Goal: Transaction & Acquisition: Purchase product/service

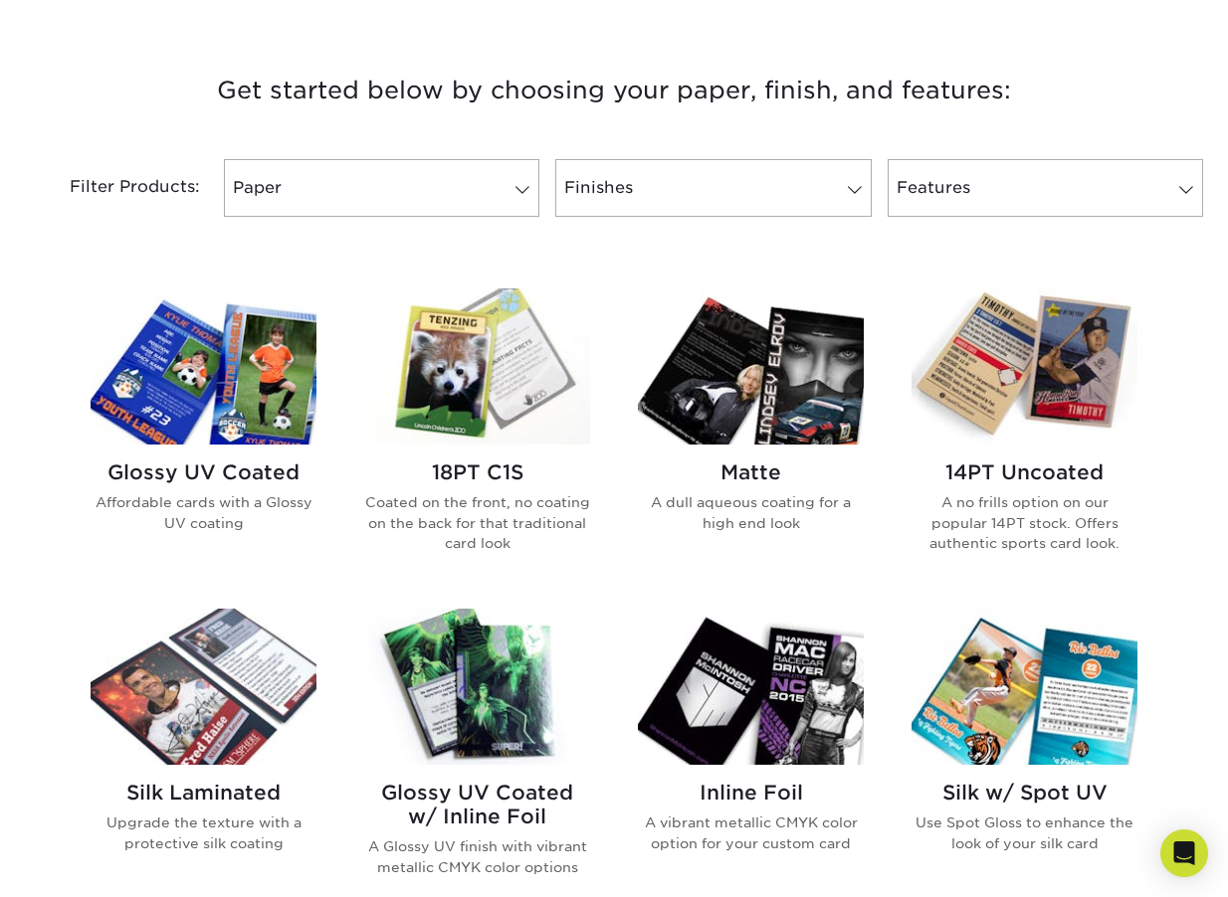
scroll to position [906, 0]
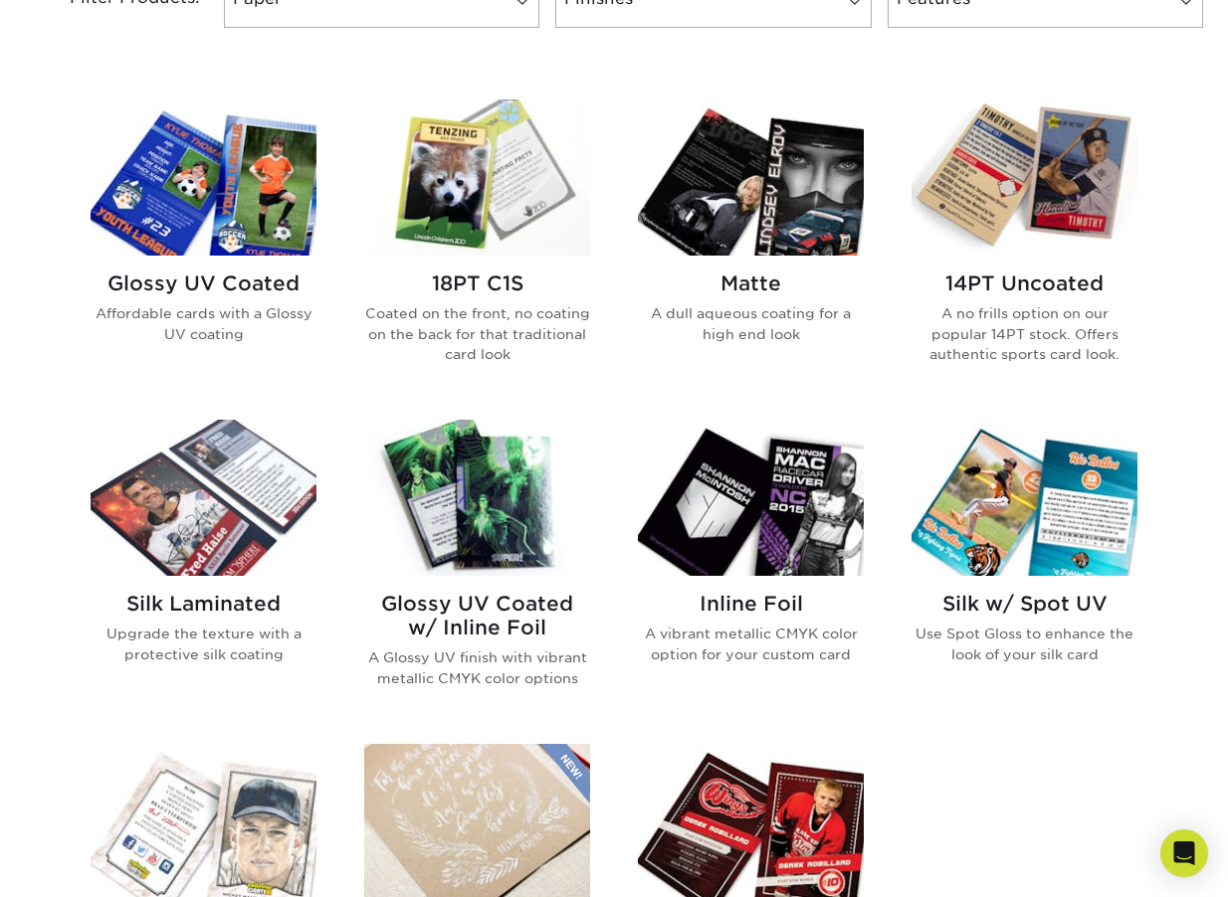
click at [212, 217] on img at bounding box center [204, 177] width 226 height 156
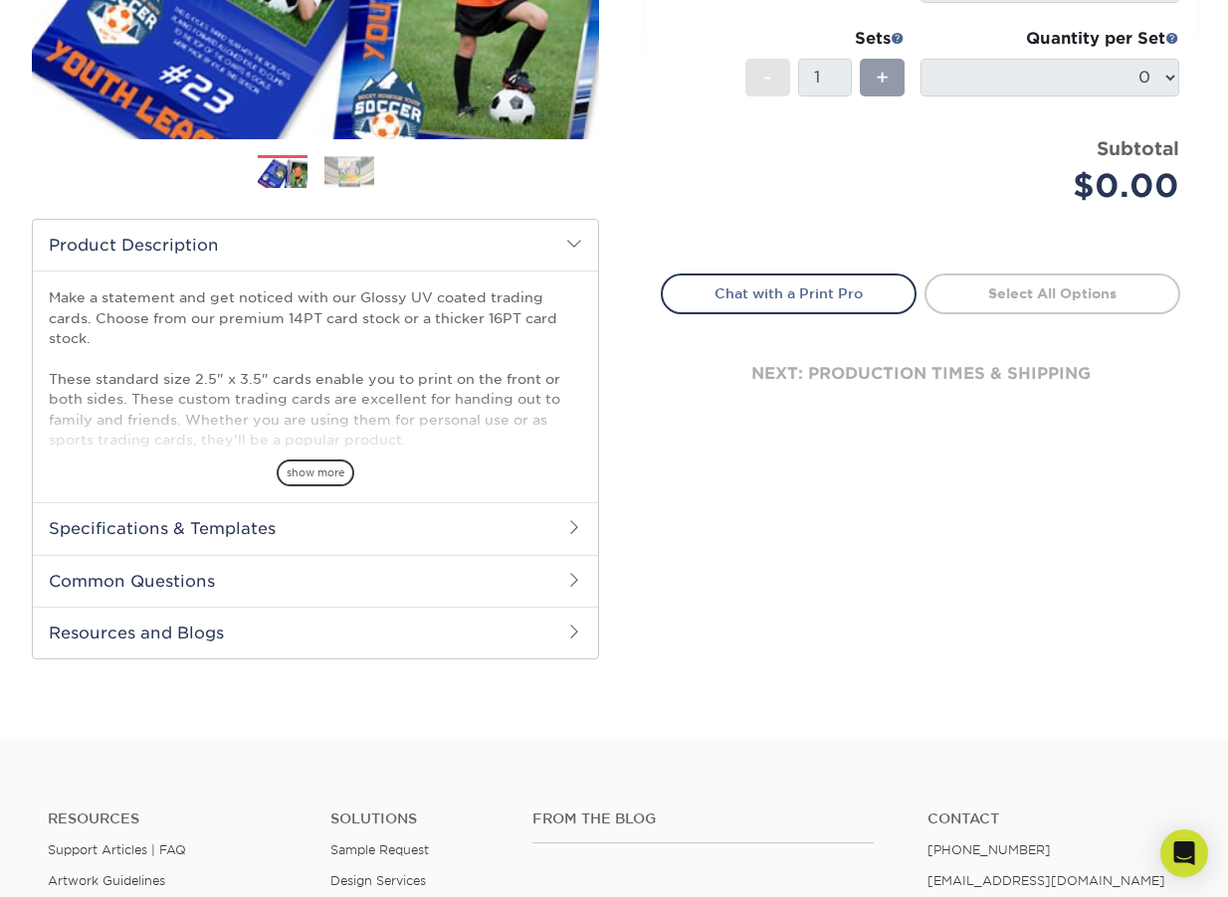
scroll to position [482, 0]
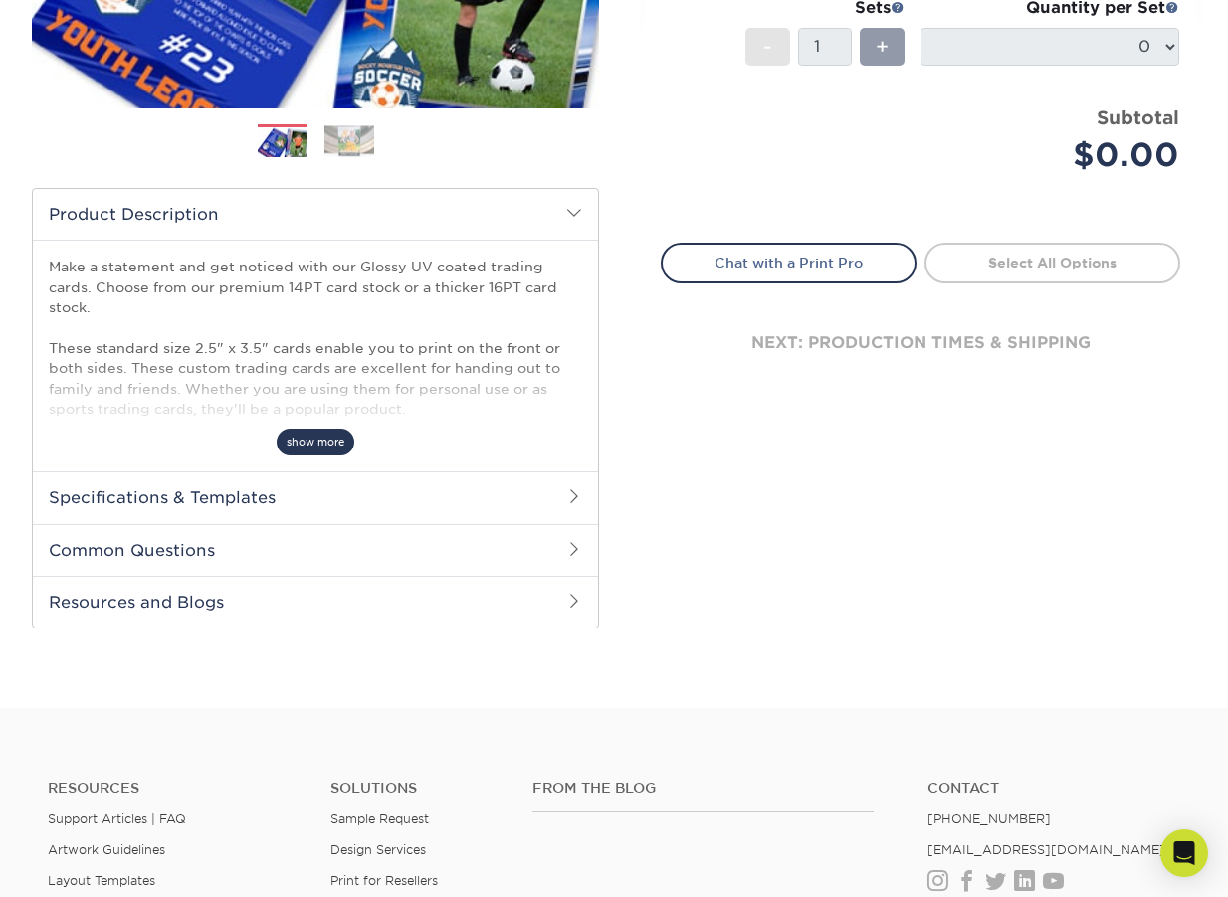
click at [349, 439] on span "show more" at bounding box center [316, 442] width 78 height 27
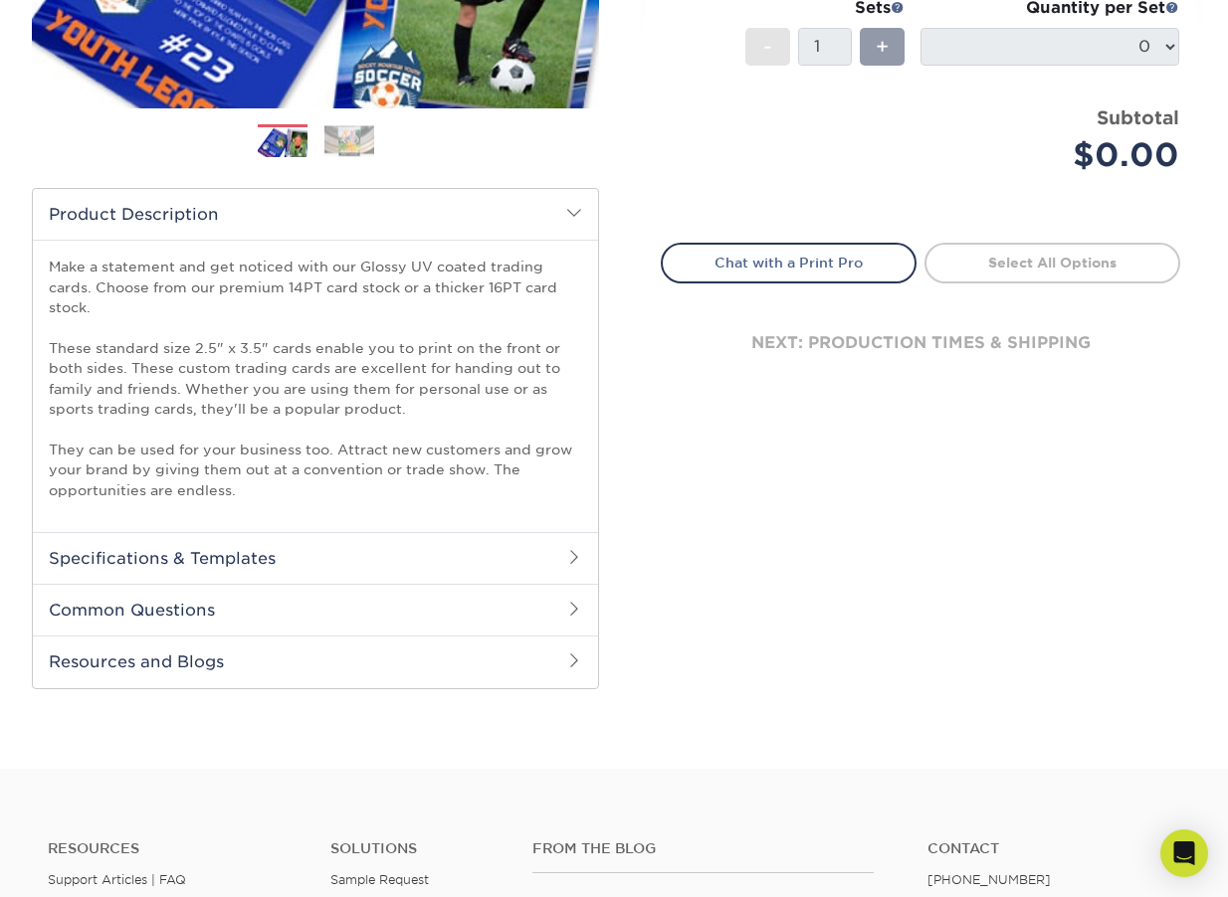
click at [569, 597] on h2 "Common Questions" at bounding box center [315, 610] width 565 height 52
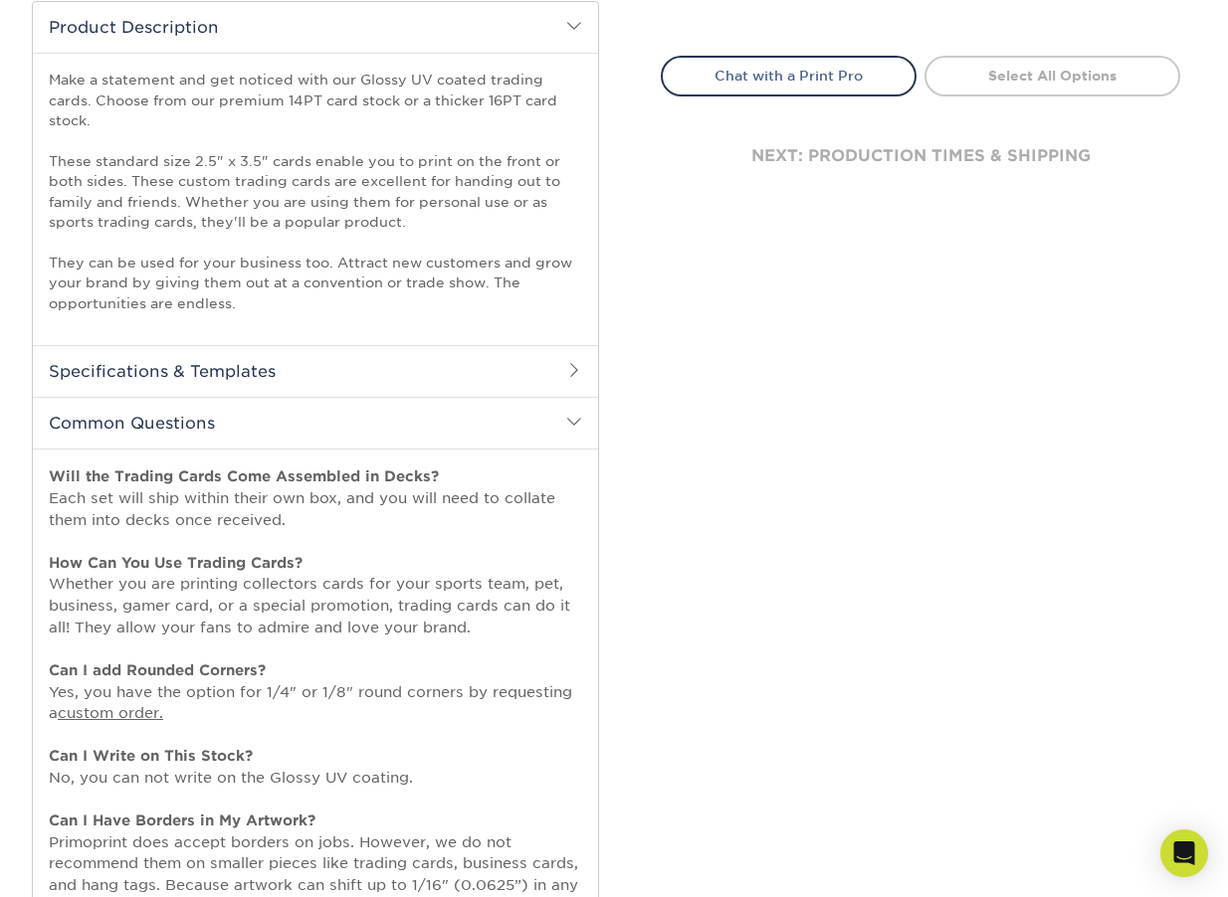
scroll to position [658, 0]
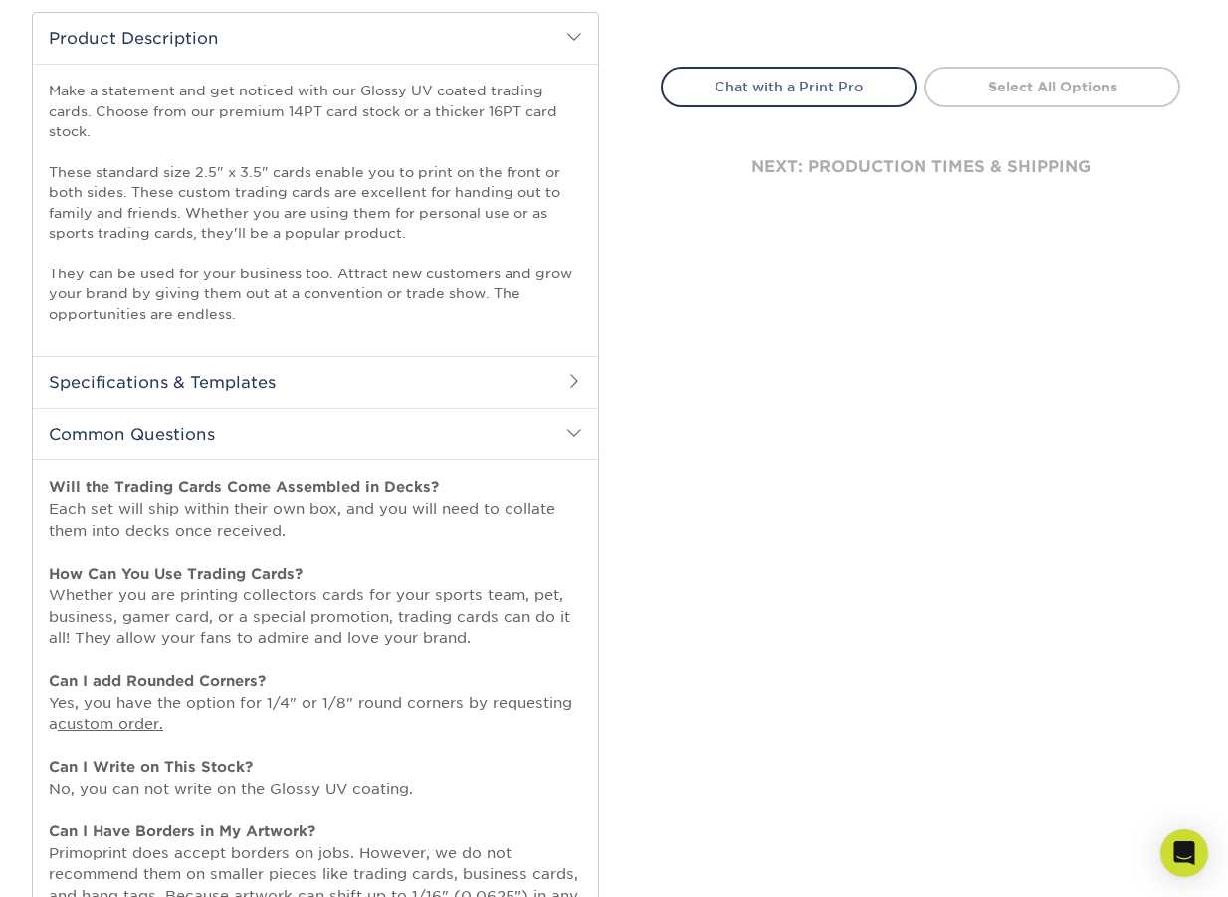
click at [542, 400] on h2 "Specifications & Templates" at bounding box center [315, 382] width 565 height 52
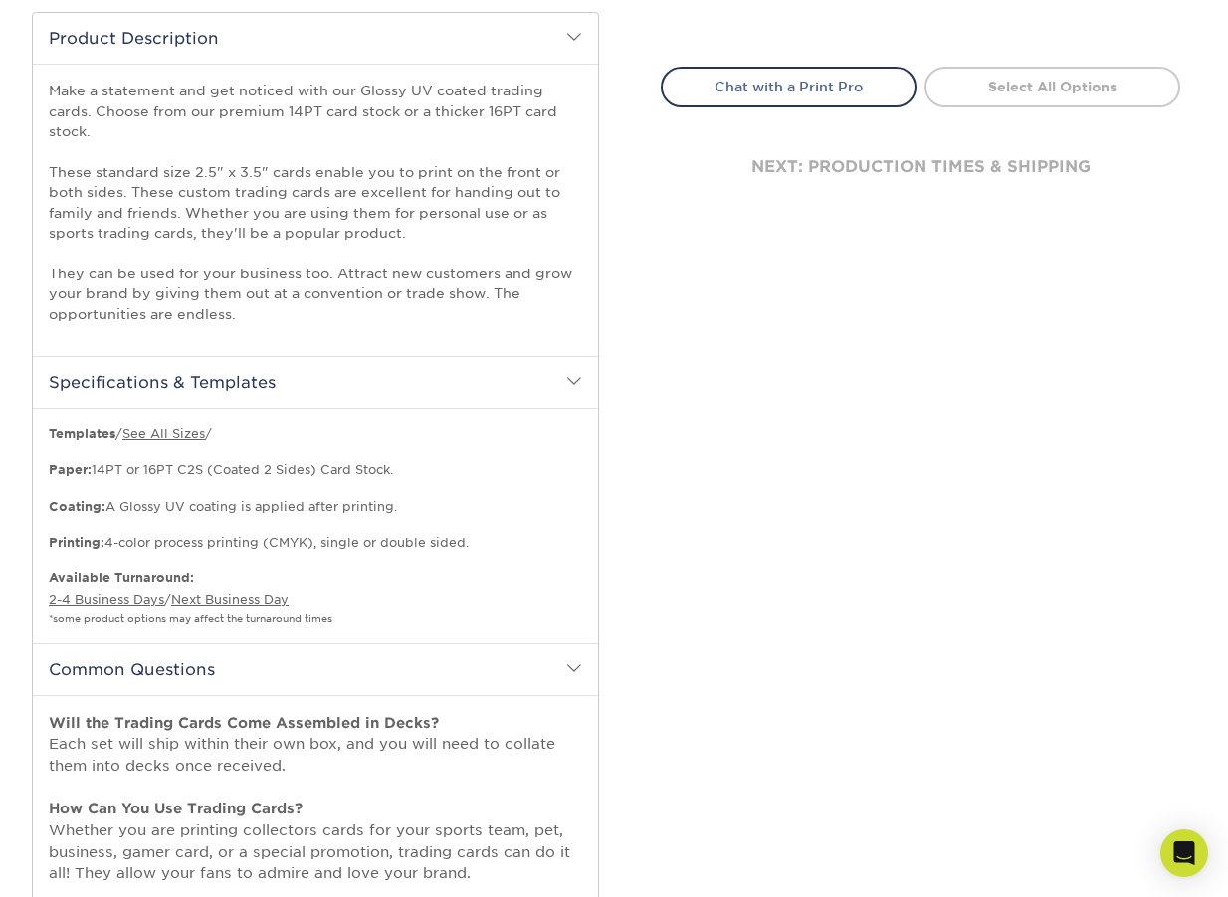
click at [542, 400] on h2 "Specifications & Templates" at bounding box center [315, 382] width 565 height 52
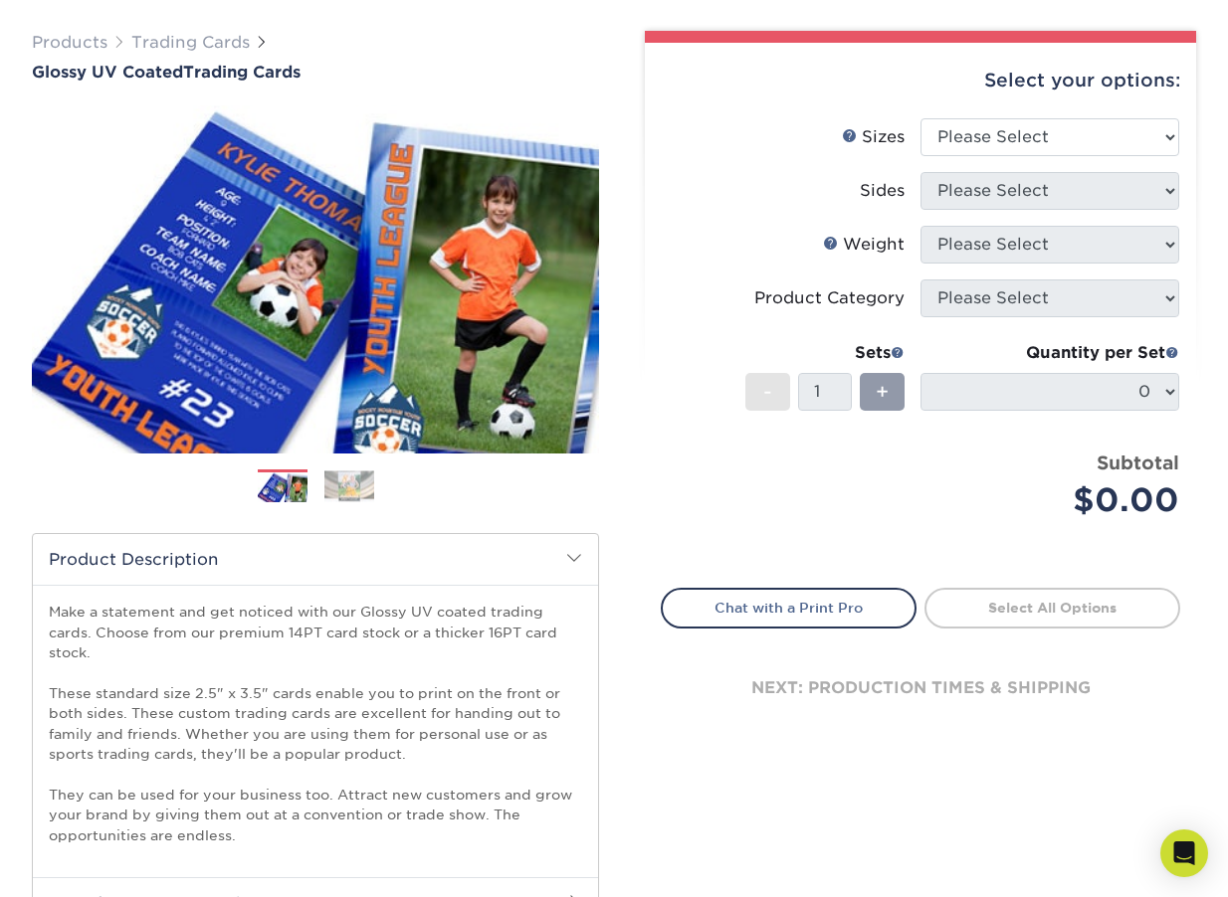
scroll to position [37, 0]
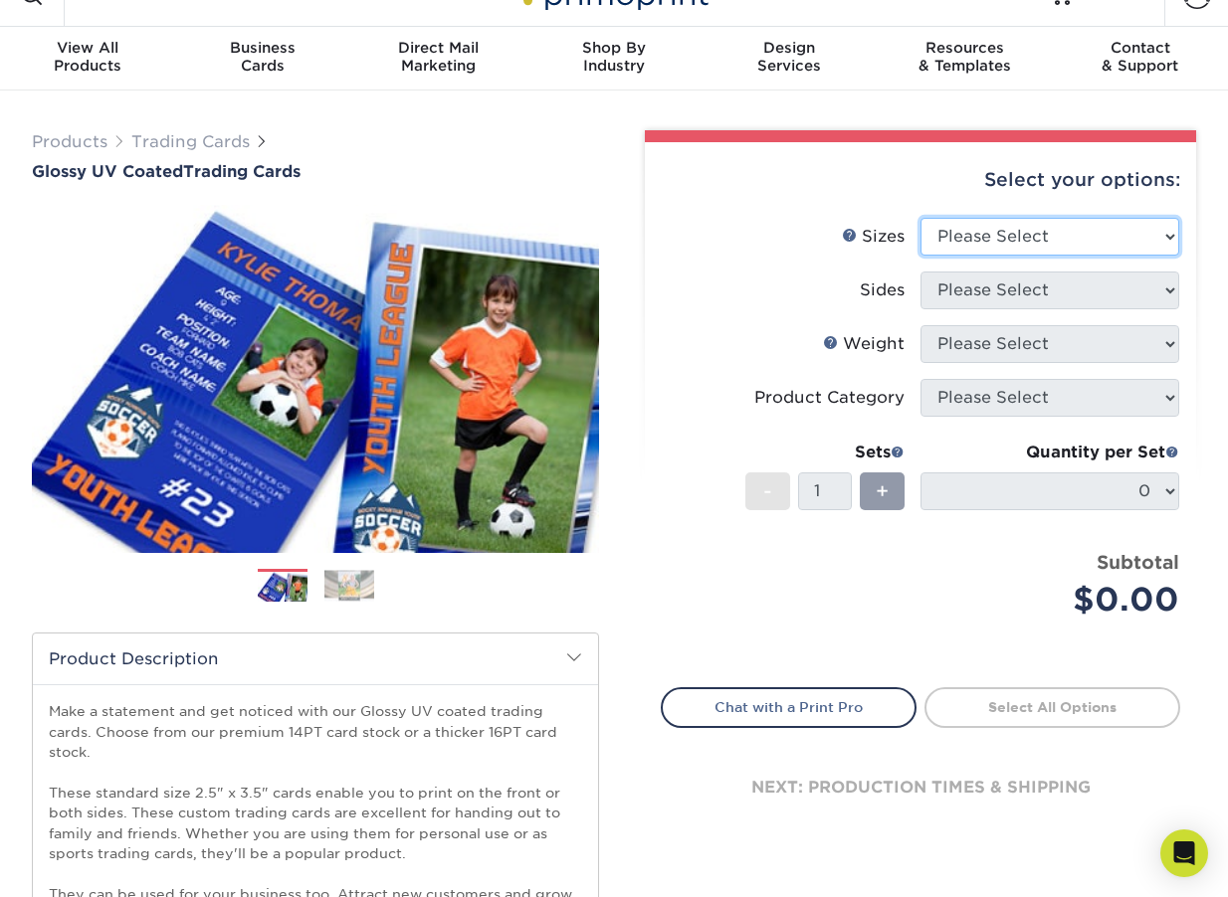
click at [1036, 244] on select "Please Select 2.5" x 3.5"" at bounding box center [1049, 237] width 259 height 38
select select "2.50x3.50"
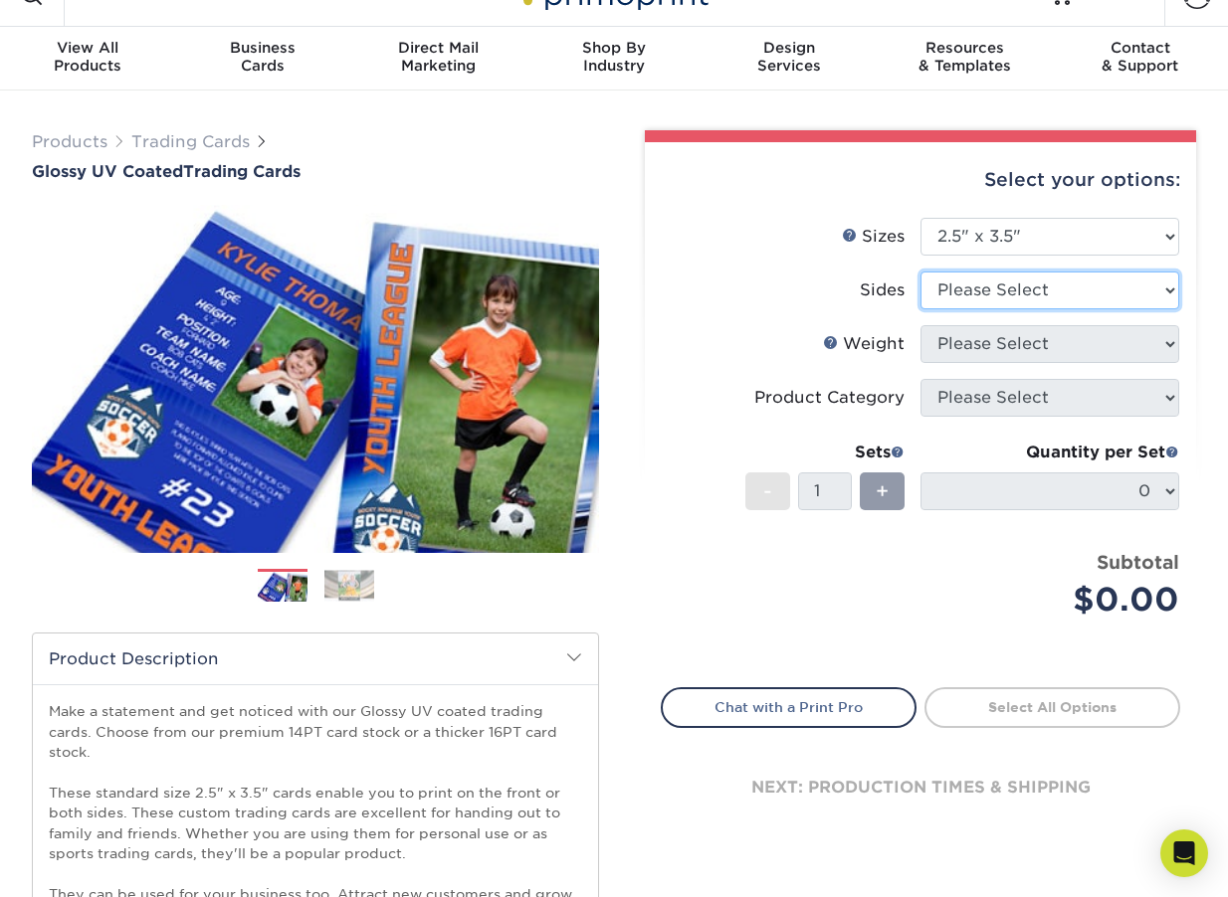
click at [1004, 283] on select "Please Select Print Both Sides Print Front Only" at bounding box center [1049, 291] width 259 height 38
select select "13abbda7-1d64-4f25-8bb2-c179b224825d"
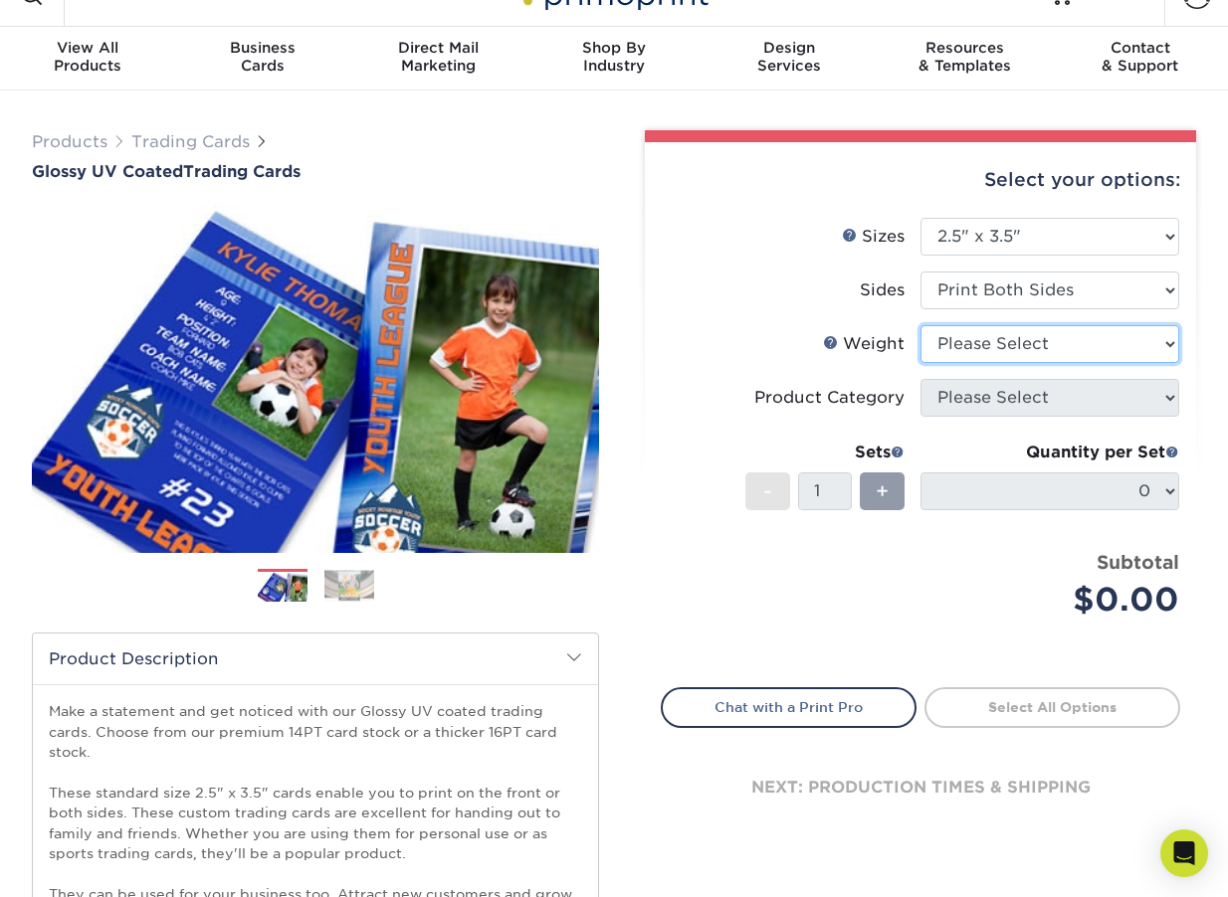
click at [1025, 338] on select "Please Select 16PT 14PT 18PT C1S" at bounding box center [1049, 344] width 259 height 38
select select "14PT"
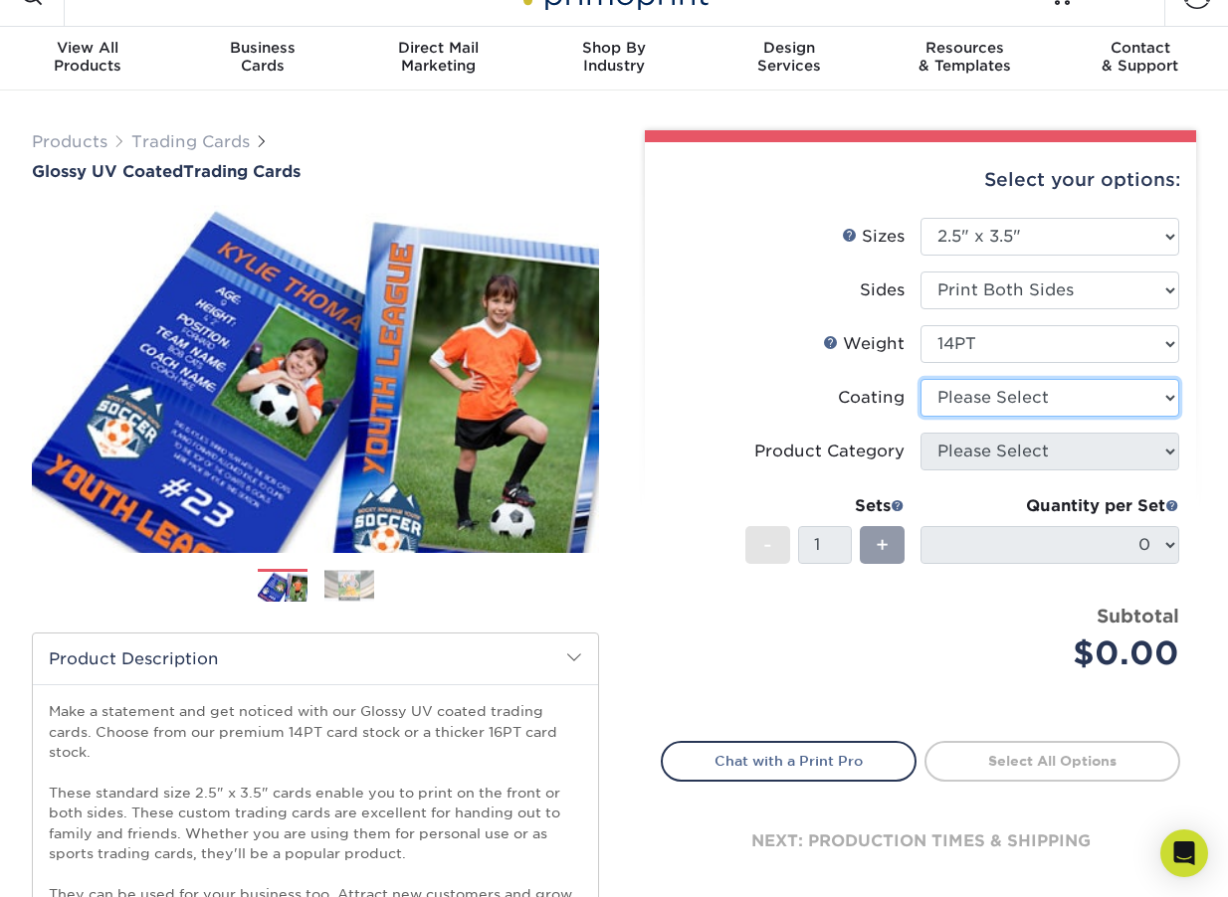
click at [993, 408] on select at bounding box center [1049, 398] width 259 height 38
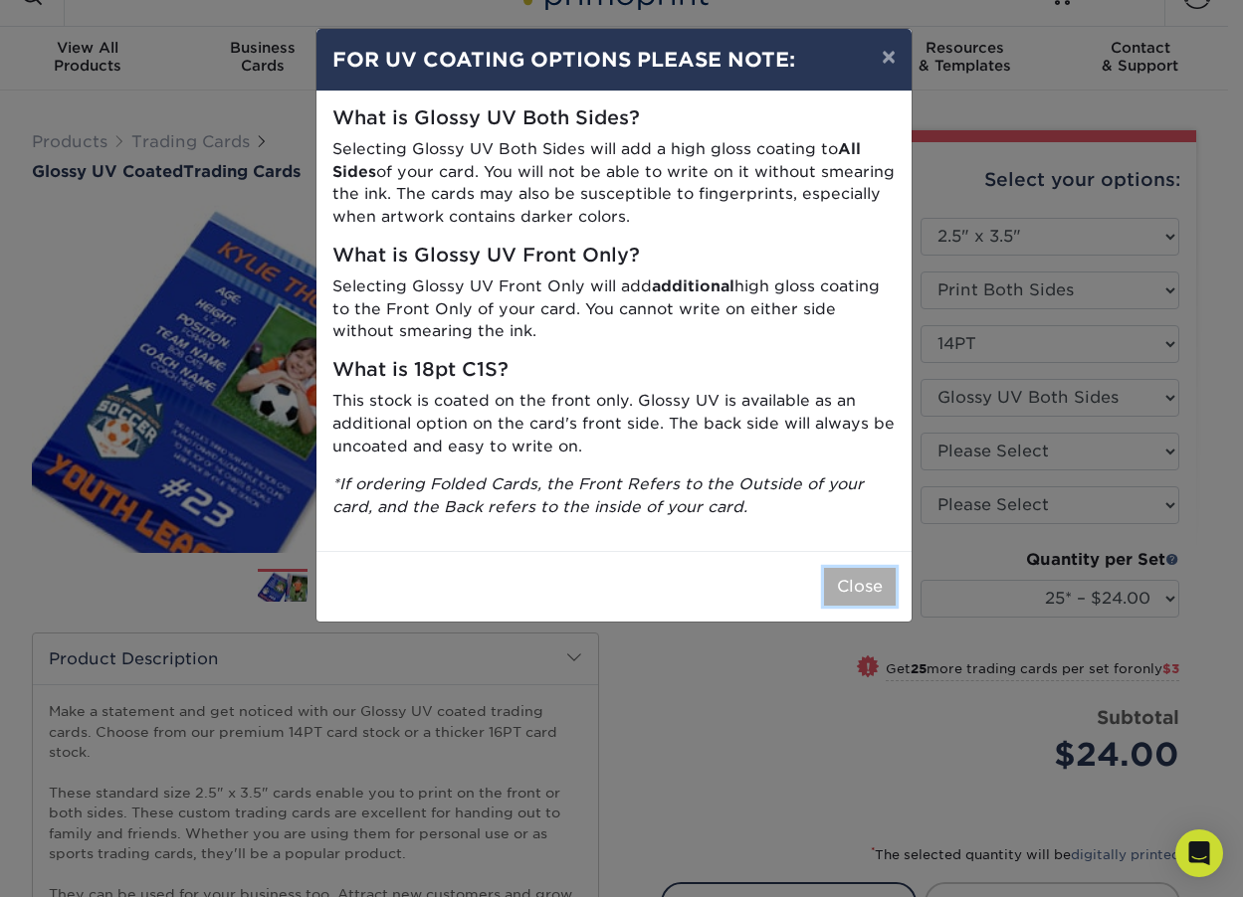
click at [865, 599] on button "Close" at bounding box center [860, 587] width 72 height 38
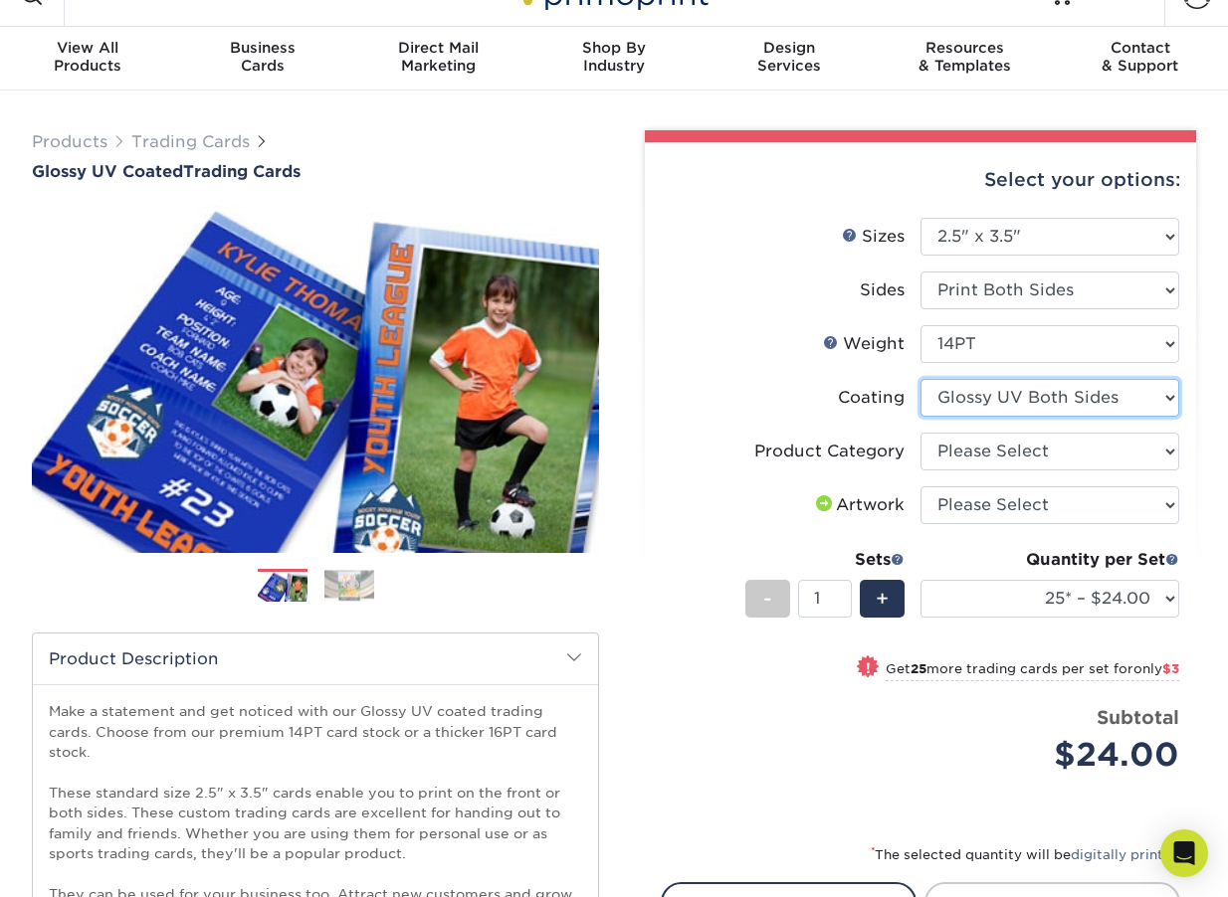
click at [1019, 391] on select at bounding box center [1049, 398] width 259 height 38
select select "1e8116af-acfc-44b1-83dc-8181aa338834"
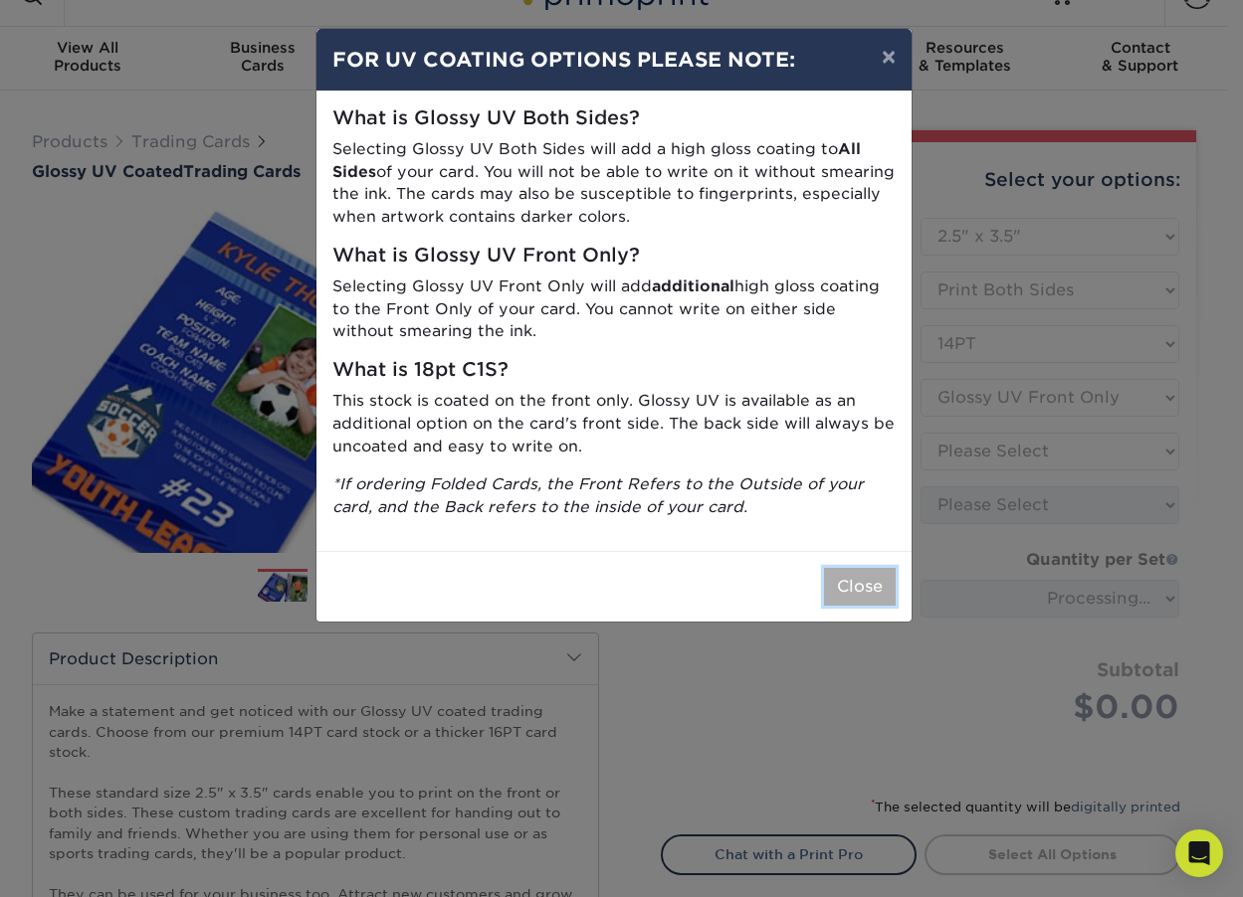
click at [865, 599] on button "Close" at bounding box center [860, 587] width 72 height 38
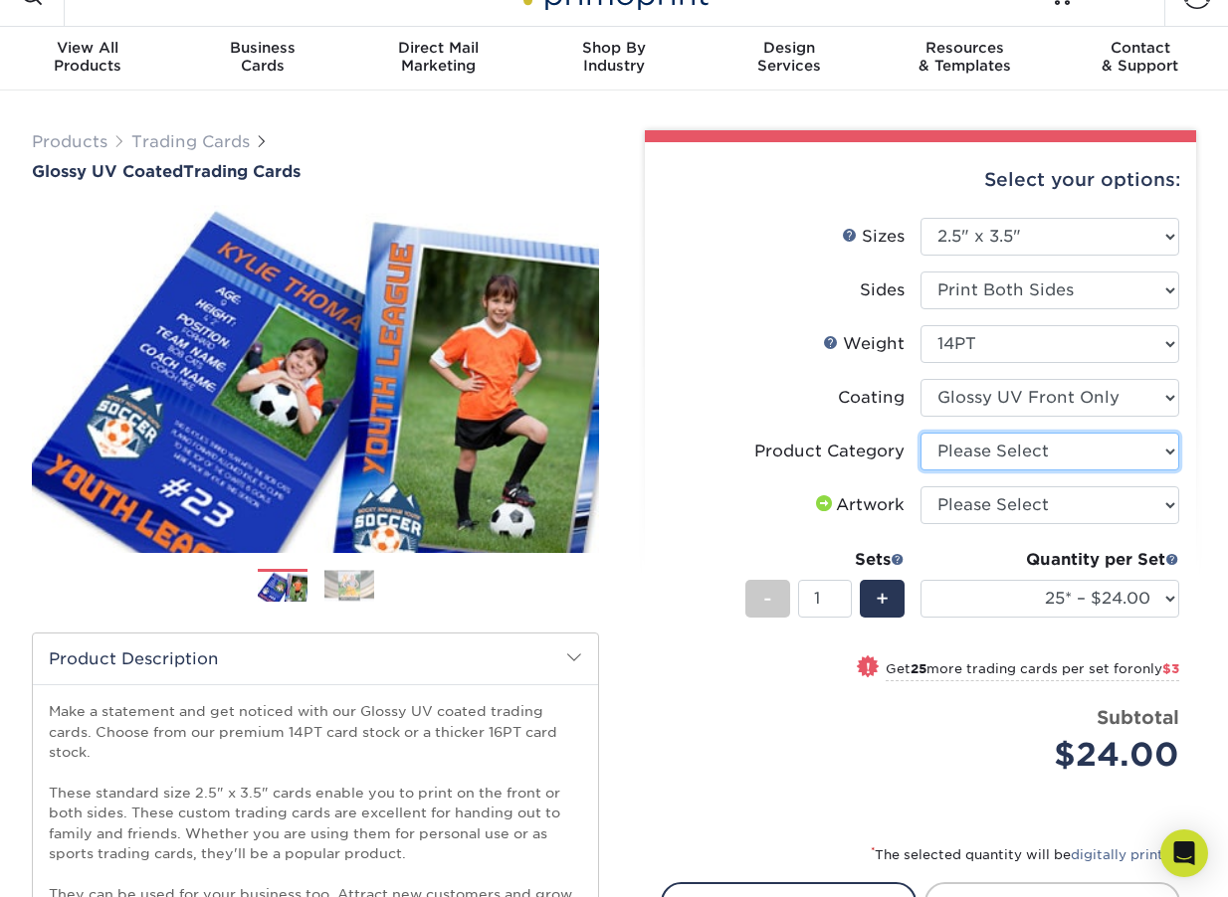
click at [1011, 463] on select "Please Select Trading Cards" at bounding box center [1049, 452] width 259 height 38
select select "c2f9bce9-36c2-409d-b101-c29d9d031e18"
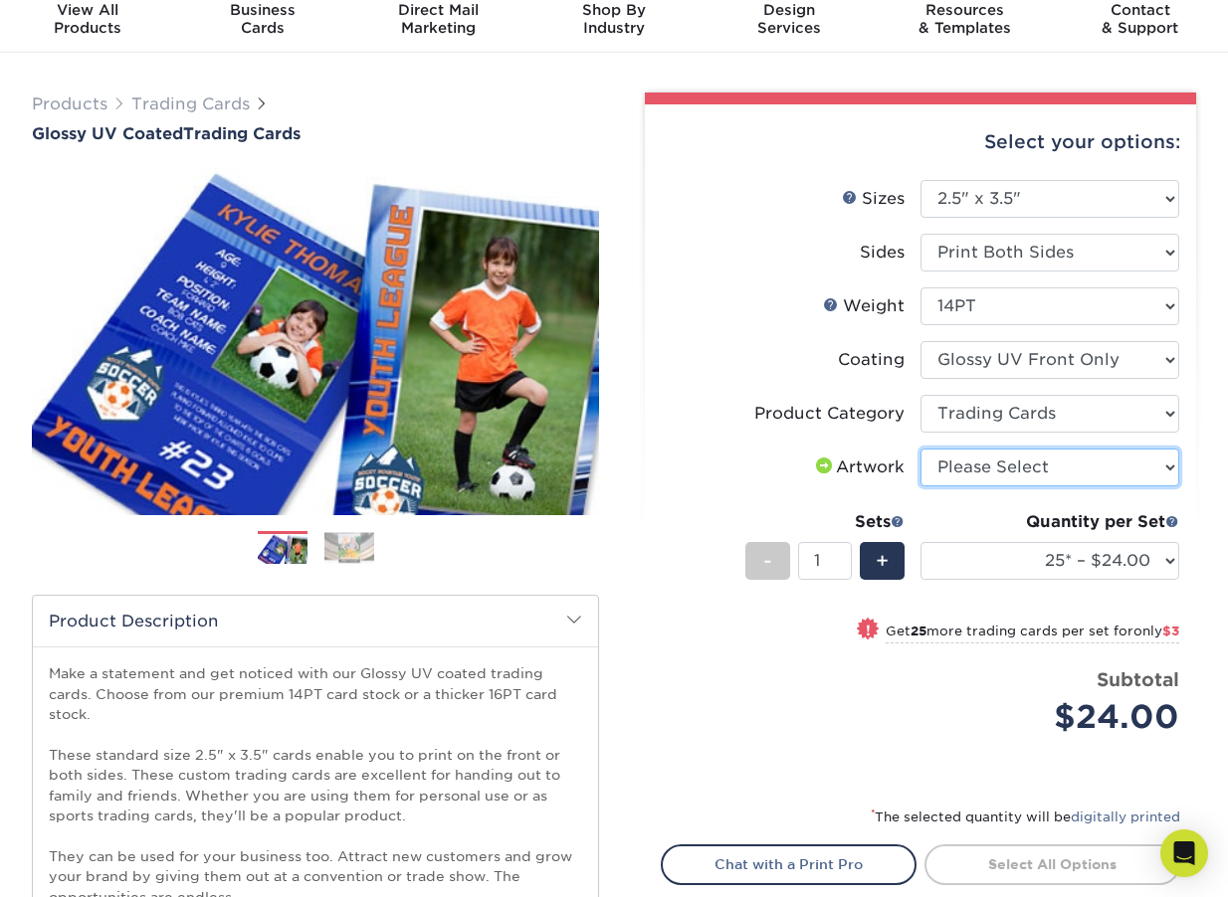
click at [1011, 461] on select "Please Select I will upload files I need a design - $100" at bounding box center [1049, 468] width 259 height 38
select select "upload"
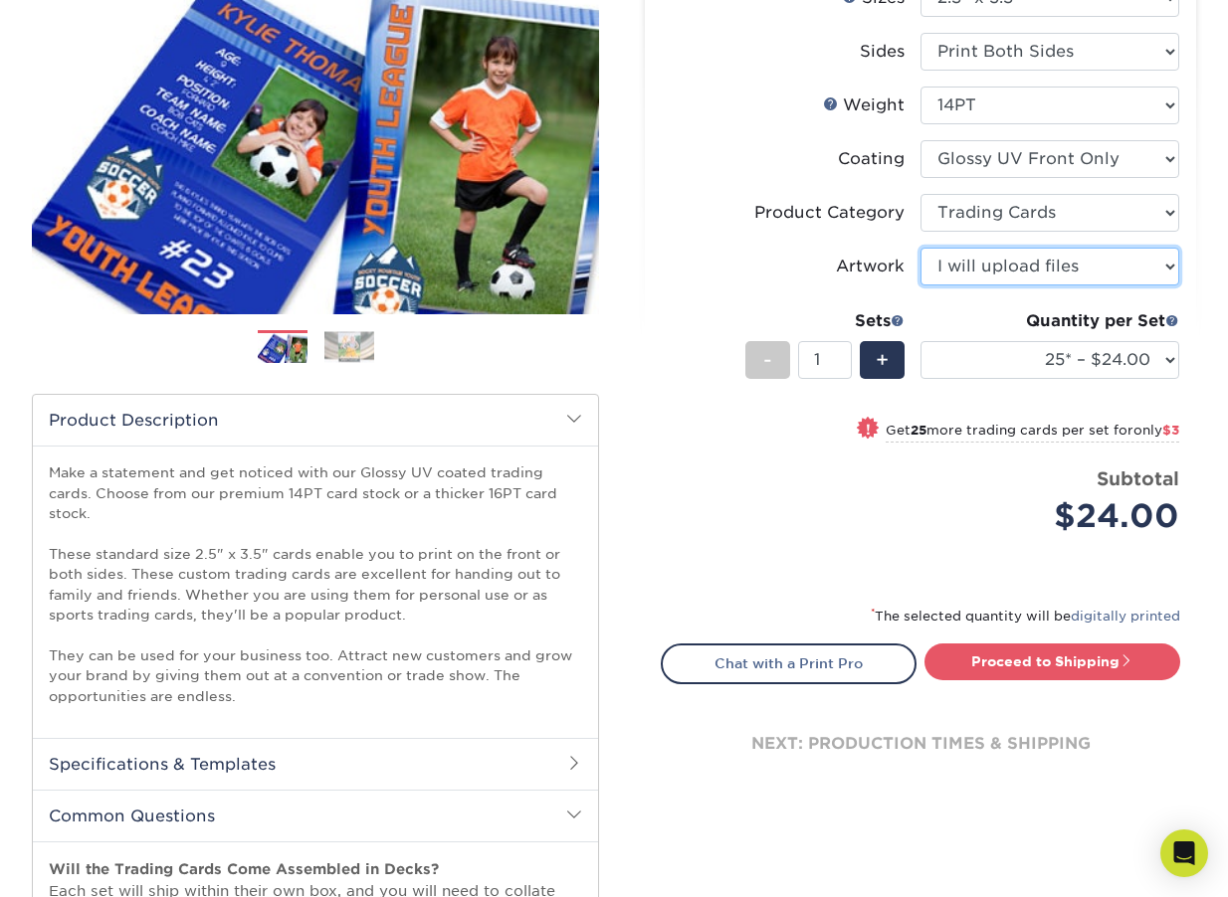
scroll to position [292, 0]
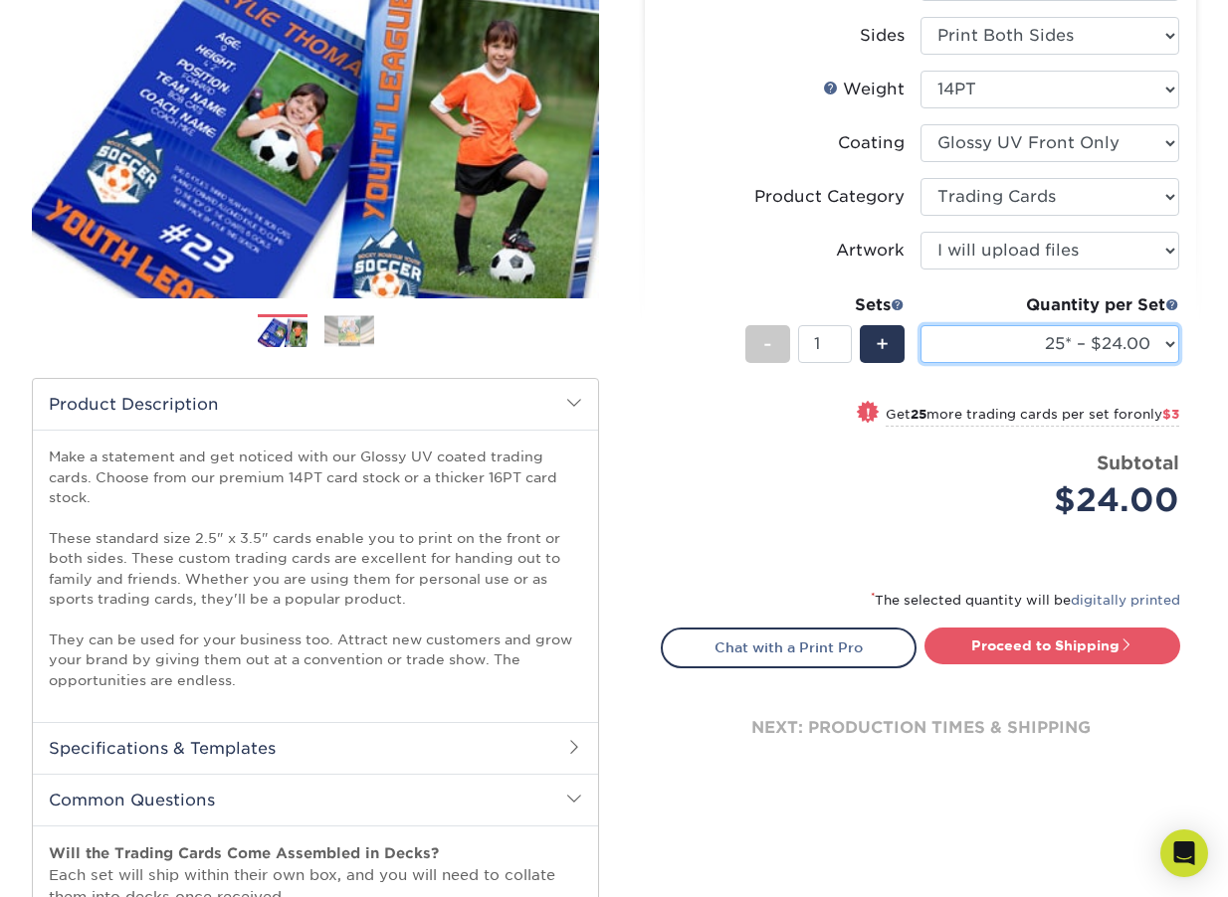
click at [1083, 354] on select "25* – $24.00 50* – $27.00 75* – $34.00 100* – $37.00 250* – $48.00 500 – $59.00…" at bounding box center [1049, 344] width 259 height 38
select select "250* – $48.00"
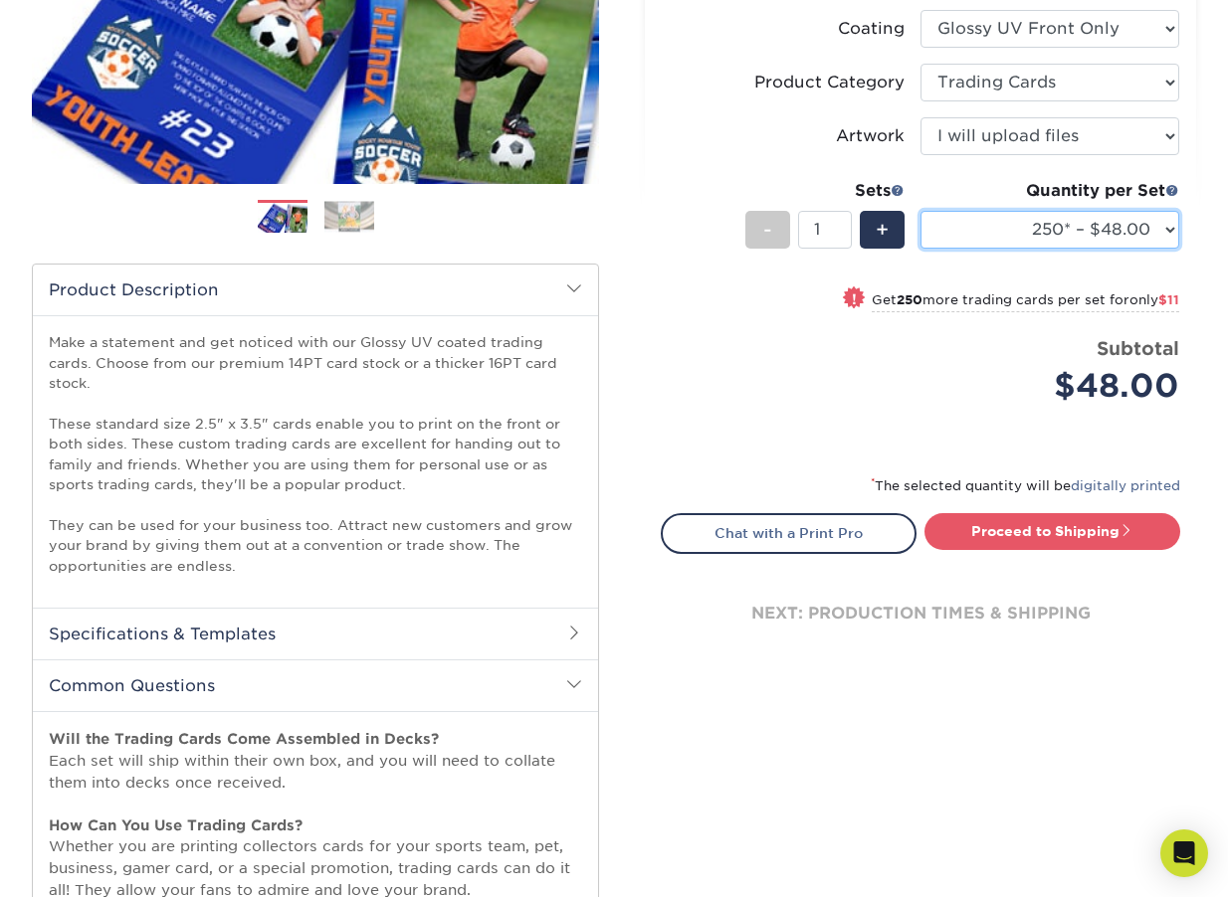
scroll to position [410, 0]
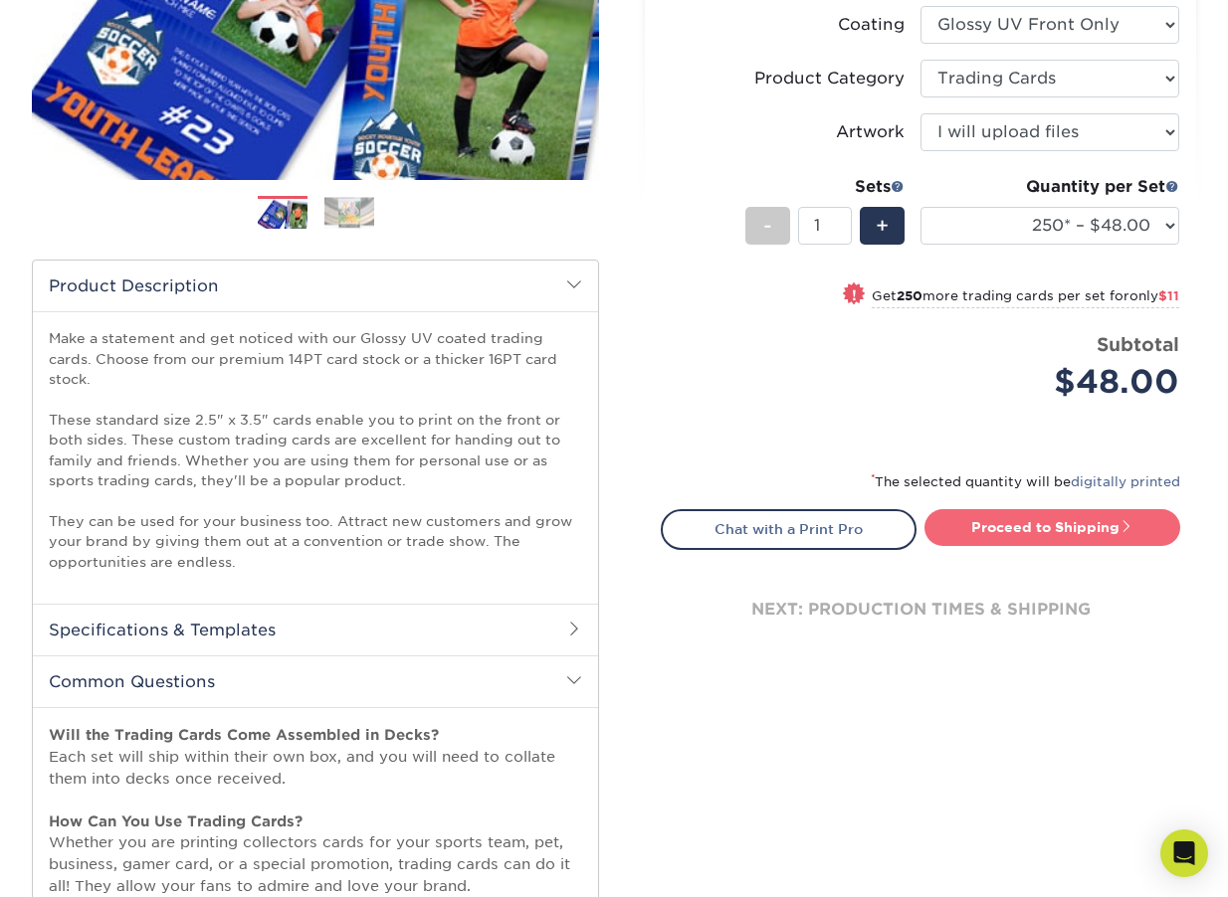
click at [1023, 525] on link "Proceed to Shipping" at bounding box center [1052, 527] width 256 height 36
type input "Set 1"
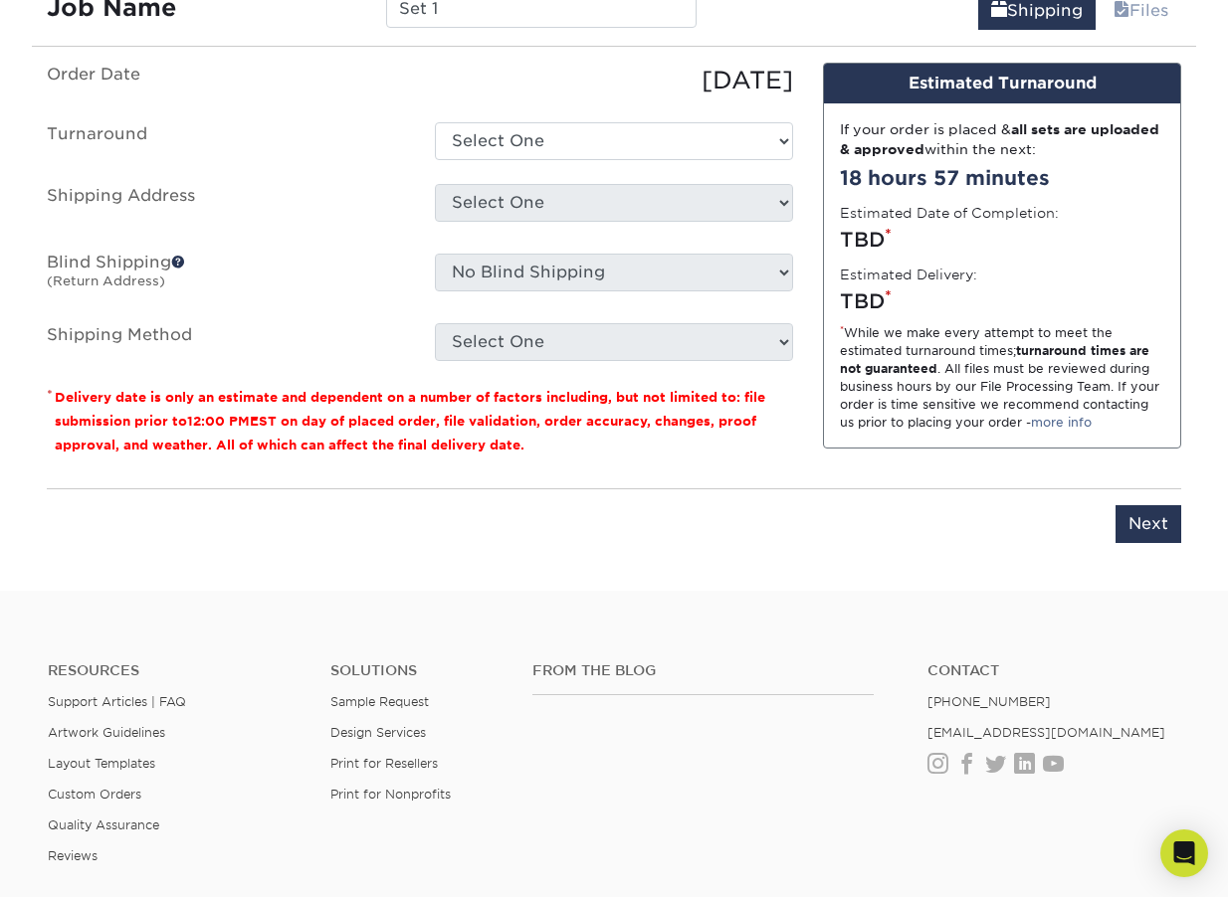
scroll to position [1861, 0]
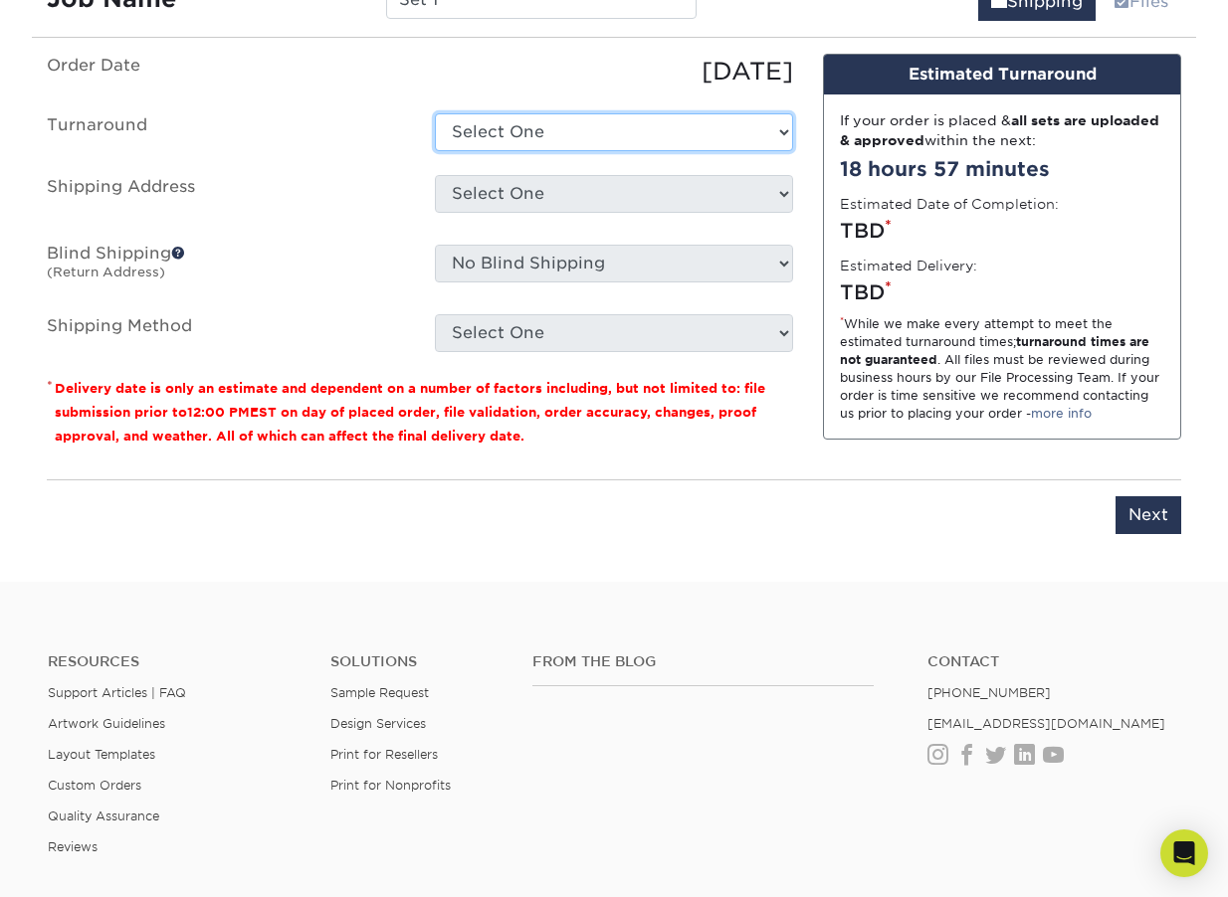
click at [498, 145] on select "Select One 2-4 Business Days 2 Day Next Business Day" at bounding box center [614, 132] width 358 height 38
select select "b682a940-b1bc-4e1a-aa4e-d03458c59bb0"
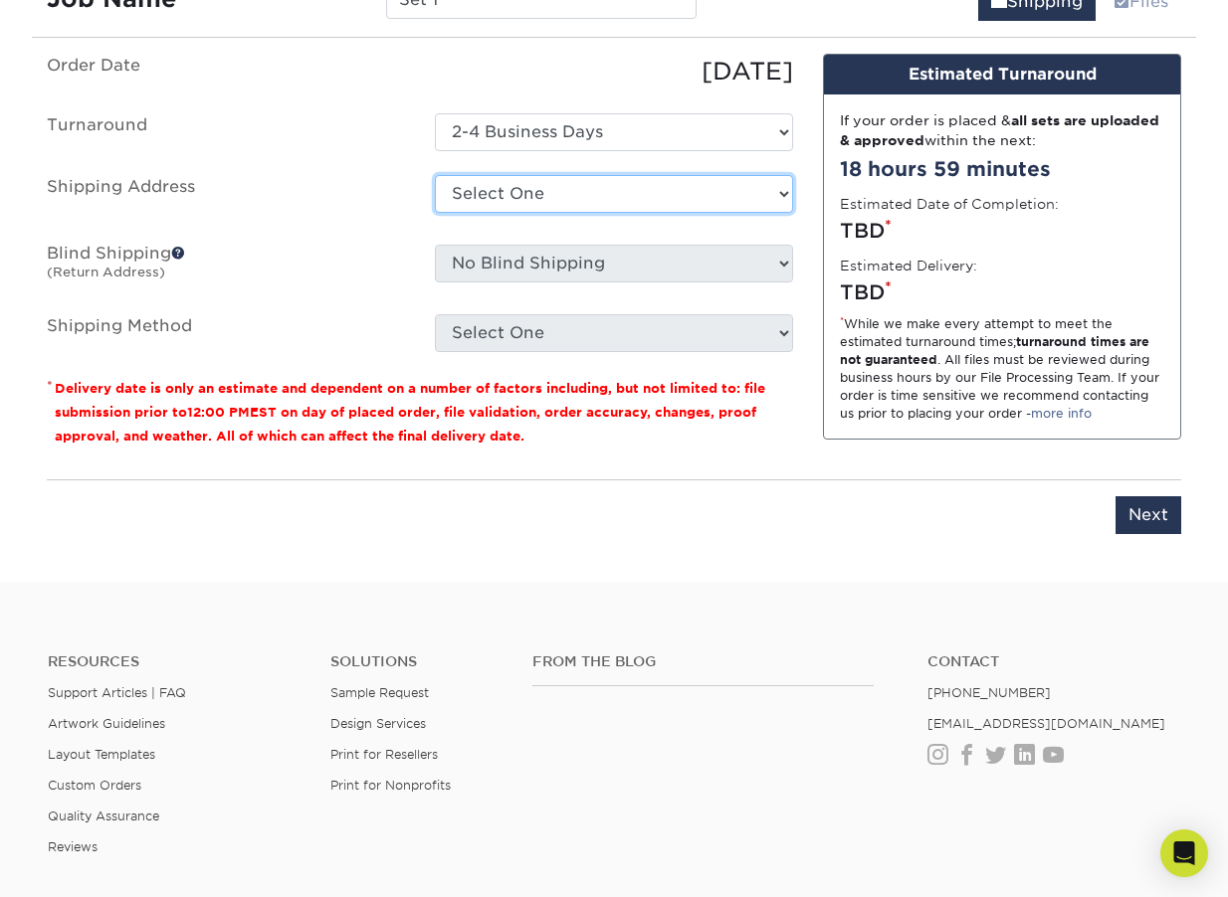
click at [512, 200] on select "Select One + Add New Address - Login" at bounding box center [614, 194] width 358 height 38
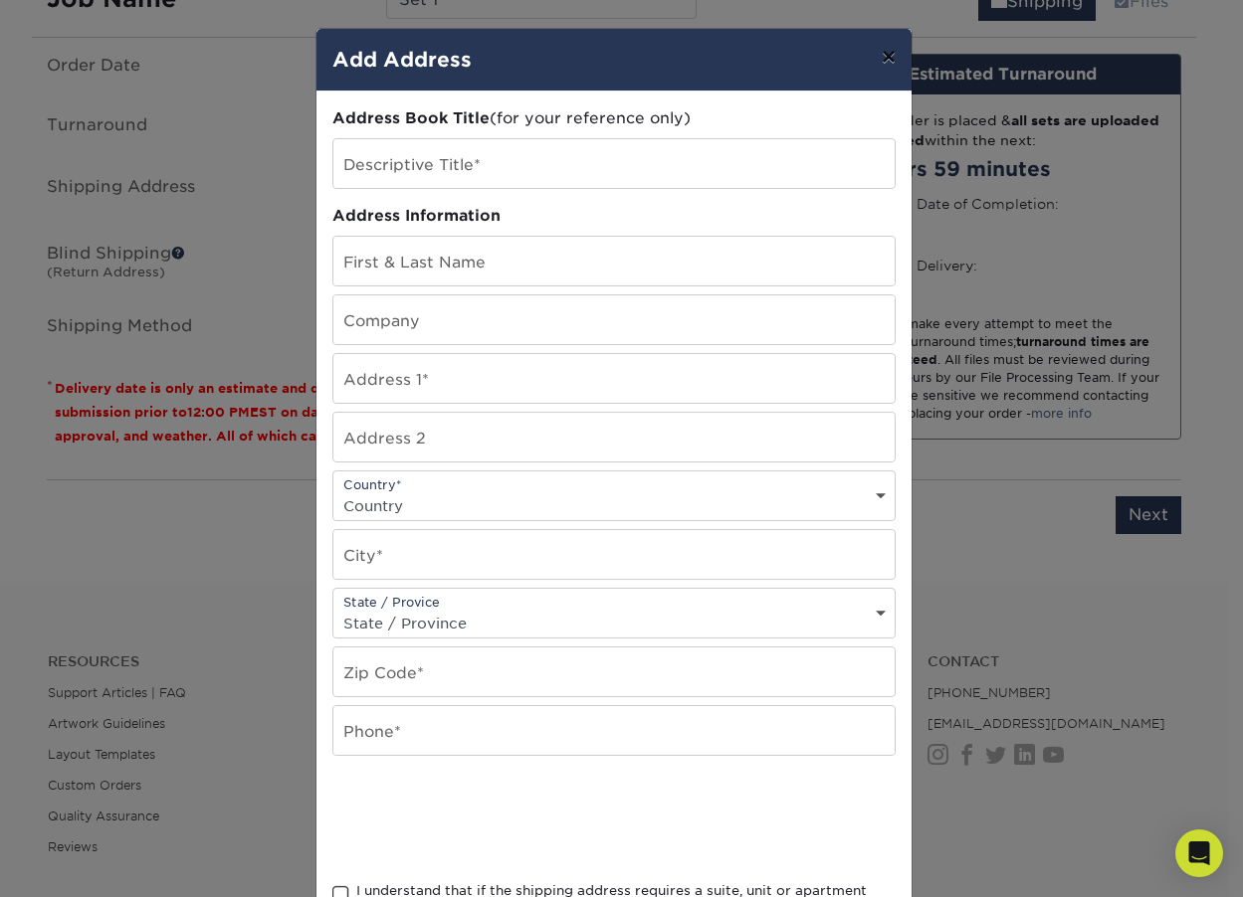
click at [867, 64] on button "×" at bounding box center [889, 57] width 46 height 56
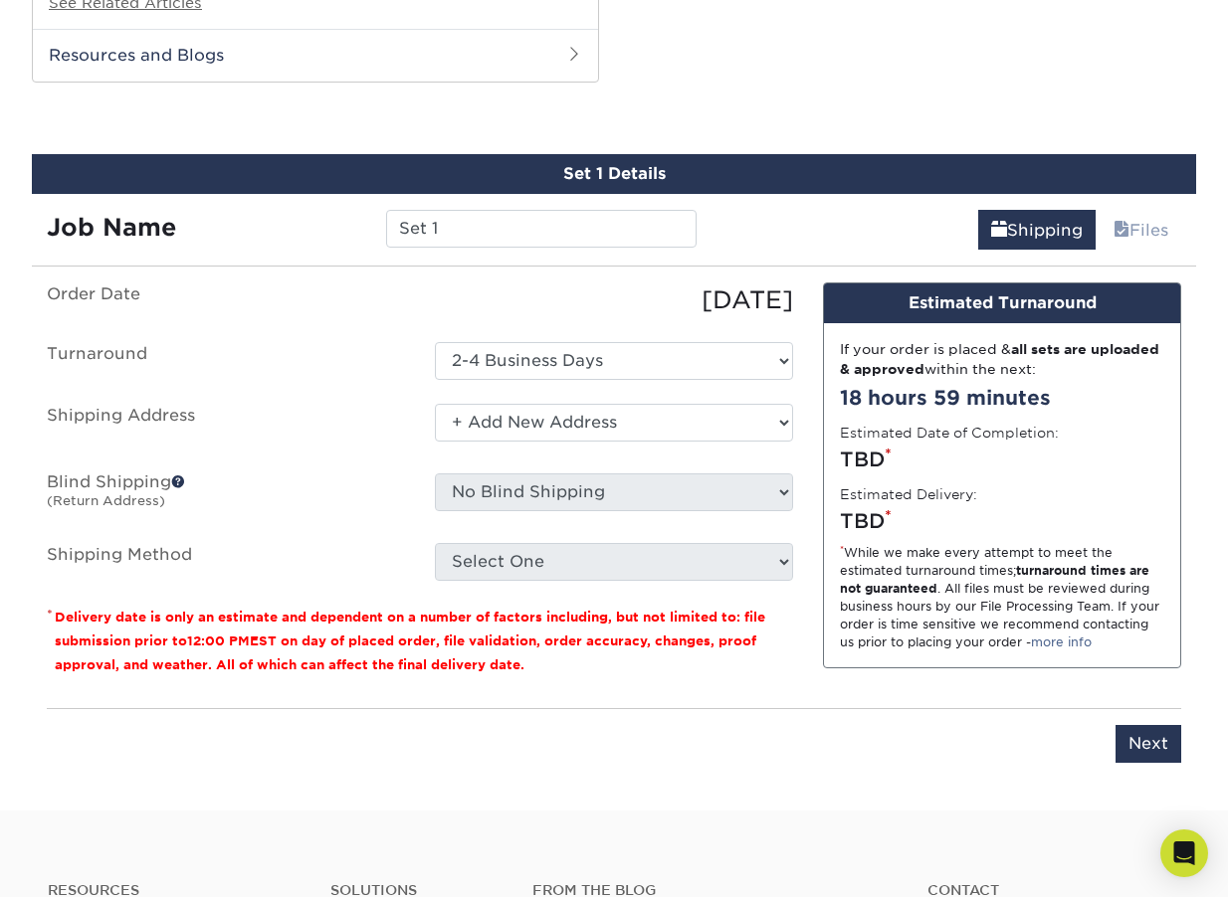
scroll to position [1648, 0]
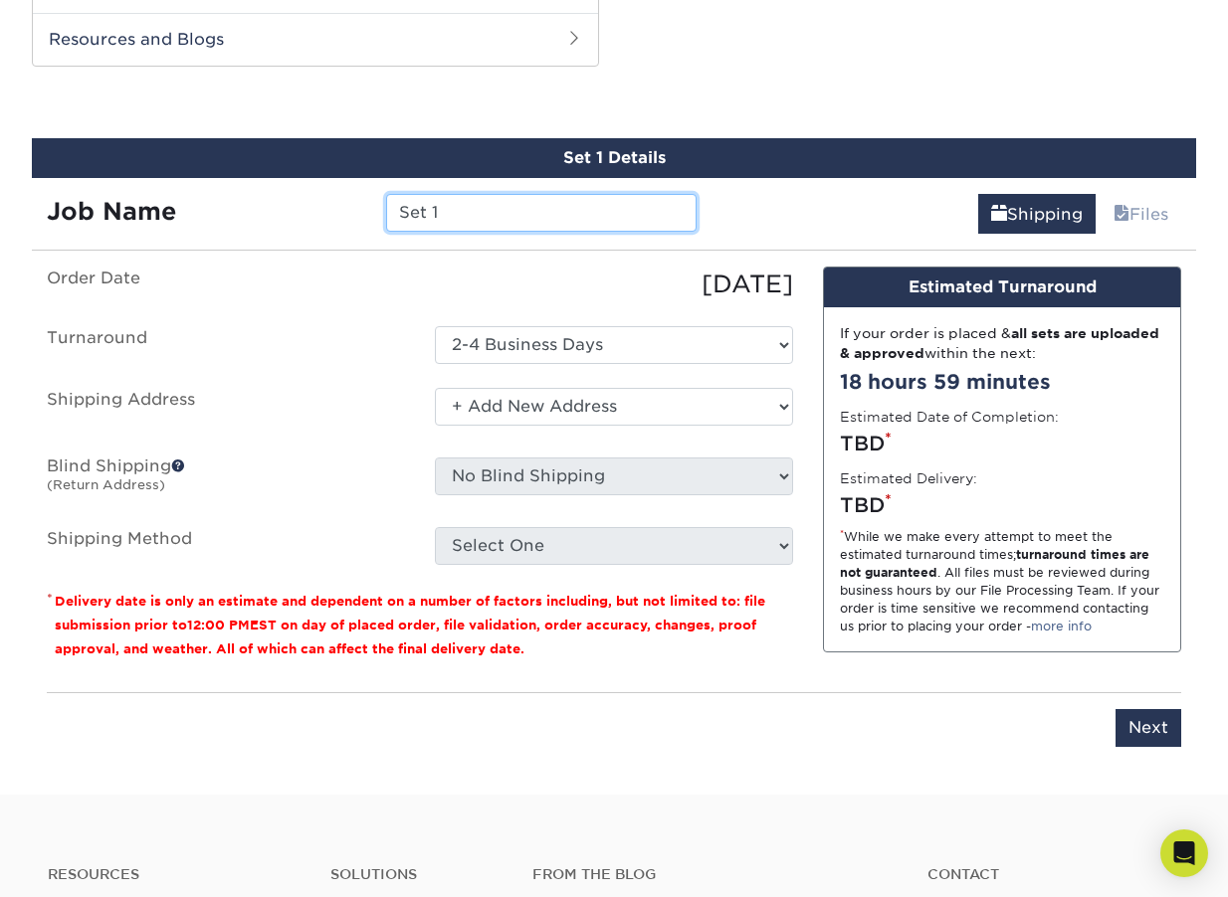
click at [520, 216] on input "Set 1" at bounding box center [540, 213] width 309 height 38
click at [1128, 216] on link "Files" at bounding box center [1140, 214] width 81 height 40
click at [1115, 217] on span at bounding box center [1121, 214] width 16 height 19
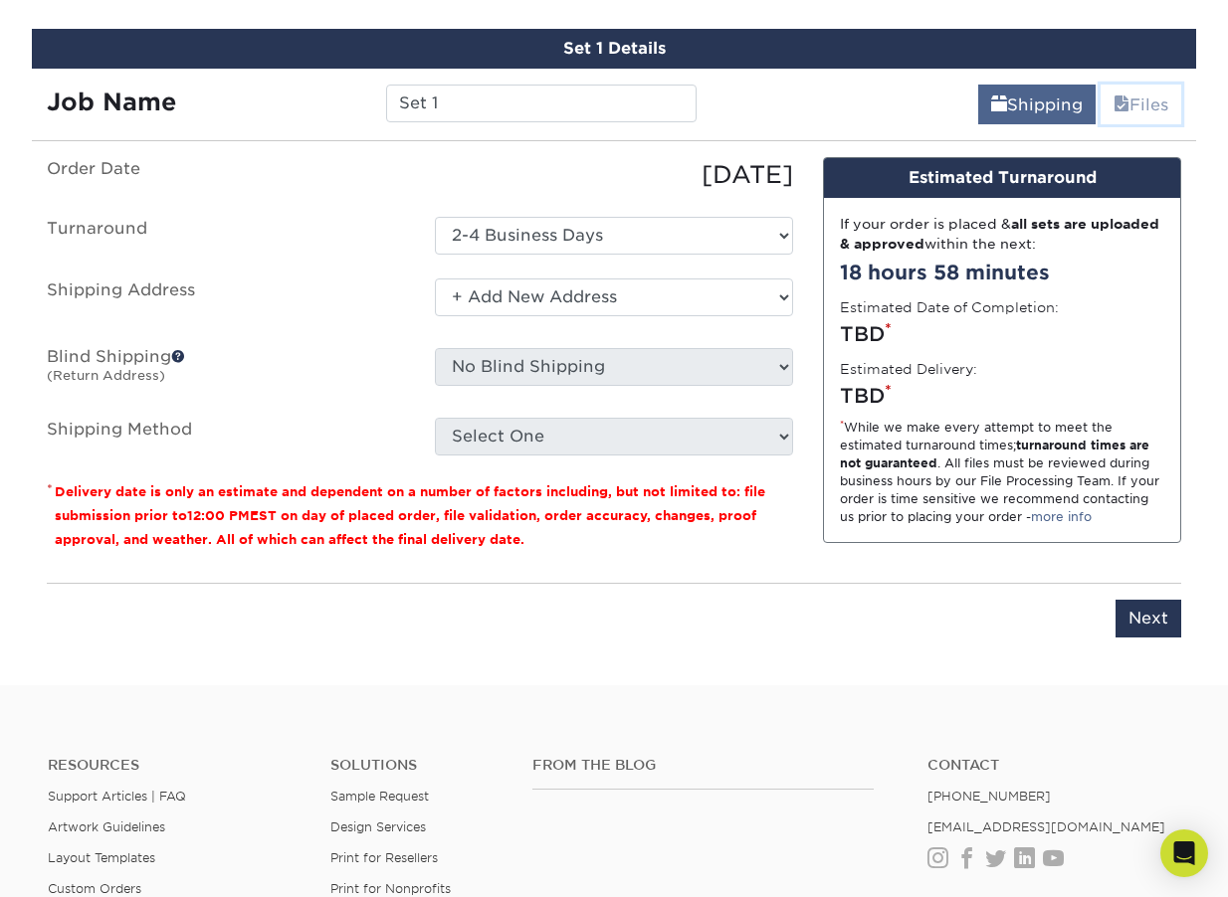
scroll to position [1828, 0]
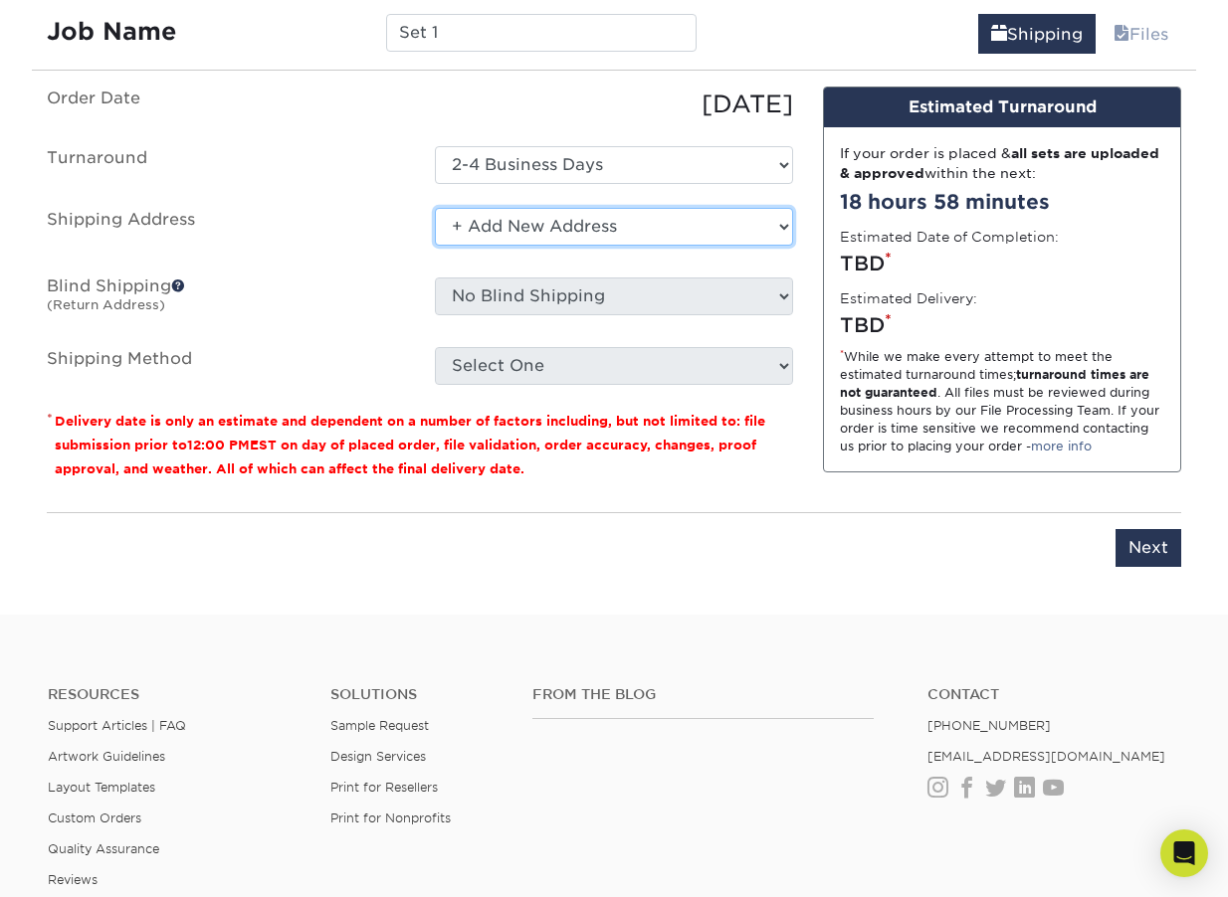
click at [676, 223] on select "Select One + Add New Address - Login" at bounding box center [614, 227] width 358 height 38
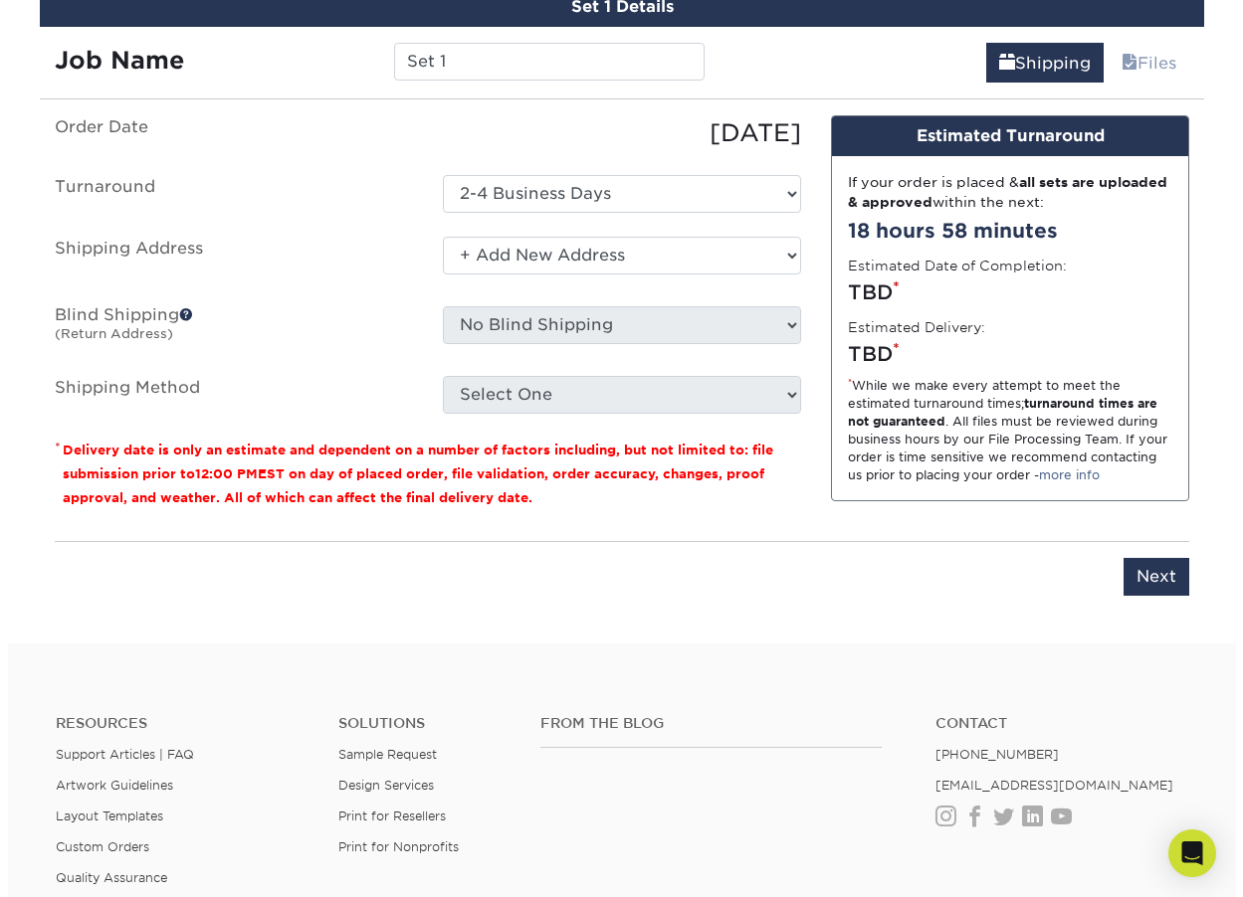
scroll to position [1792, 0]
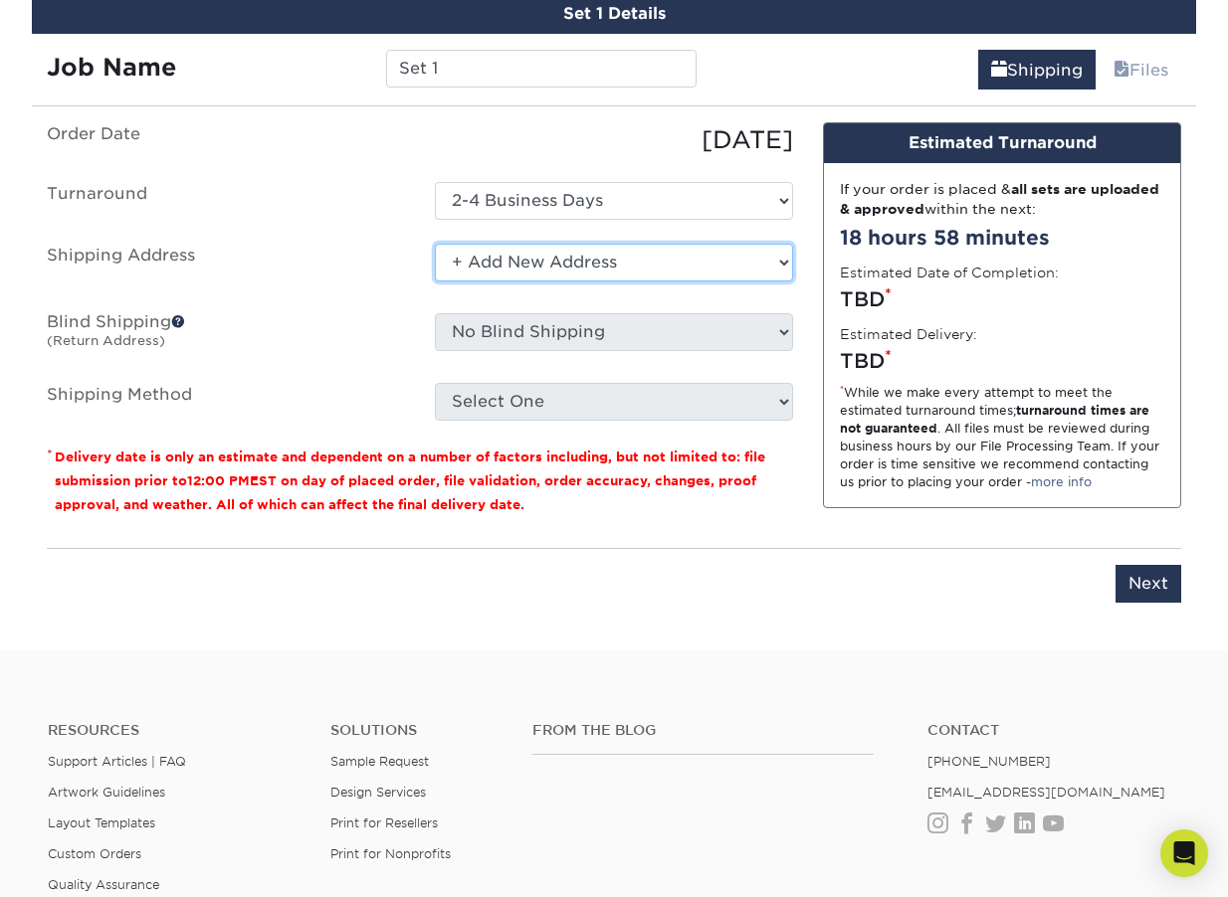
click at [493, 263] on select "Select One + Add New Address - Login" at bounding box center [614, 263] width 358 height 38
click at [477, 255] on select "Select One + Add New Address - Login" at bounding box center [614, 263] width 358 height 38
click at [478, 258] on select "Select One + Add New Address - Login" at bounding box center [614, 263] width 358 height 38
click at [487, 266] on select "Select One + Add New Address - Login" at bounding box center [614, 263] width 358 height 38
select select "newaddress"
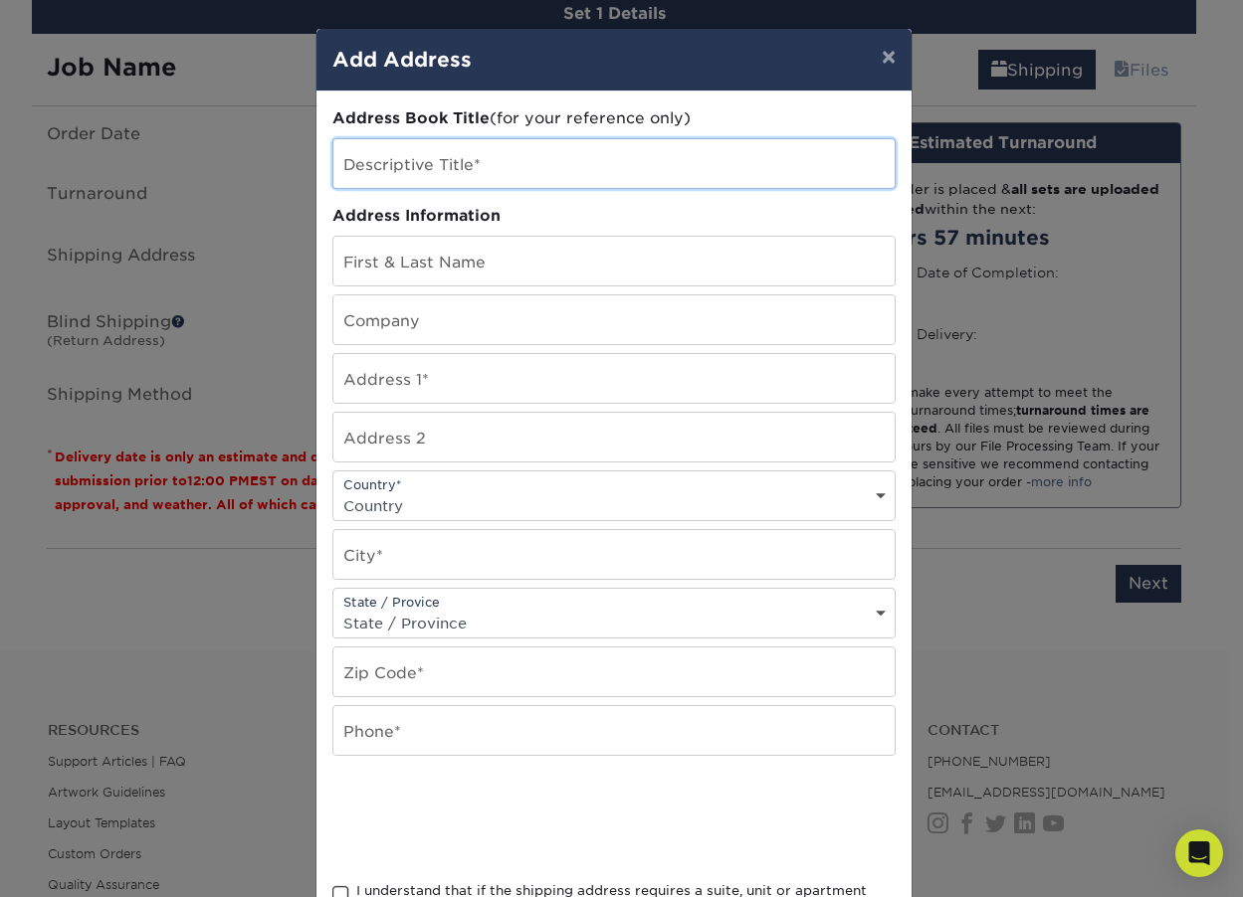
click at [491, 185] on input "text" at bounding box center [613, 163] width 561 height 49
type input "Home"
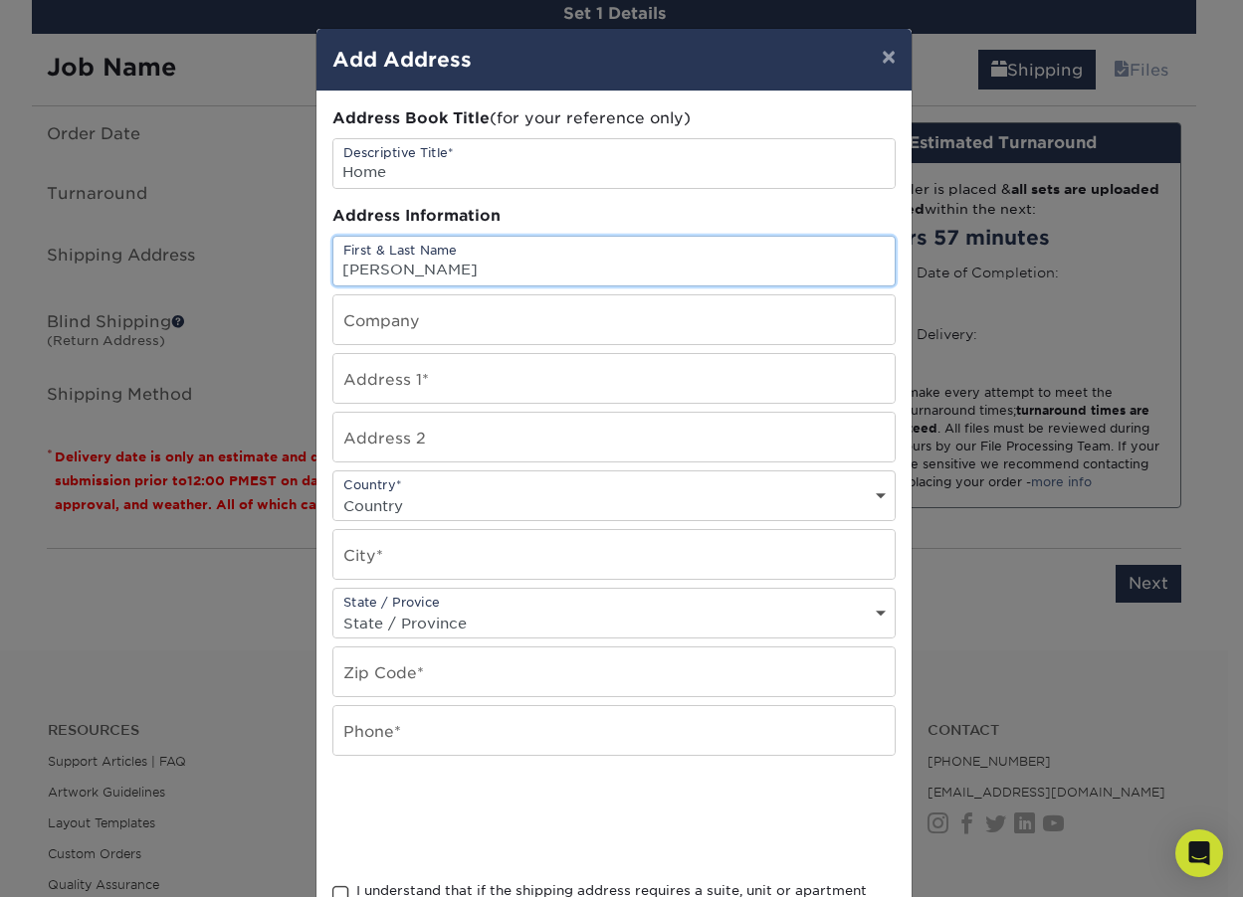
type input "Caren Scott"
type input "220 Braylock Dr"
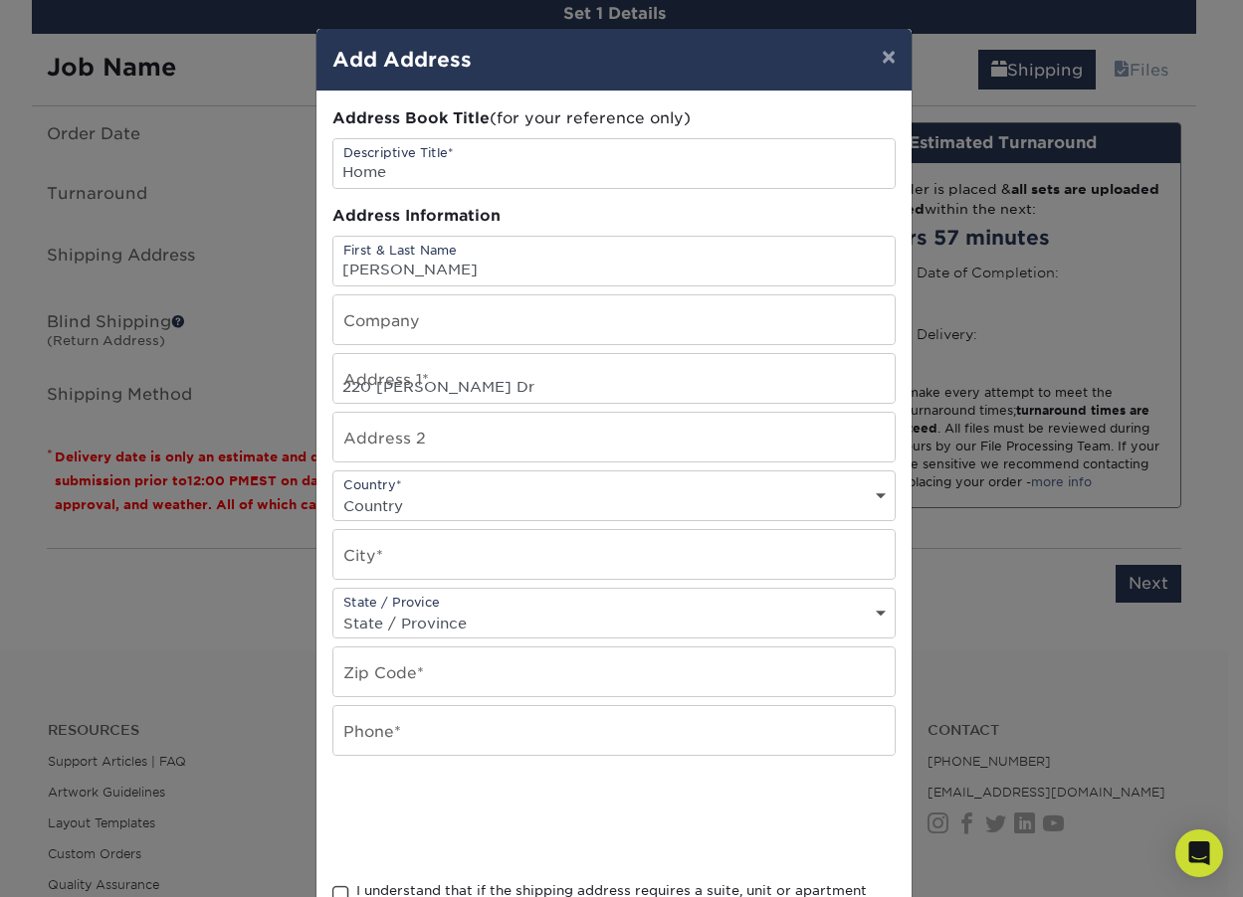
select select "US"
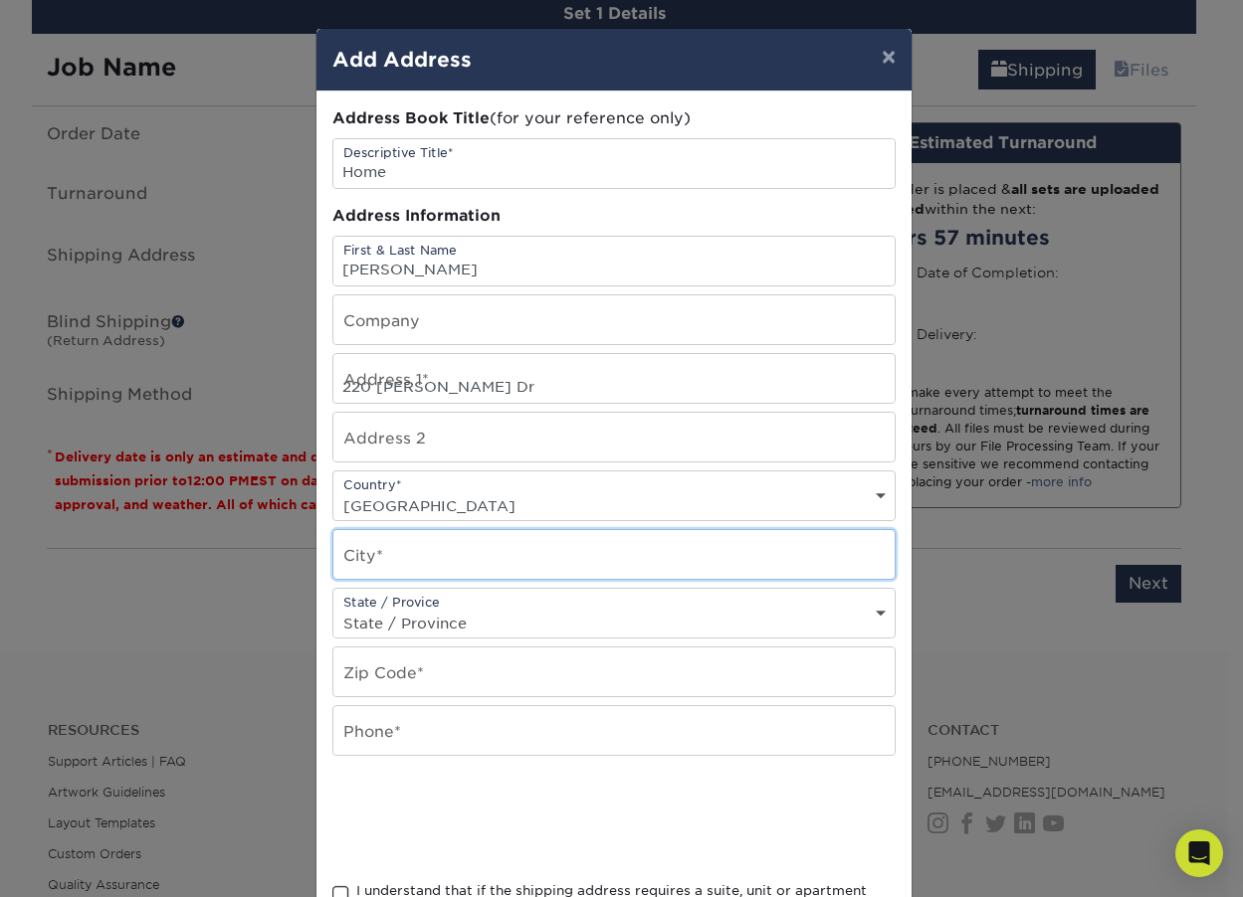
type input "Rocky Mount"
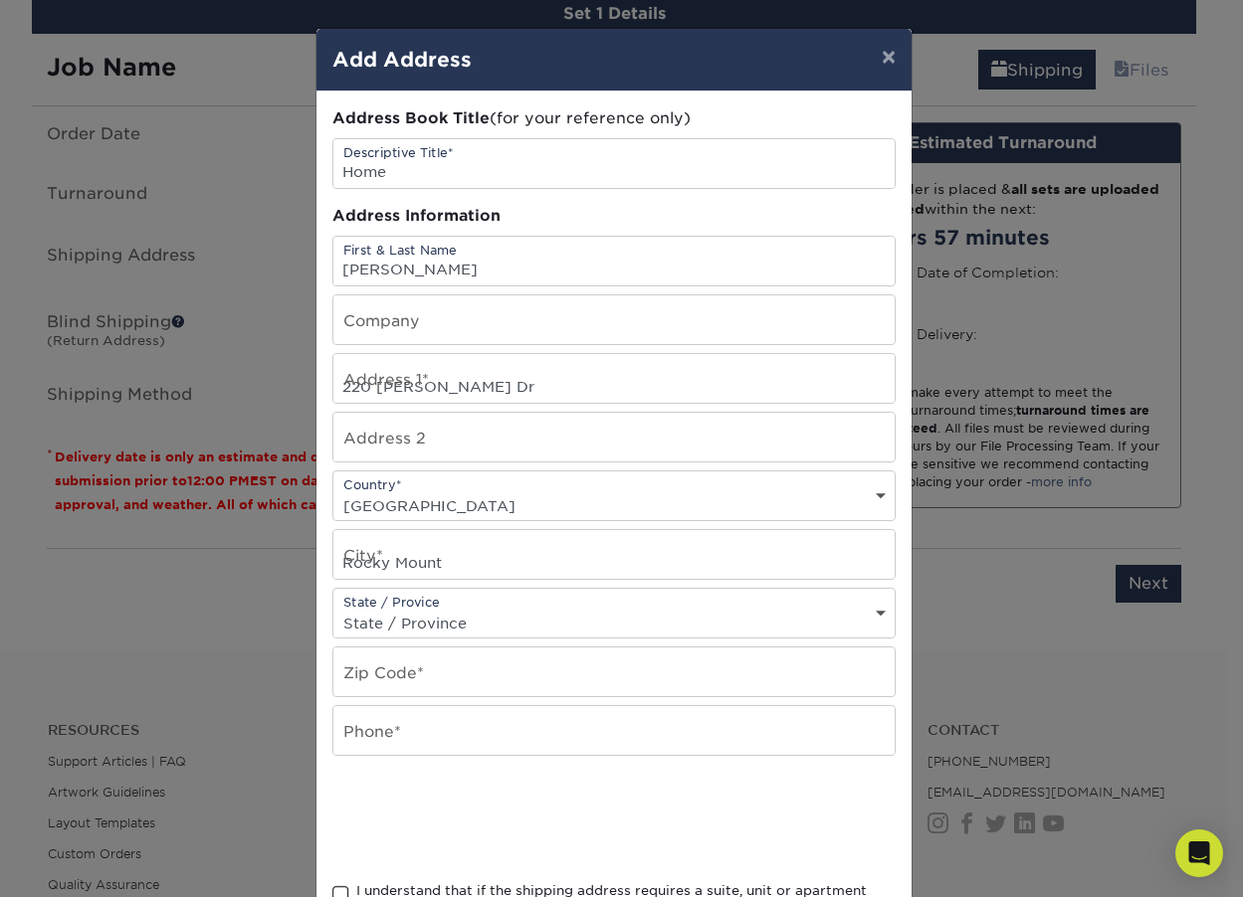
select select "NC"
type input "27804-3592"
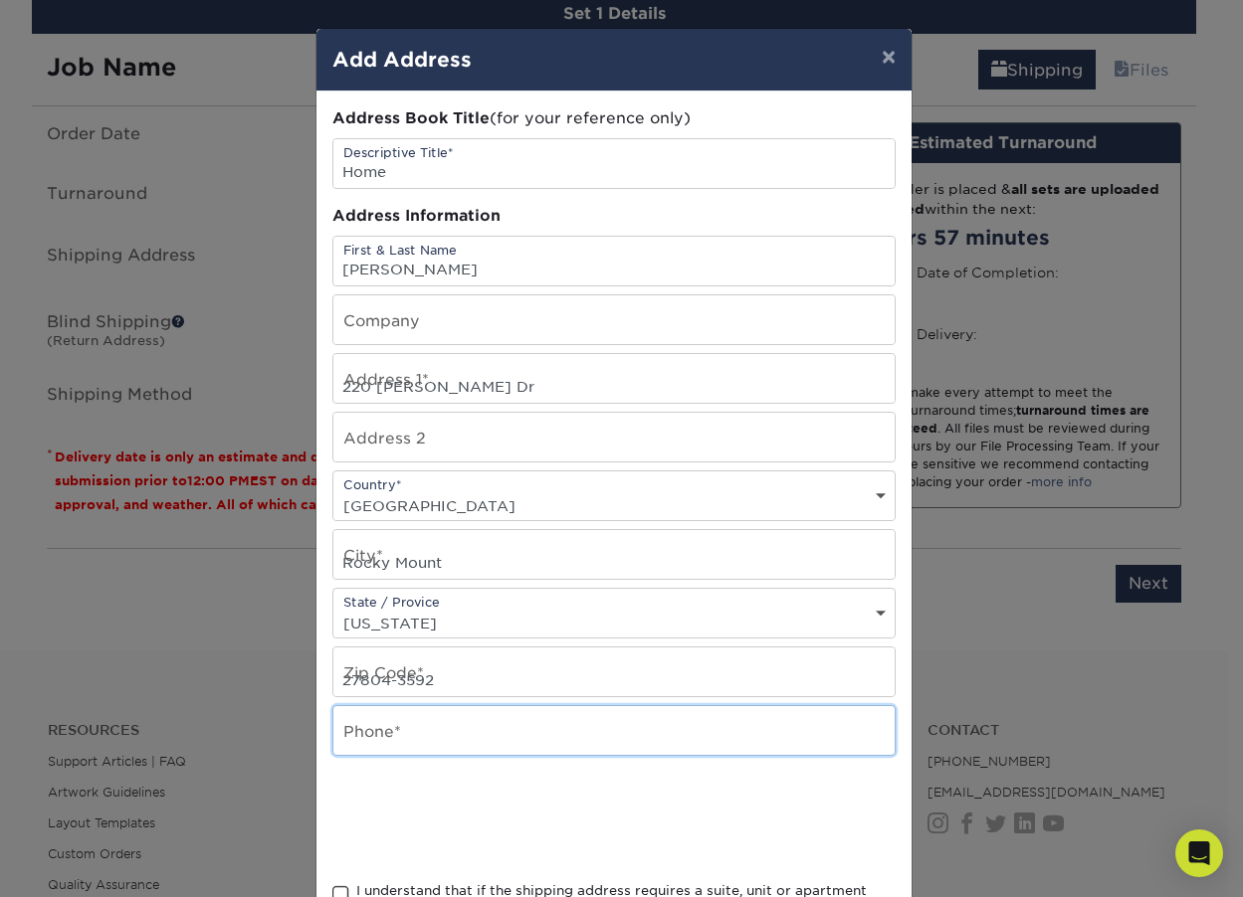
type input "8014254073"
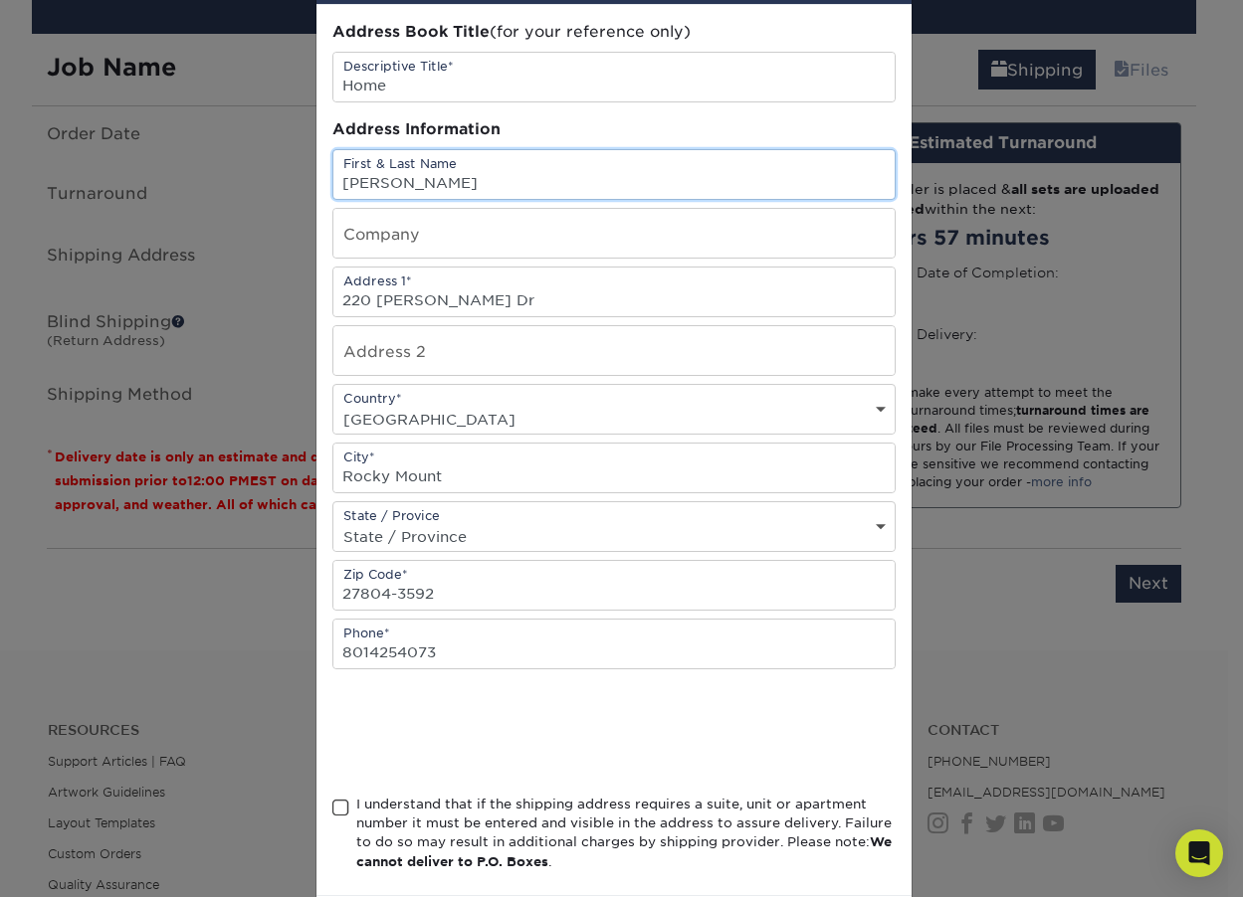
scroll to position [184, 0]
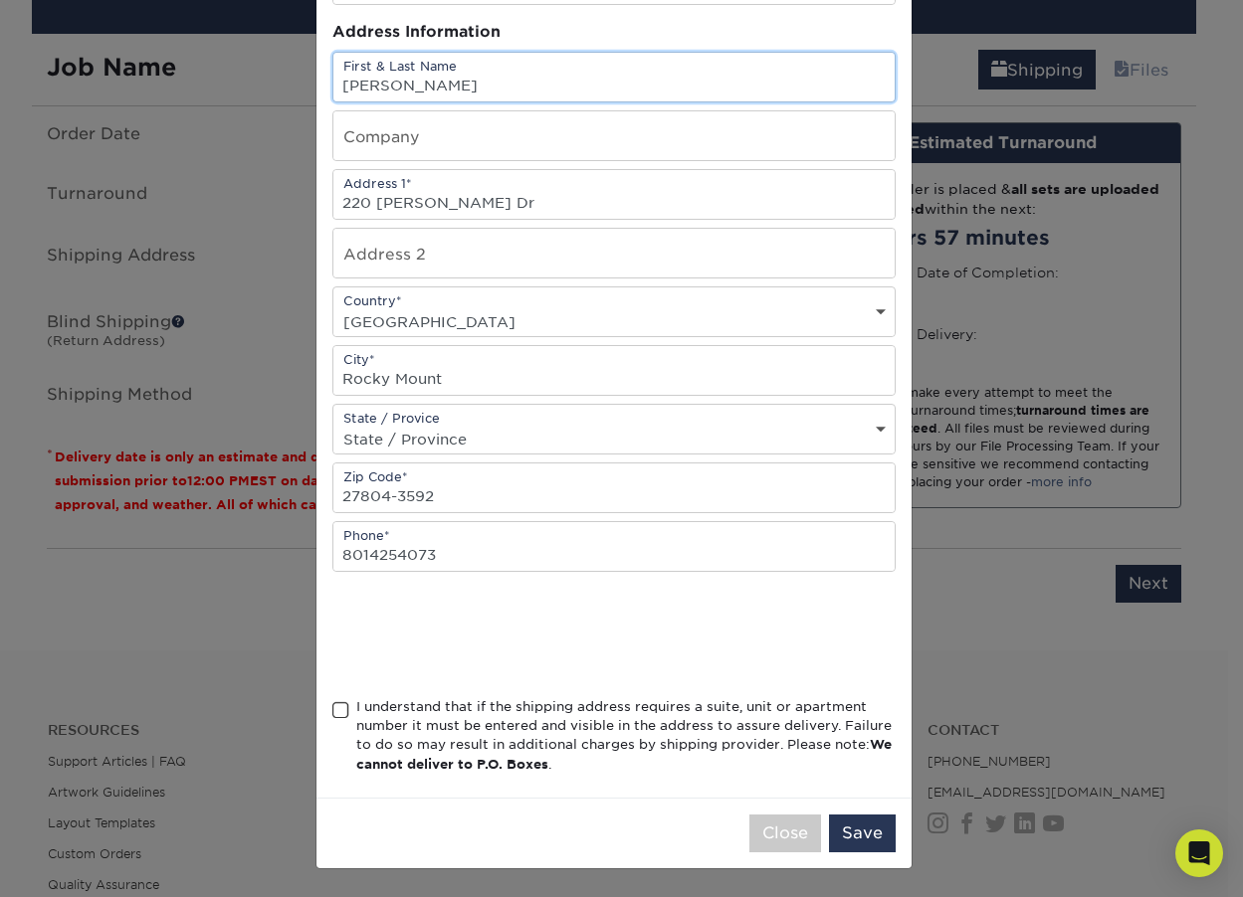
type input "Caren Scott"
click at [332, 706] on span at bounding box center [340, 710] width 17 height 19
click at [0, 0] on input "I understand that if the shipping address requires a suite, unit or apartment n…" at bounding box center [0, 0] width 0 height 0
click at [860, 860] on div "Close Save" at bounding box center [613, 833] width 595 height 71
click at [857, 852] on button "Save" at bounding box center [862, 834] width 67 height 38
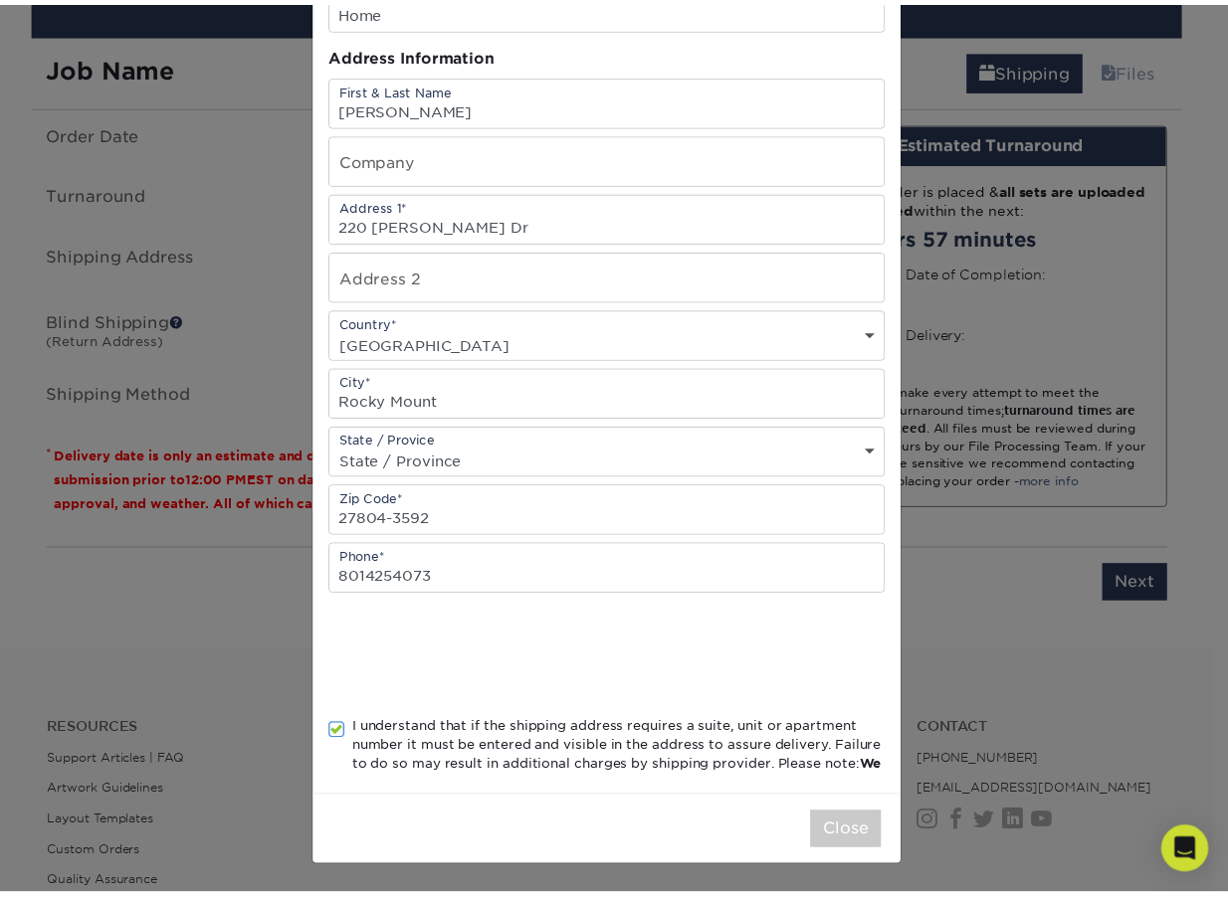
scroll to position [0, 0]
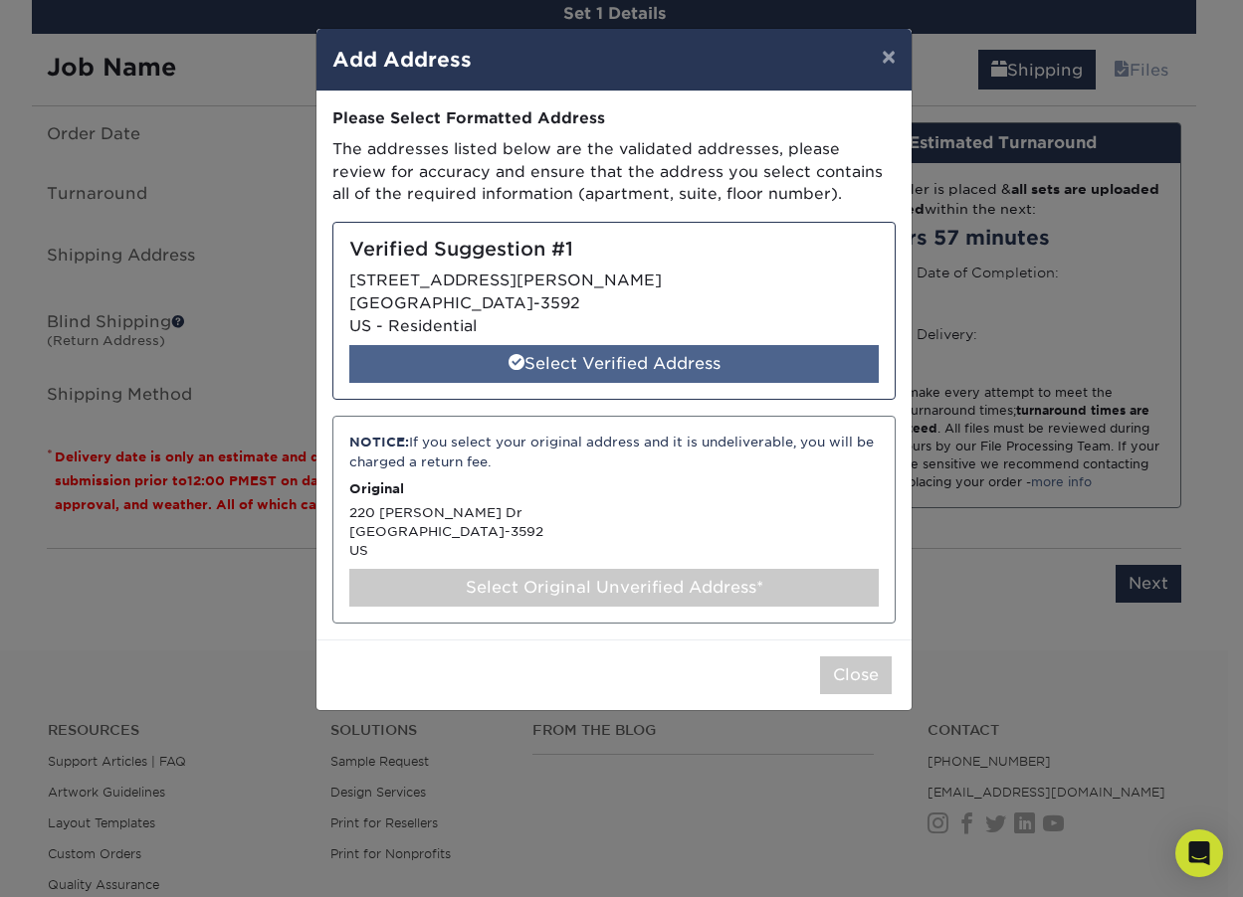
click at [623, 360] on div "Select Verified Address" at bounding box center [613, 364] width 529 height 38
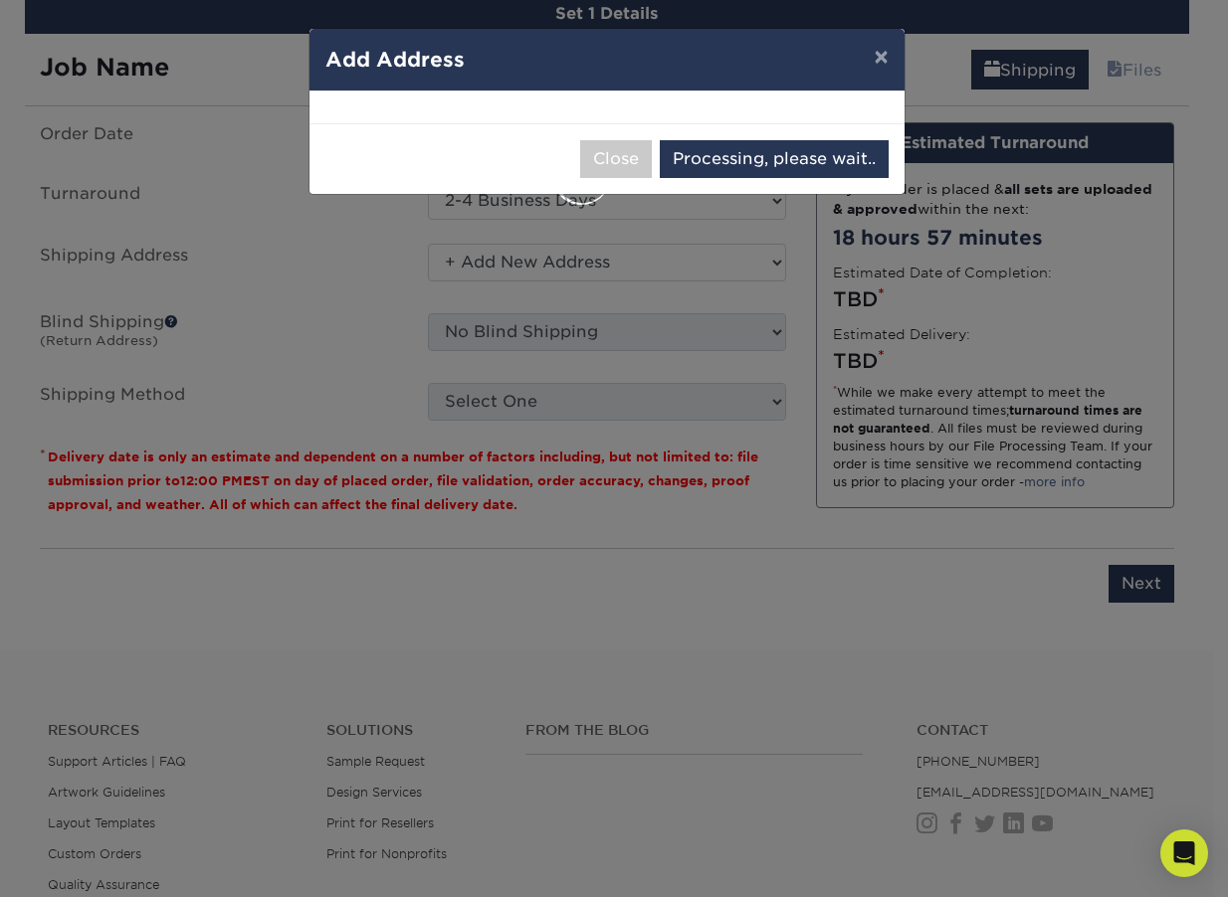
select select "285373"
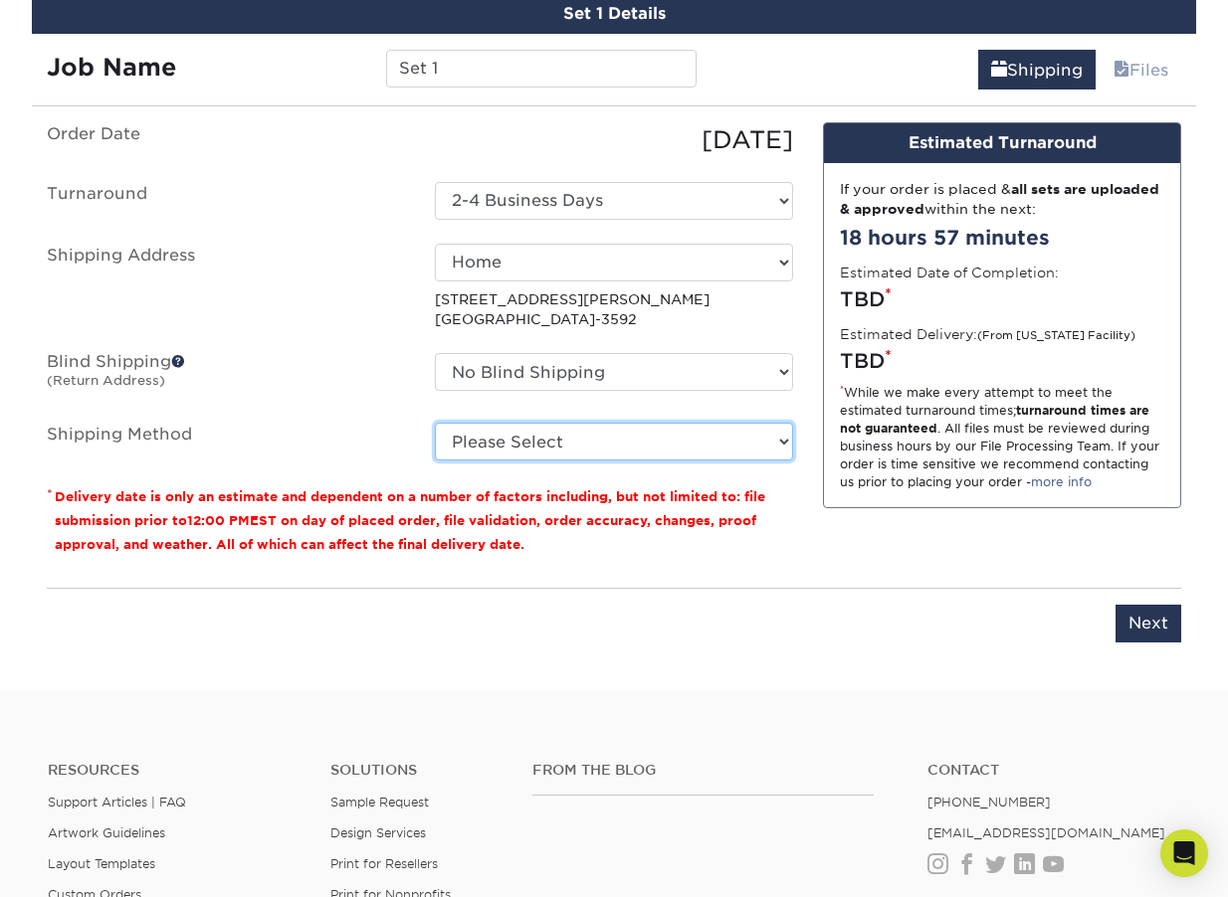
click at [761, 446] on select "Please Select Ground Shipping (+$25.05) 3 Day Shipping Service (+$31.11) 2 Day …" at bounding box center [614, 442] width 358 height 38
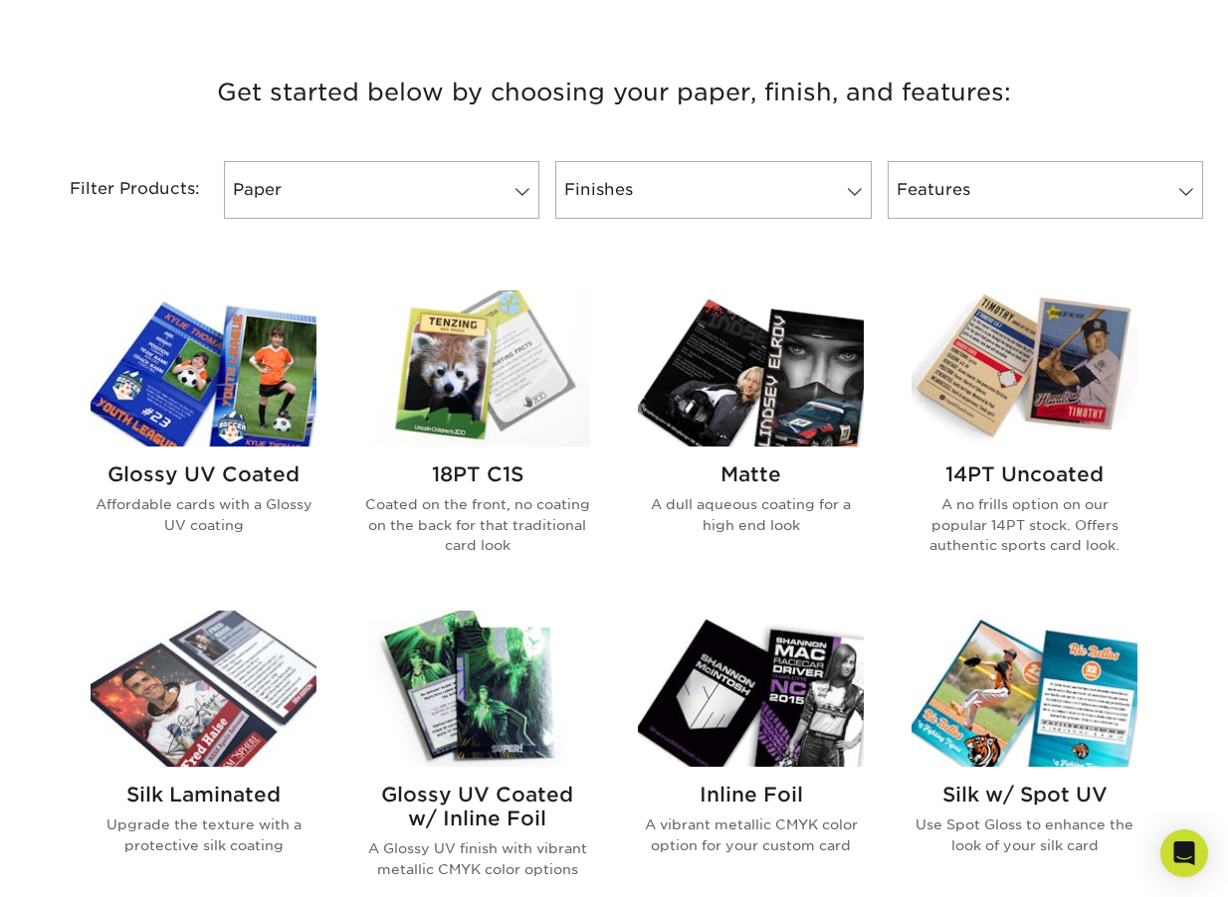
scroll to position [726, 0]
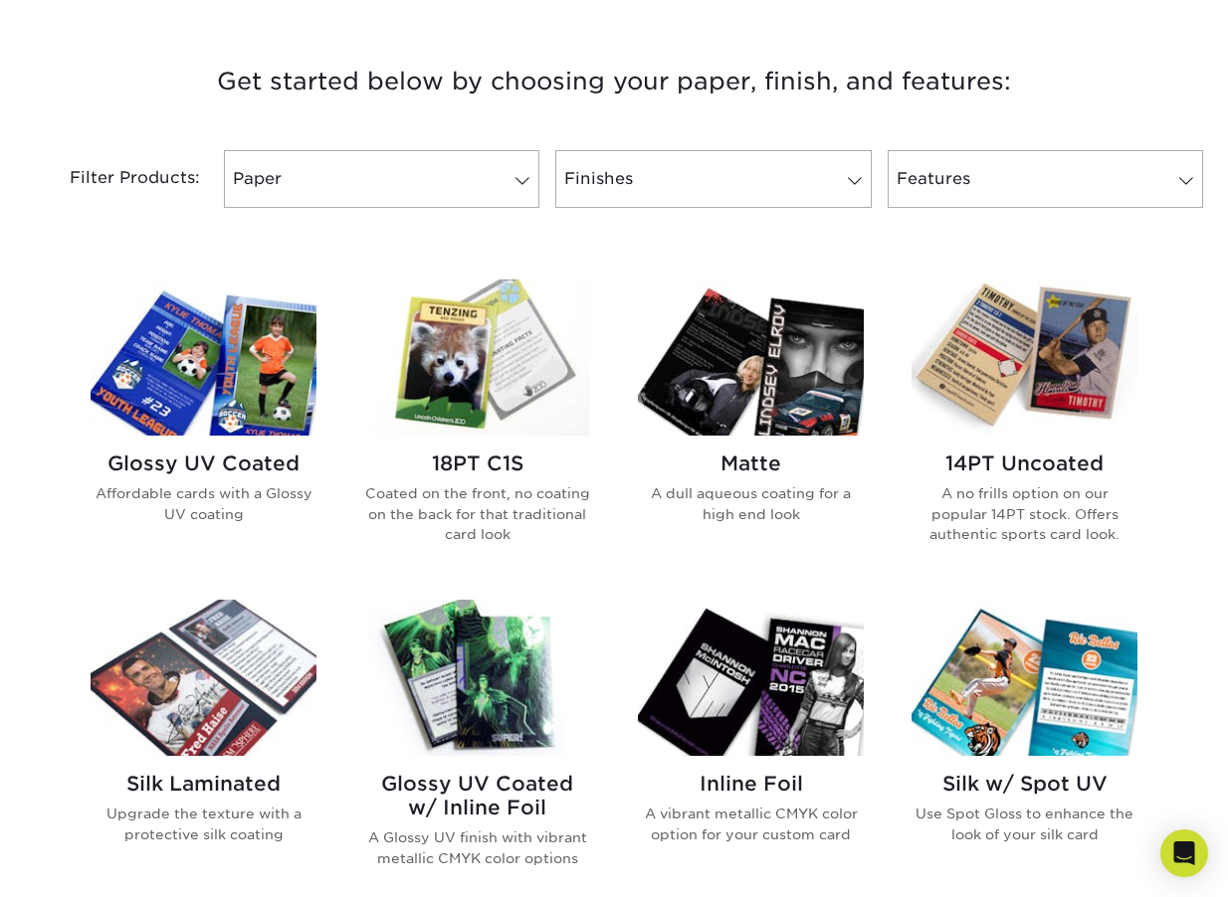
click at [239, 408] on img at bounding box center [204, 358] width 226 height 156
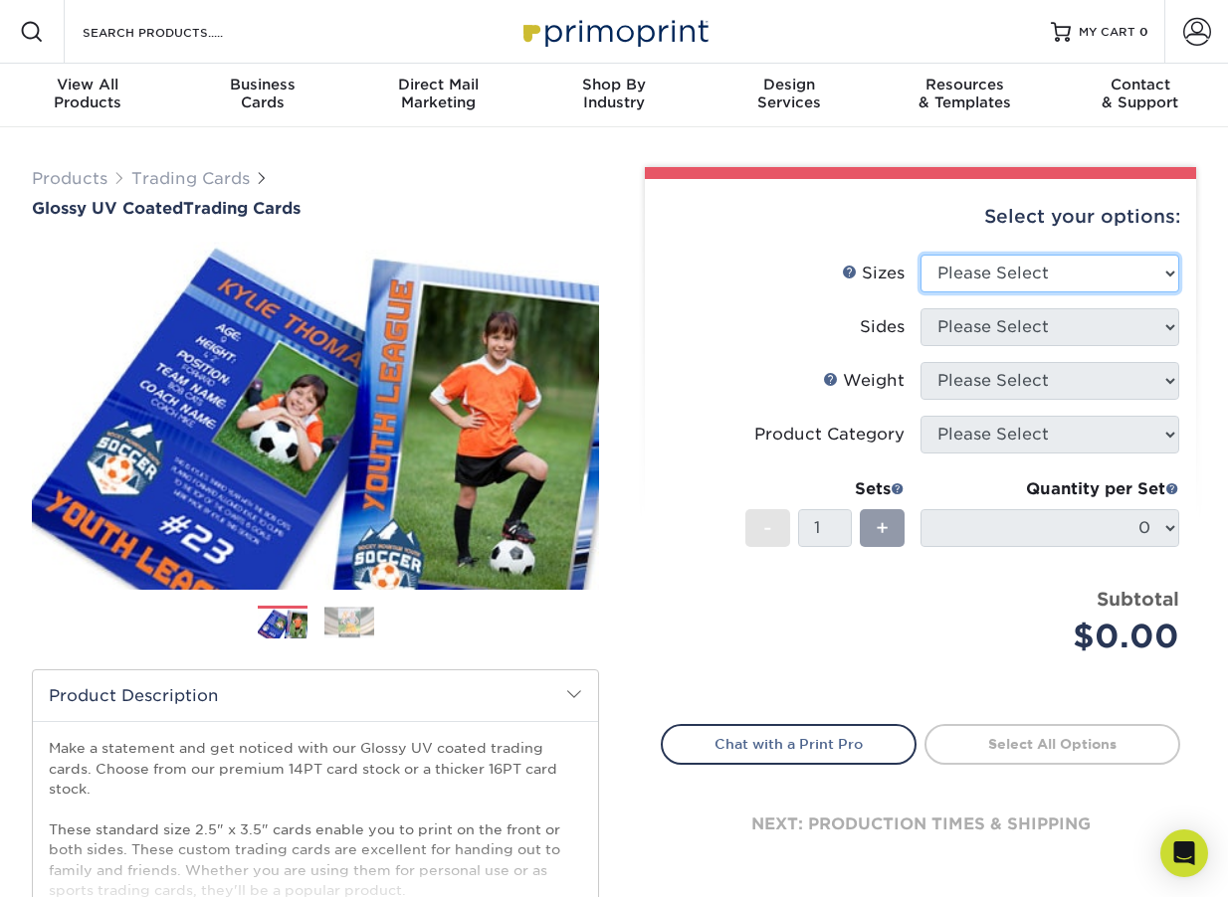
click at [979, 270] on select "Please Select 2.5" x 3.5"" at bounding box center [1049, 274] width 259 height 38
select select "2.50x3.50"
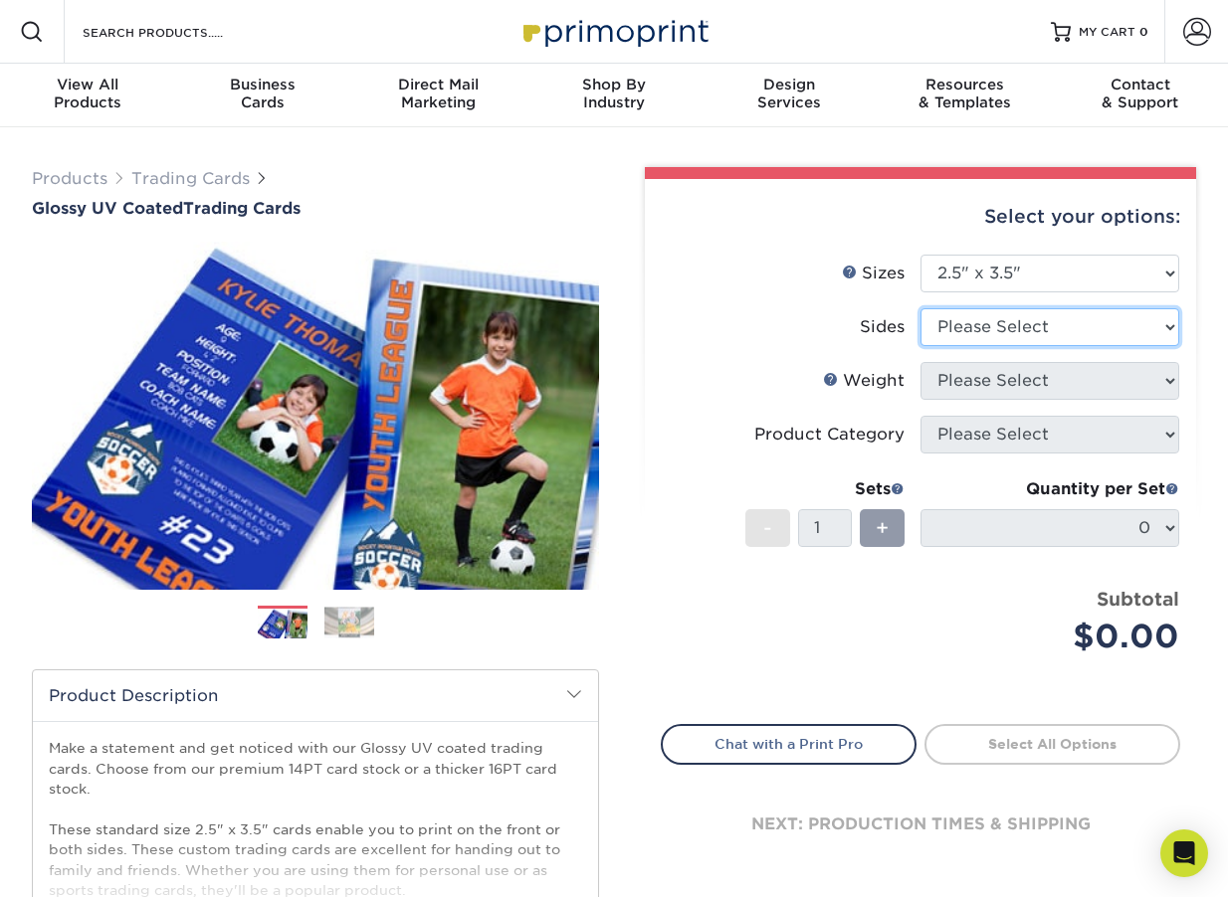
click at [1027, 318] on select "Please Select Print Both Sides Print Front Only" at bounding box center [1049, 327] width 259 height 38
select select "13abbda7-1d64-4f25-8bb2-c179b224825d"
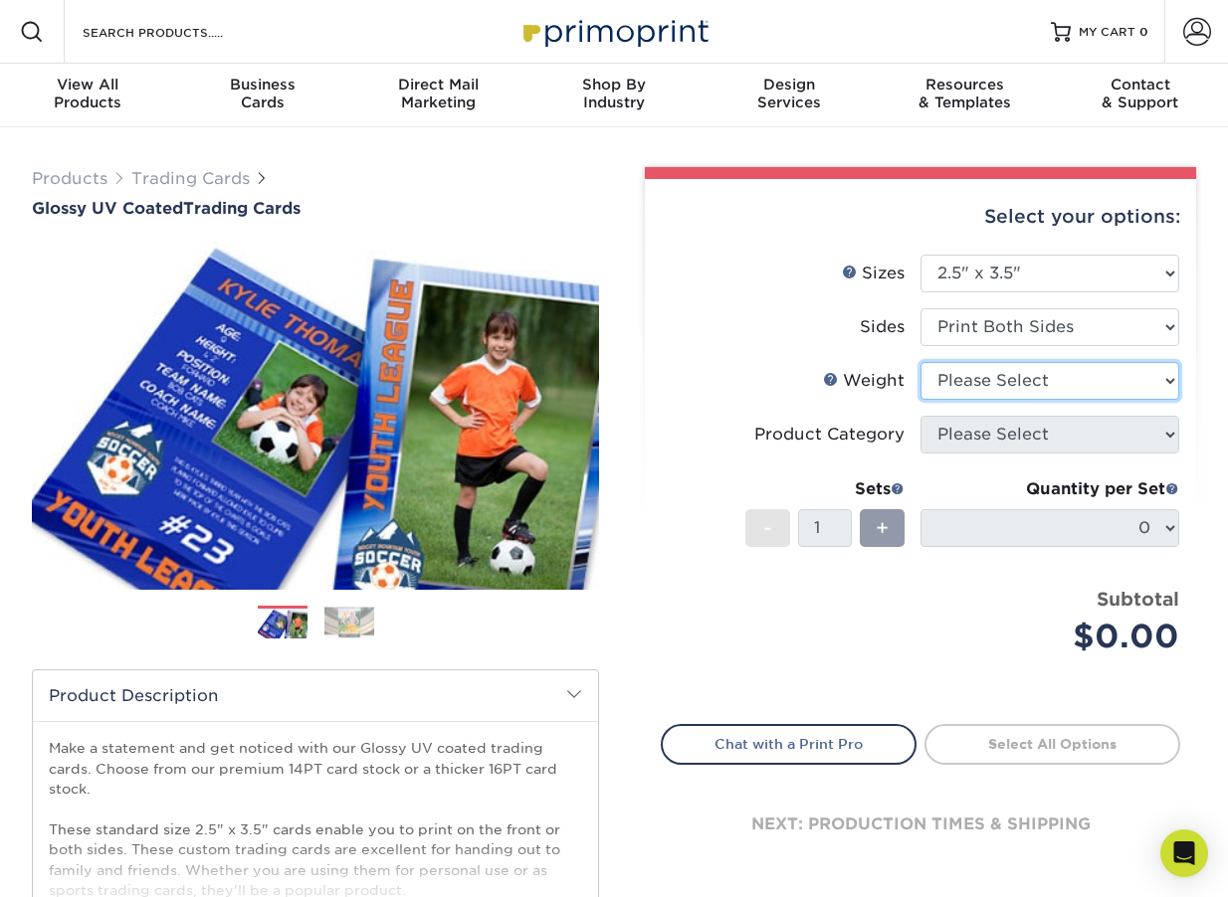
click at [991, 380] on select "Please Select 16PT 14PT 18PT C1S" at bounding box center [1049, 381] width 259 height 38
select select "14PT"
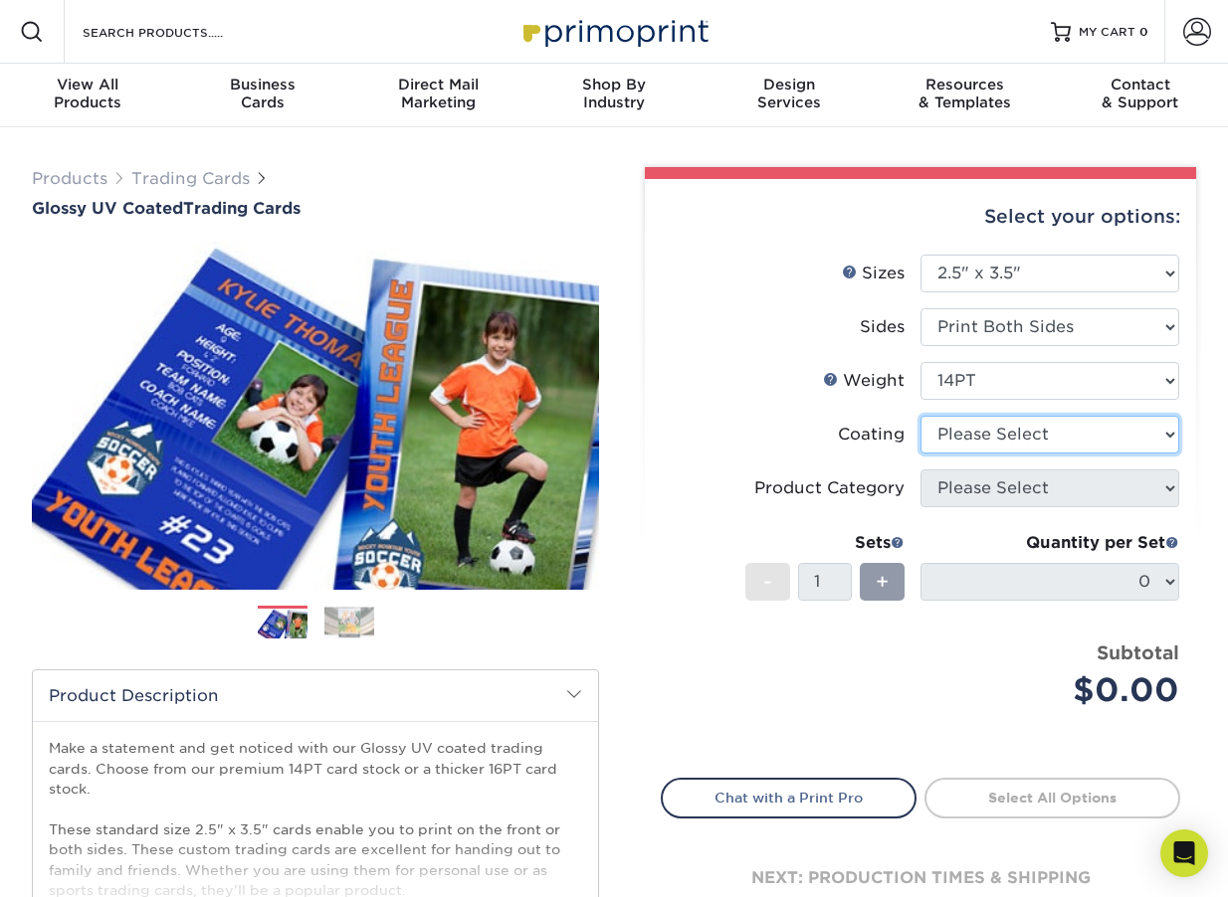
click at [972, 443] on select at bounding box center [1049, 435] width 259 height 38
select select "1e8116af-acfc-44b1-83dc-8181aa338834"
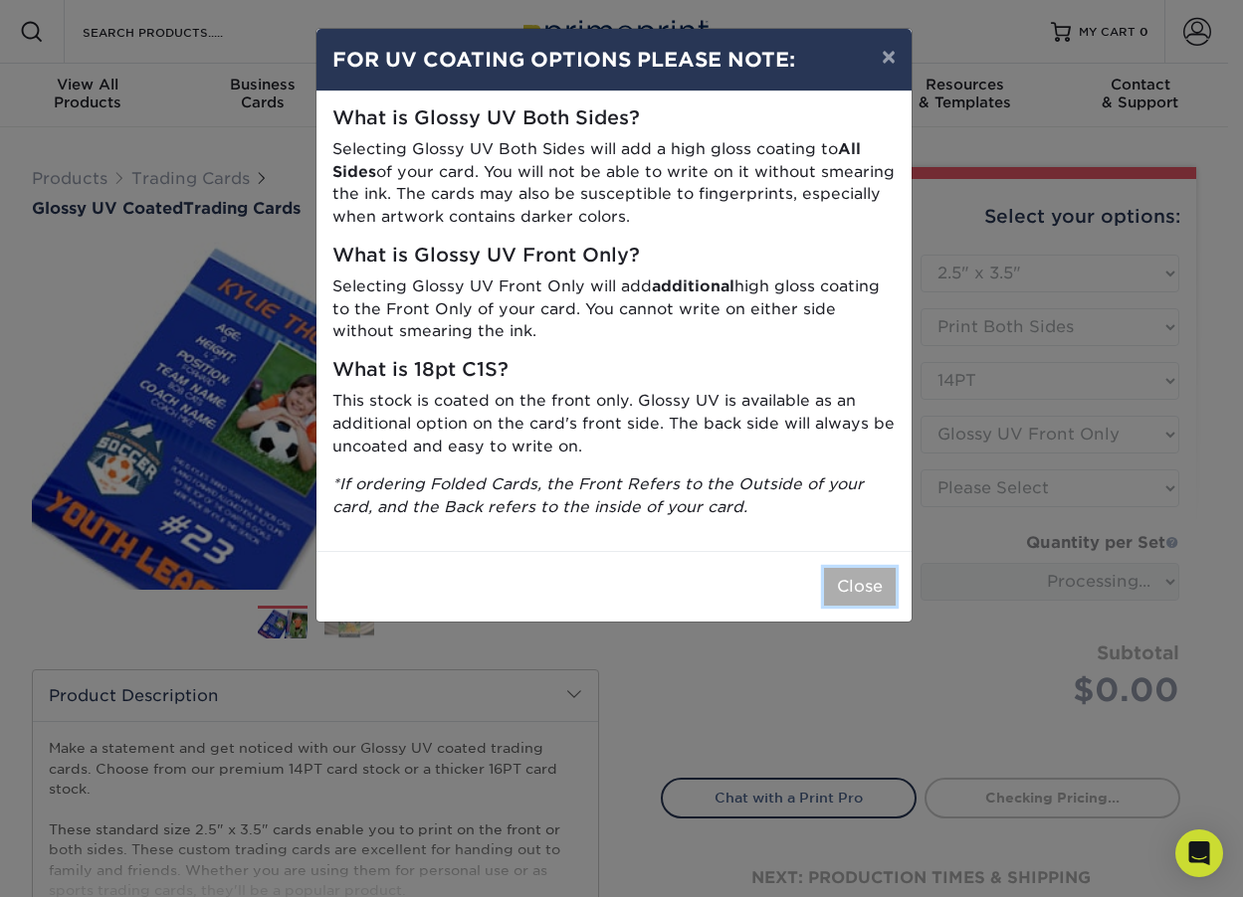
click at [844, 592] on button "Close" at bounding box center [860, 587] width 72 height 38
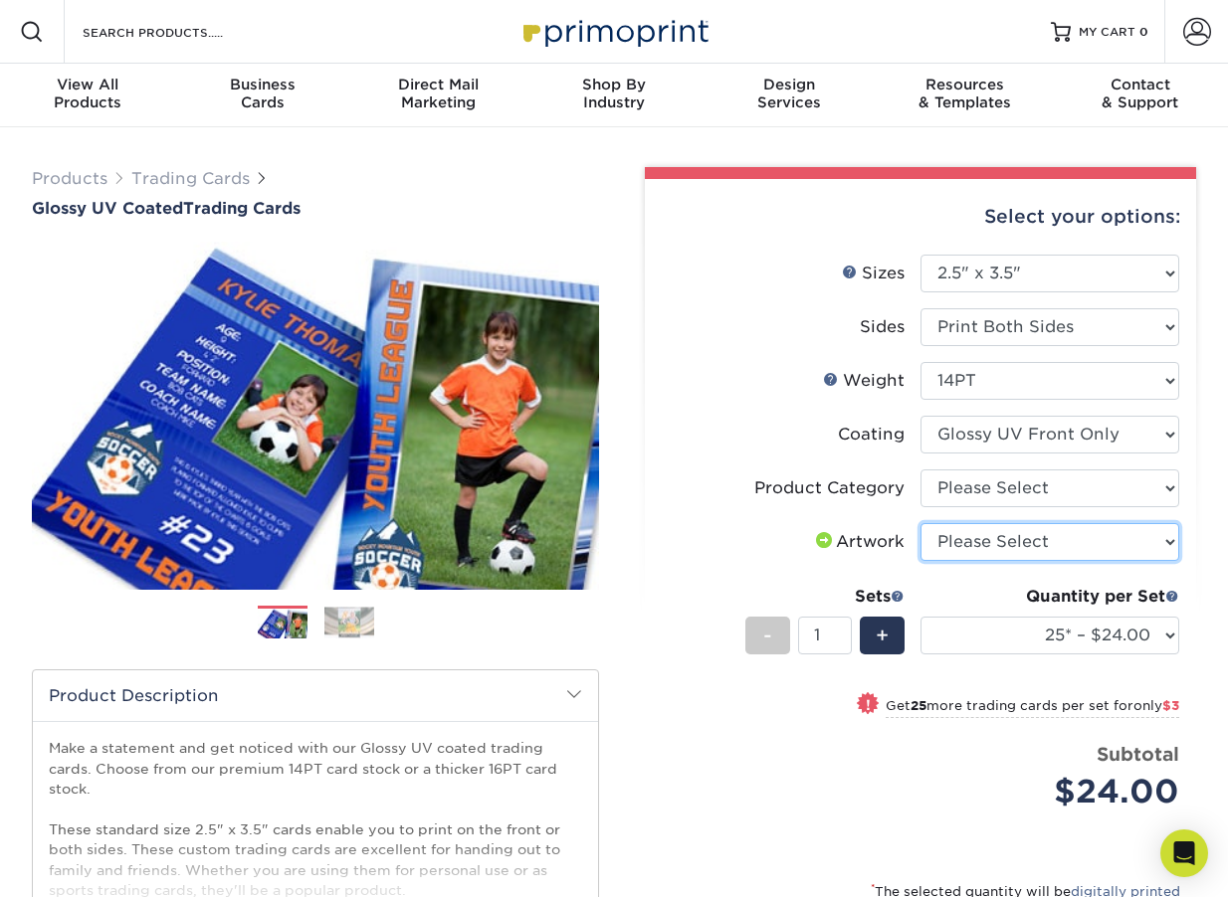
click at [1014, 555] on select "Please Select I will upload files I need a design - $100" at bounding box center [1049, 542] width 259 height 38
select select "upload"
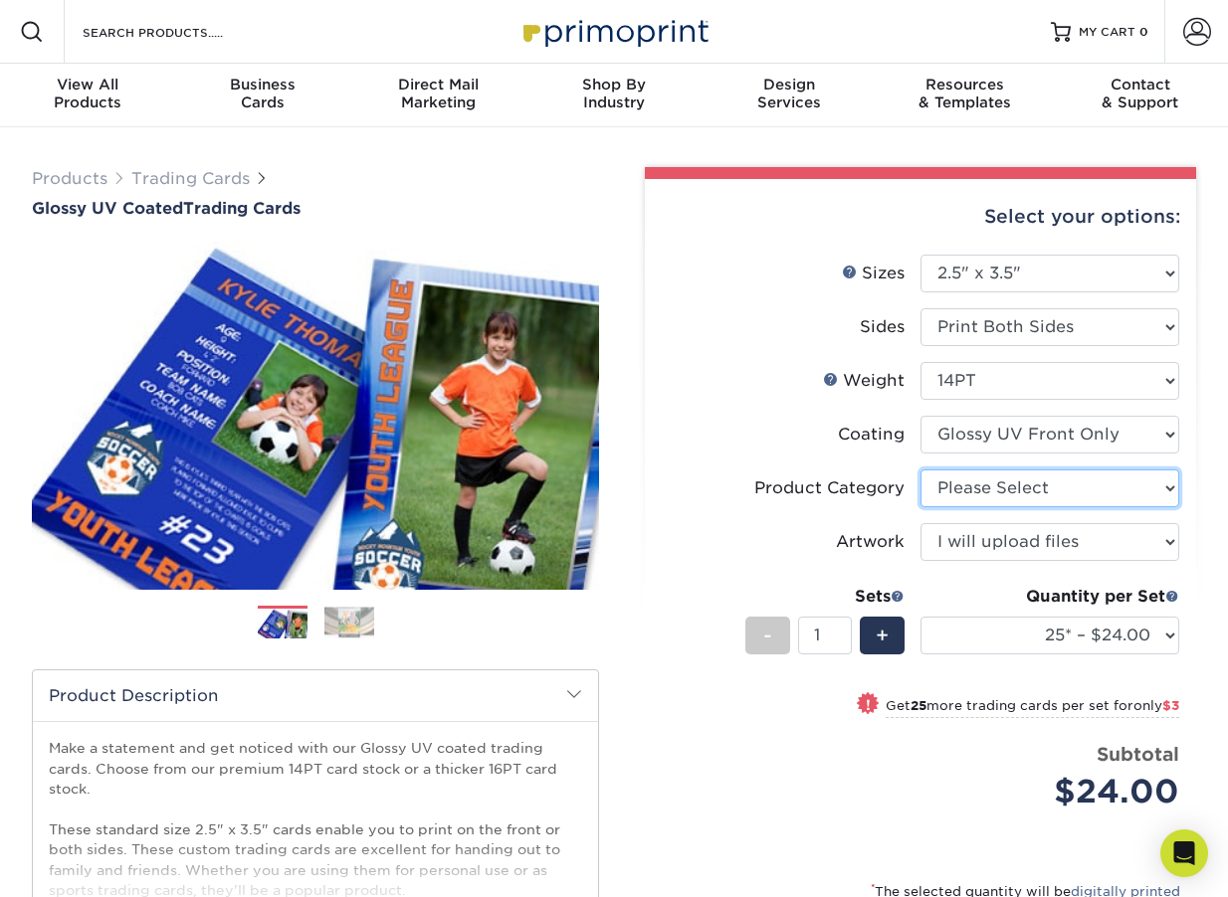
click at [1019, 482] on select "Please Select Trading Cards" at bounding box center [1049, 489] width 259 height 38
select select "c2f9bce9-36c2-409d-b101-c29d9d031e18"
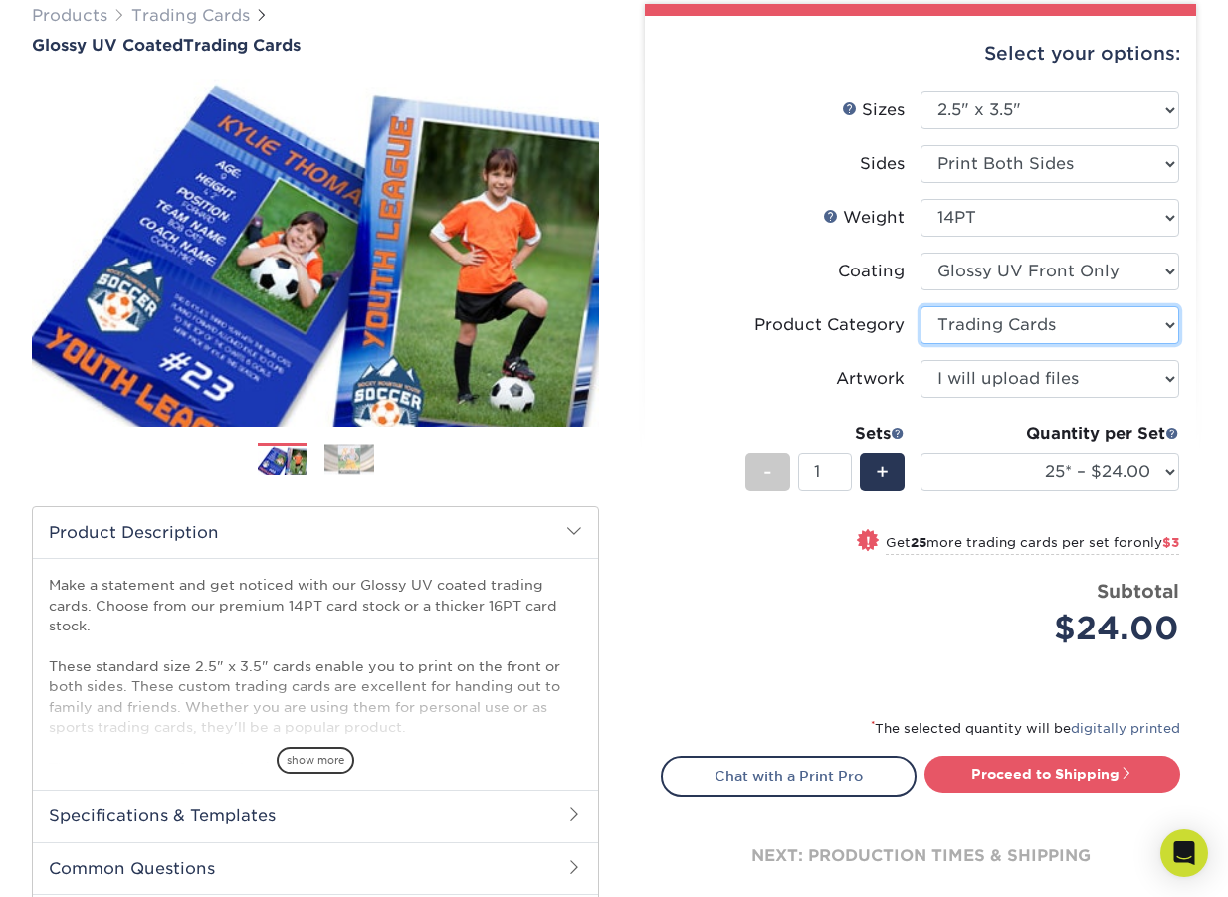
scroll to position [254, 0]
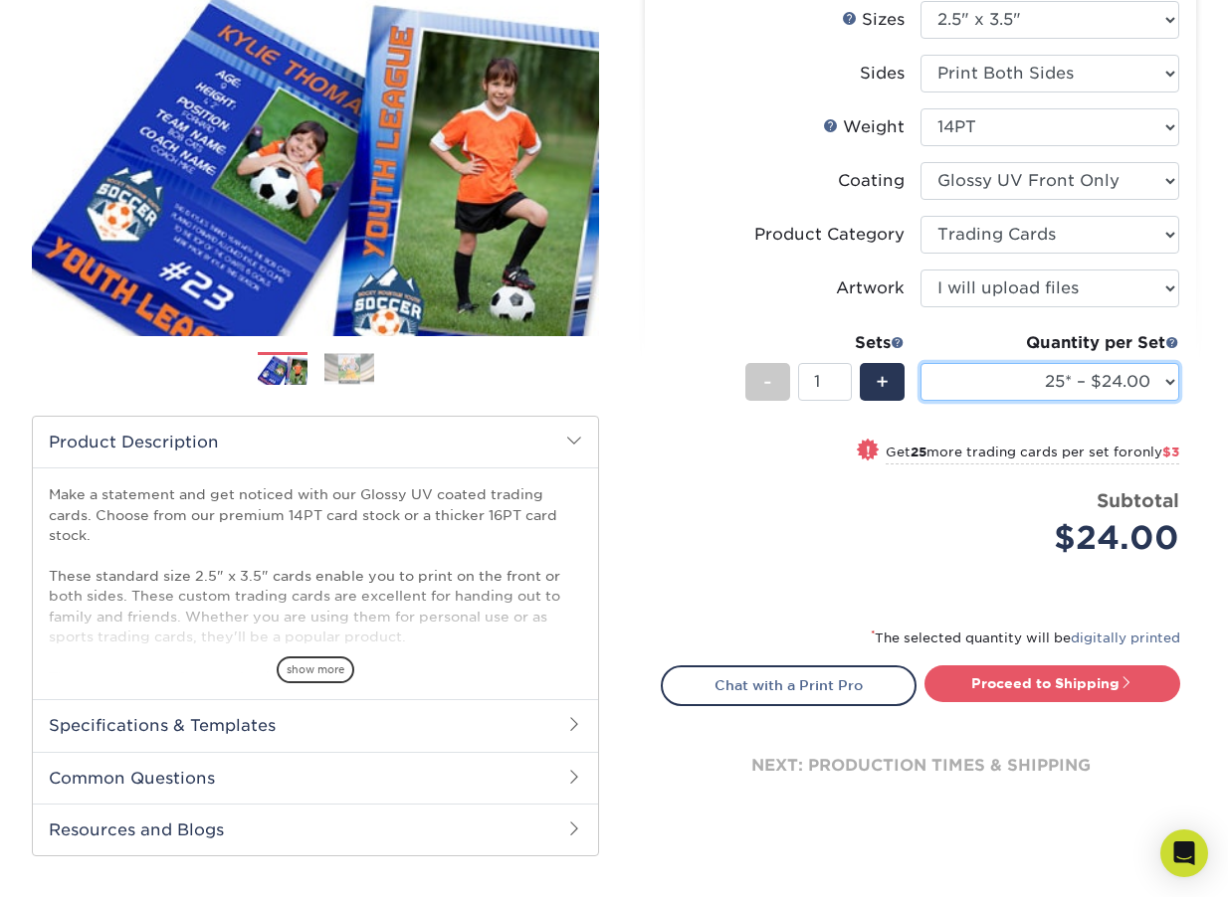
click at [1072, 382] on select "25* – $24.00 50* – $27.00 75* – $34.00 100* – $37.00 250* – $48.00 500 – $59.00…" at bounding box center [1049, 382] width 259 height 38
select select "250* – $48.00"
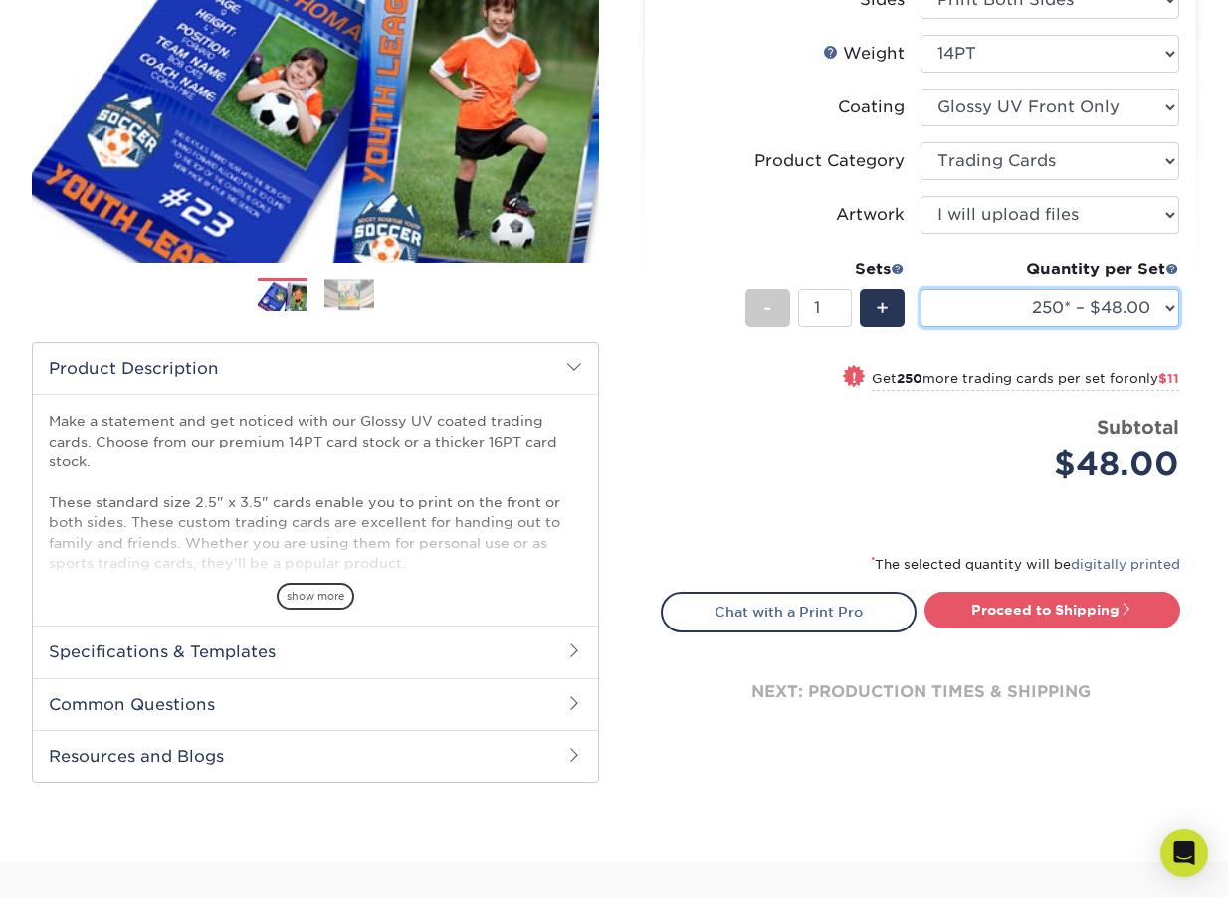
scroll to position [347, 0]
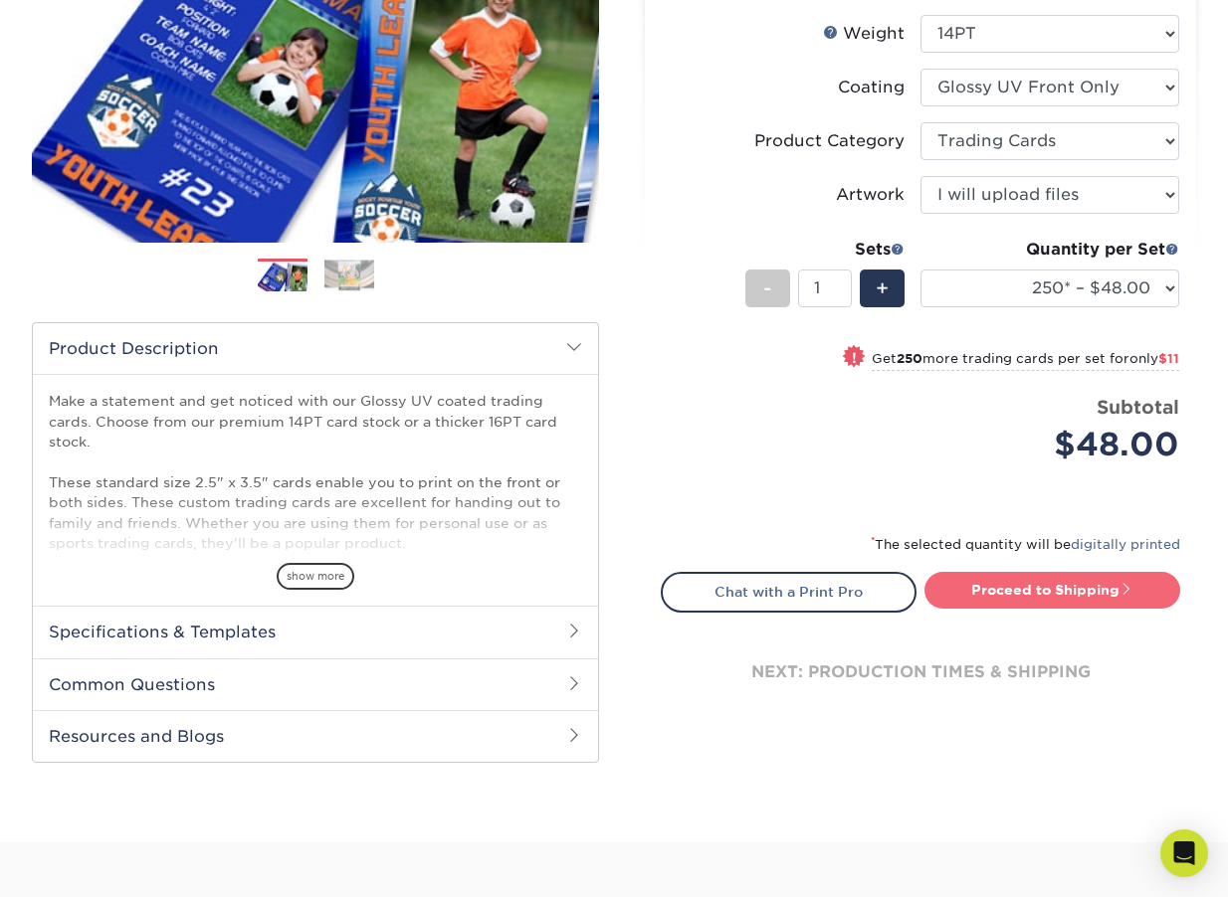
click at [1009, 606] on link "Proceed to Shipping" at bounding box center [1052, 590] width 256 height 36
type input "Set 1"
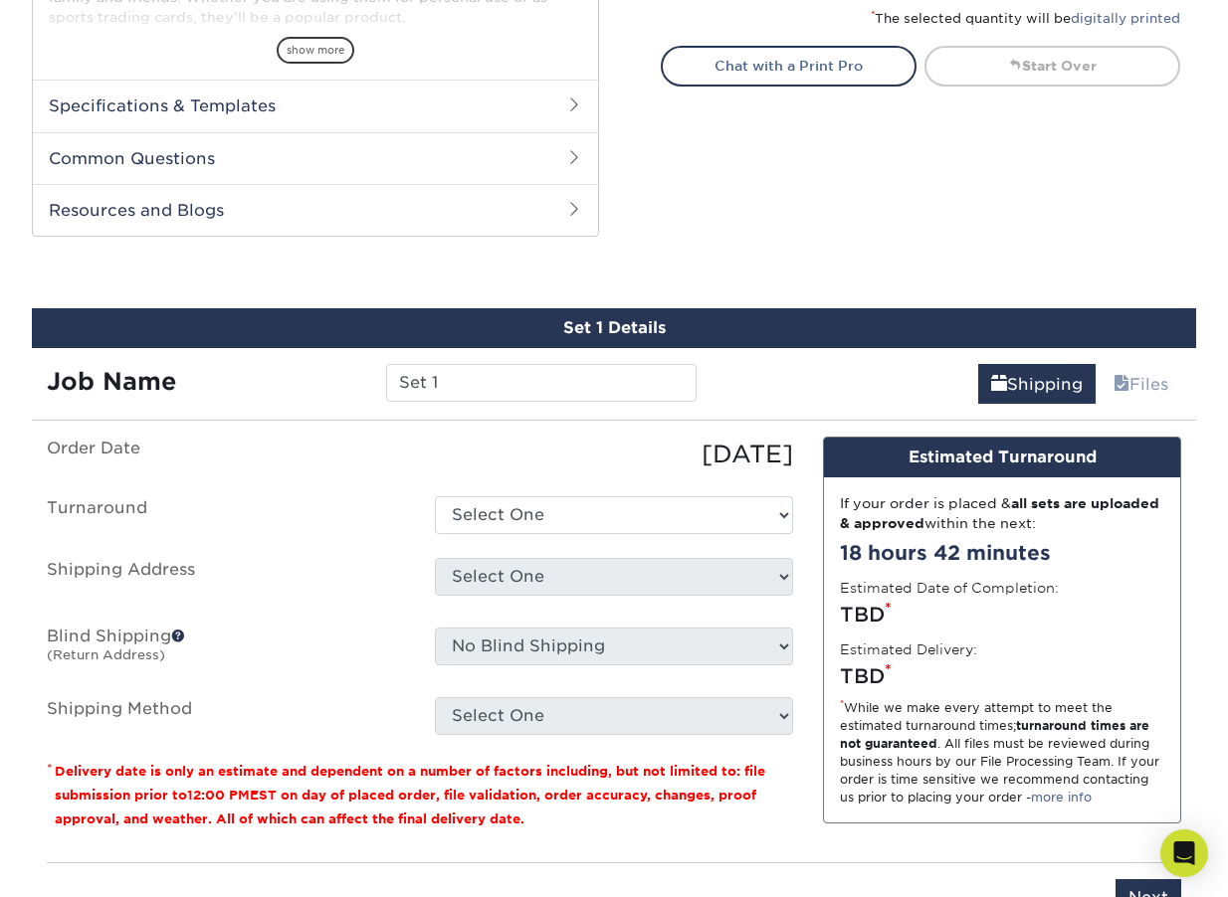
scroll to position [1013, 0]
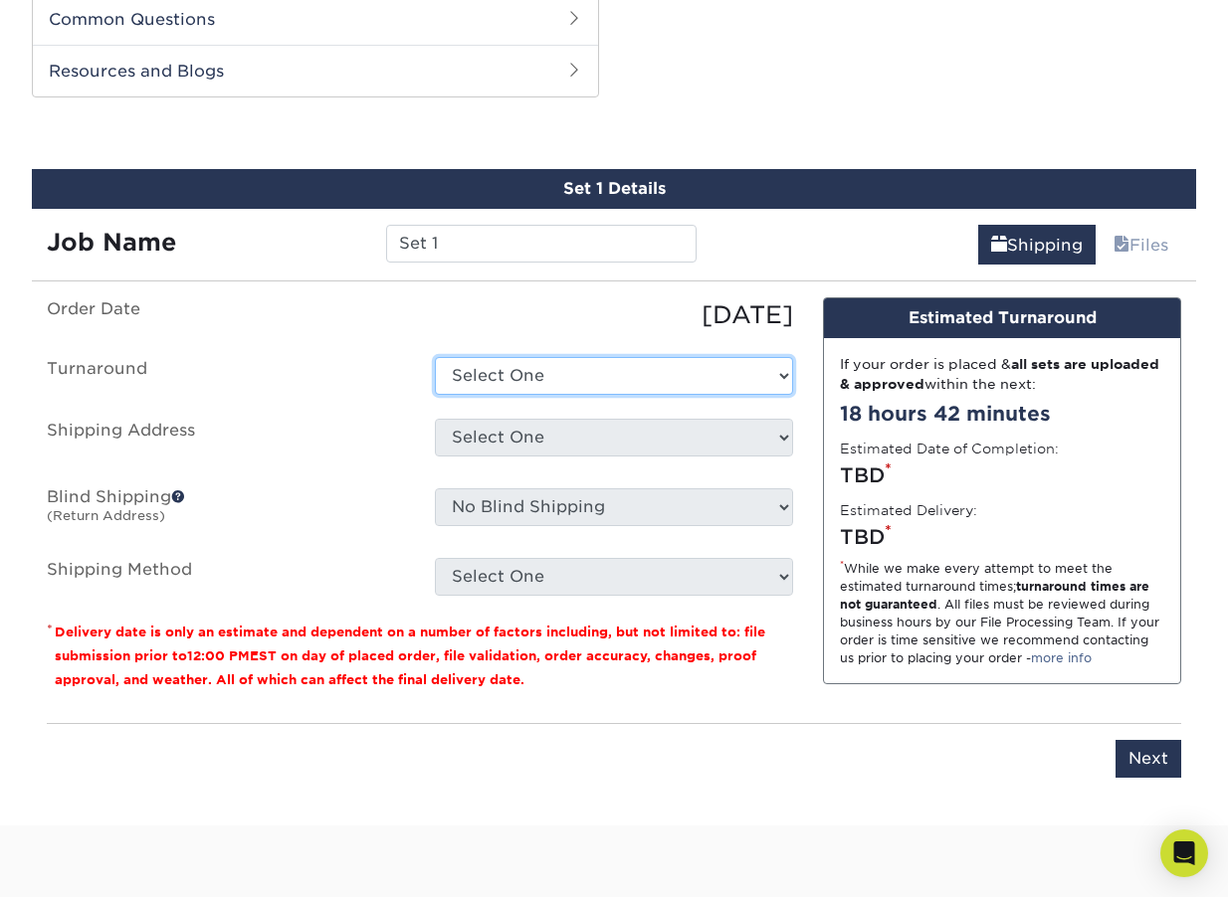
click at [600, 382] on select "Select One 2-4 Business Days 2 Day Next Business Day" at bounding box center [614, 376] width 358 height 38
select select "b682a940-b1bc-4e1a-aa4e-d03458c59bb0"
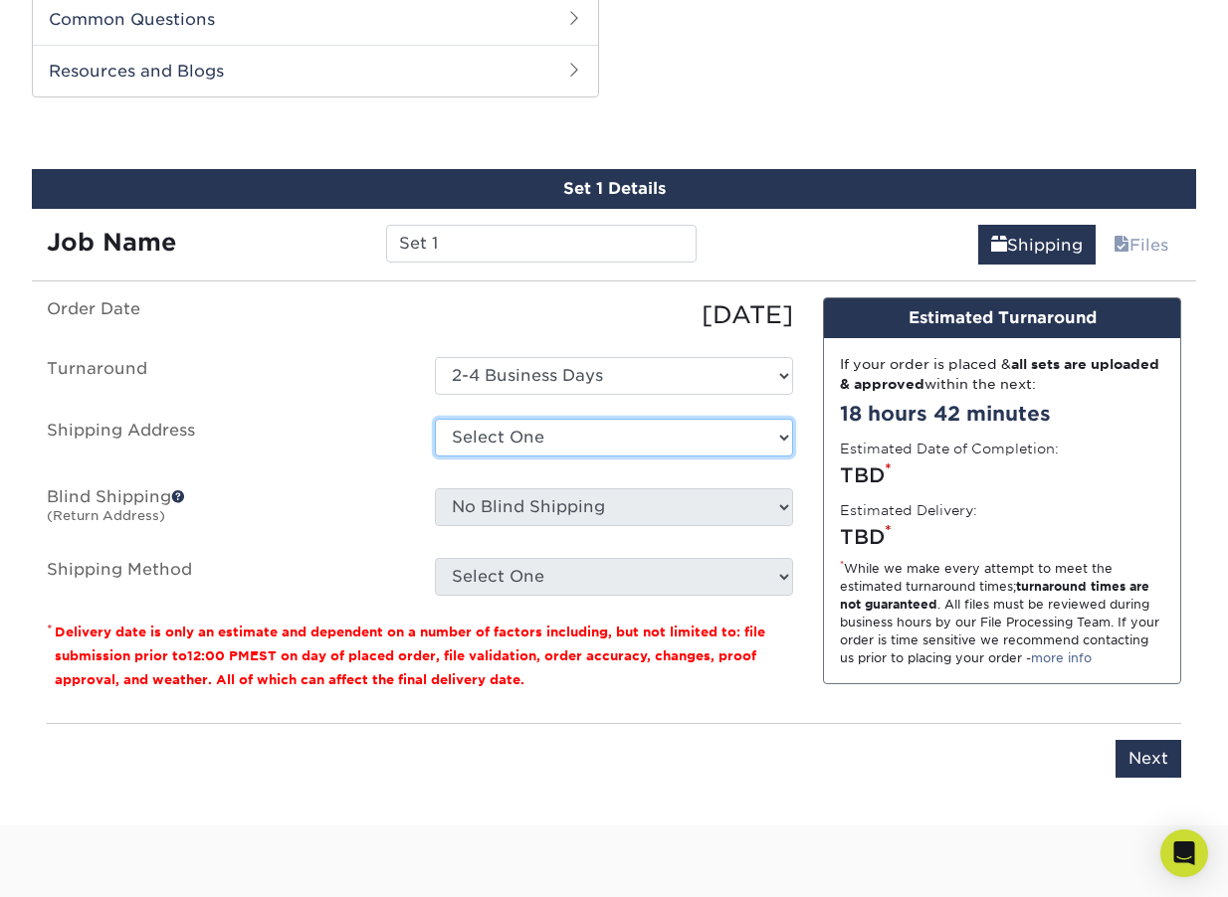
click at [584, 425] on select "Select One Home + Add New Address - Login" at bounding box center [614, 438] width 358 height 38
select select "285373"
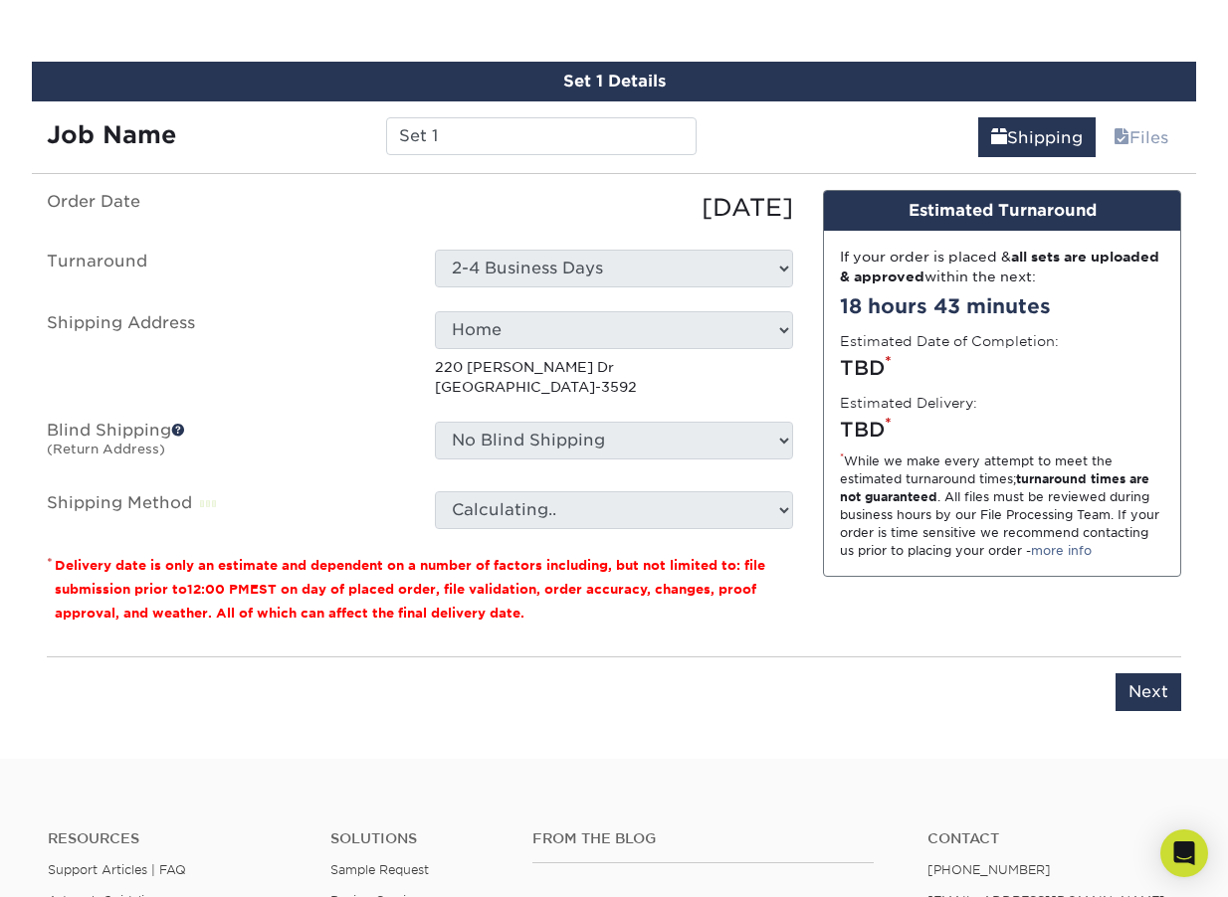
scroll to position [1139, 0]
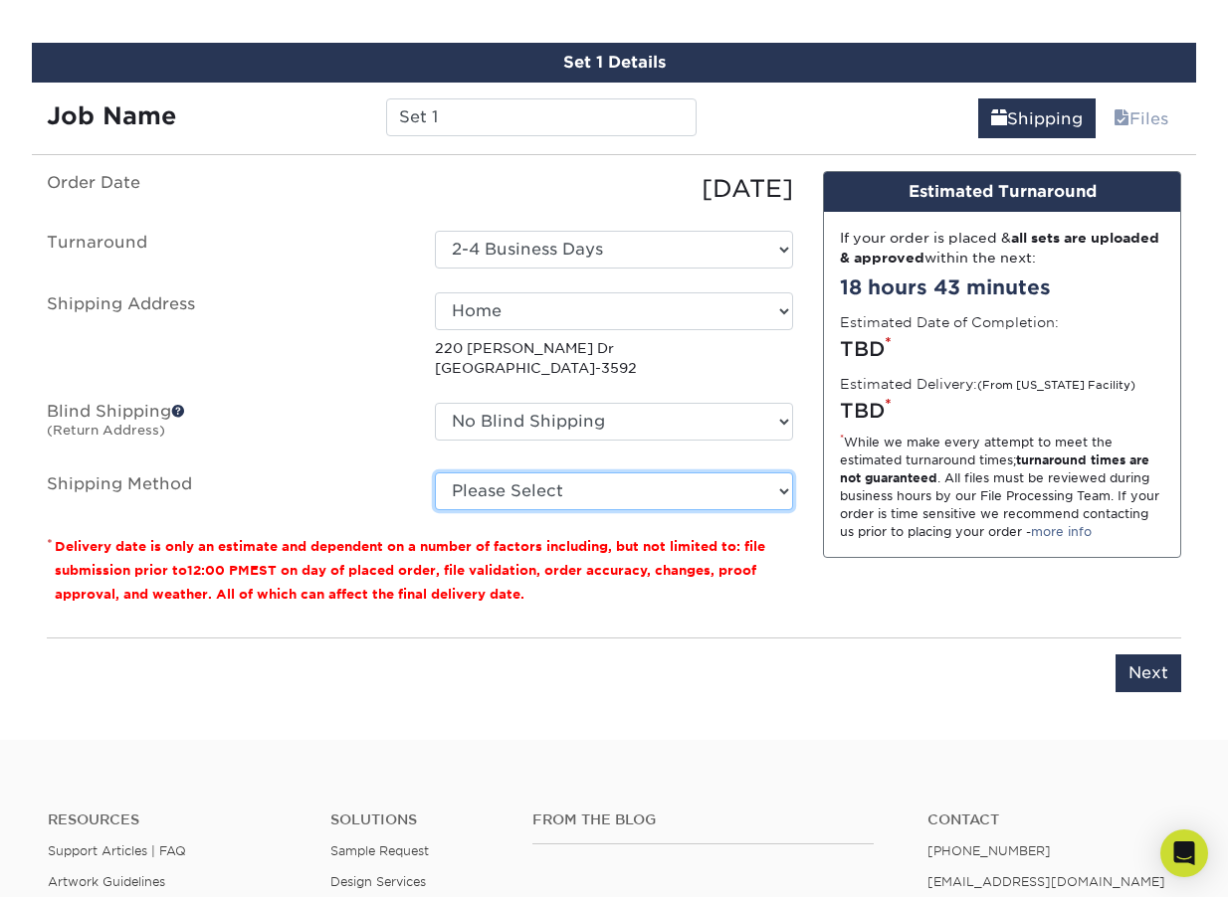
click at [608, 499] on select "Please Select Ground Shipping (+$25.05) 3 Day Shipping Service (+$31.11) 2 Day …" at bounding box center [614, 492] width 358 height 38
click at [637, 572] on small "Delivery date is only an estimate and dependent on a number of factors includin…" at bounding box center [410, 570] width 710 height 63
click at [1173, 681] on input "Next" at bounding box center [1148, 674] width 66 height 38
type input "Next"
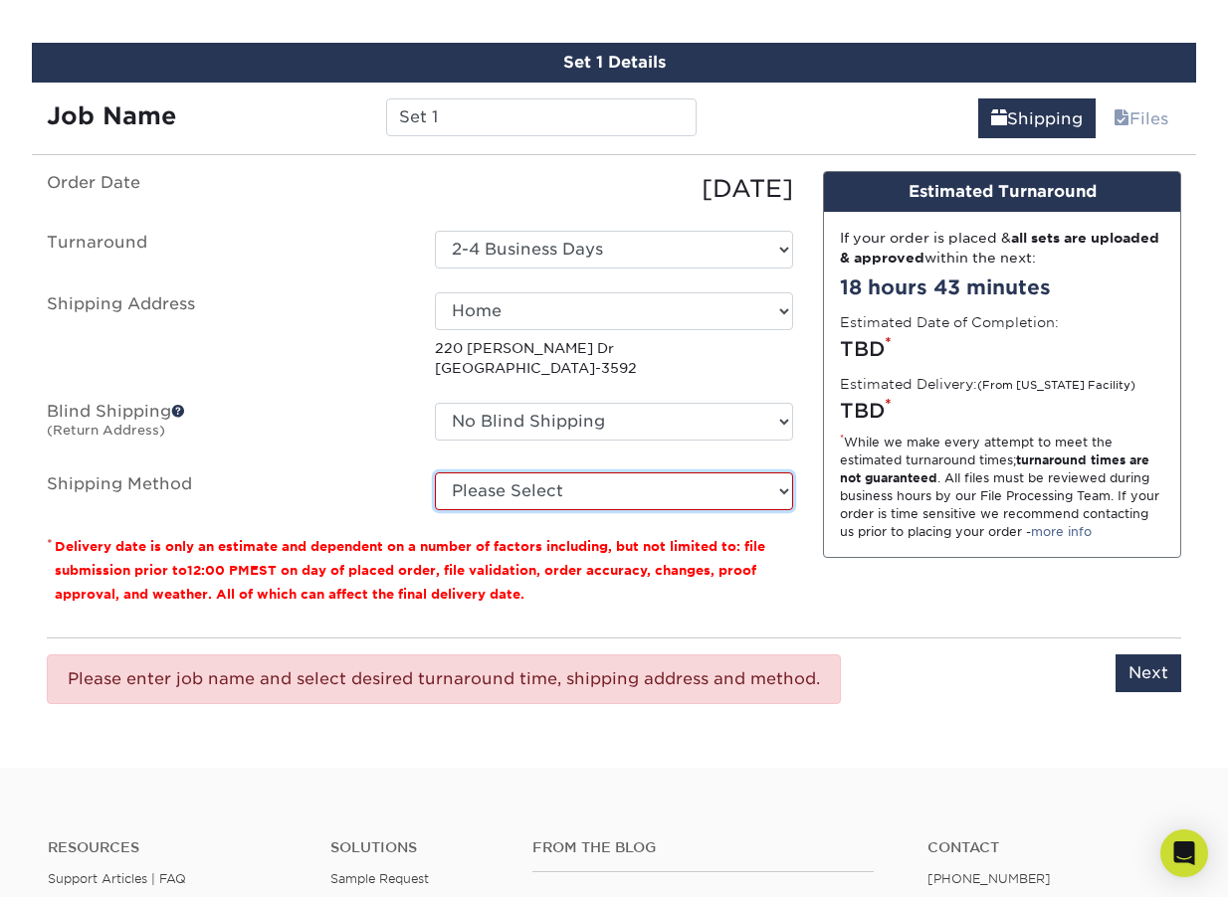
click at [659, 499] on select "Please Select Ground Shipping (+$25.05) 3 Day Shipping Service (+$31.11) 2 Day …" at bounding box center [614, 492] width 358 height 38
select select "03"
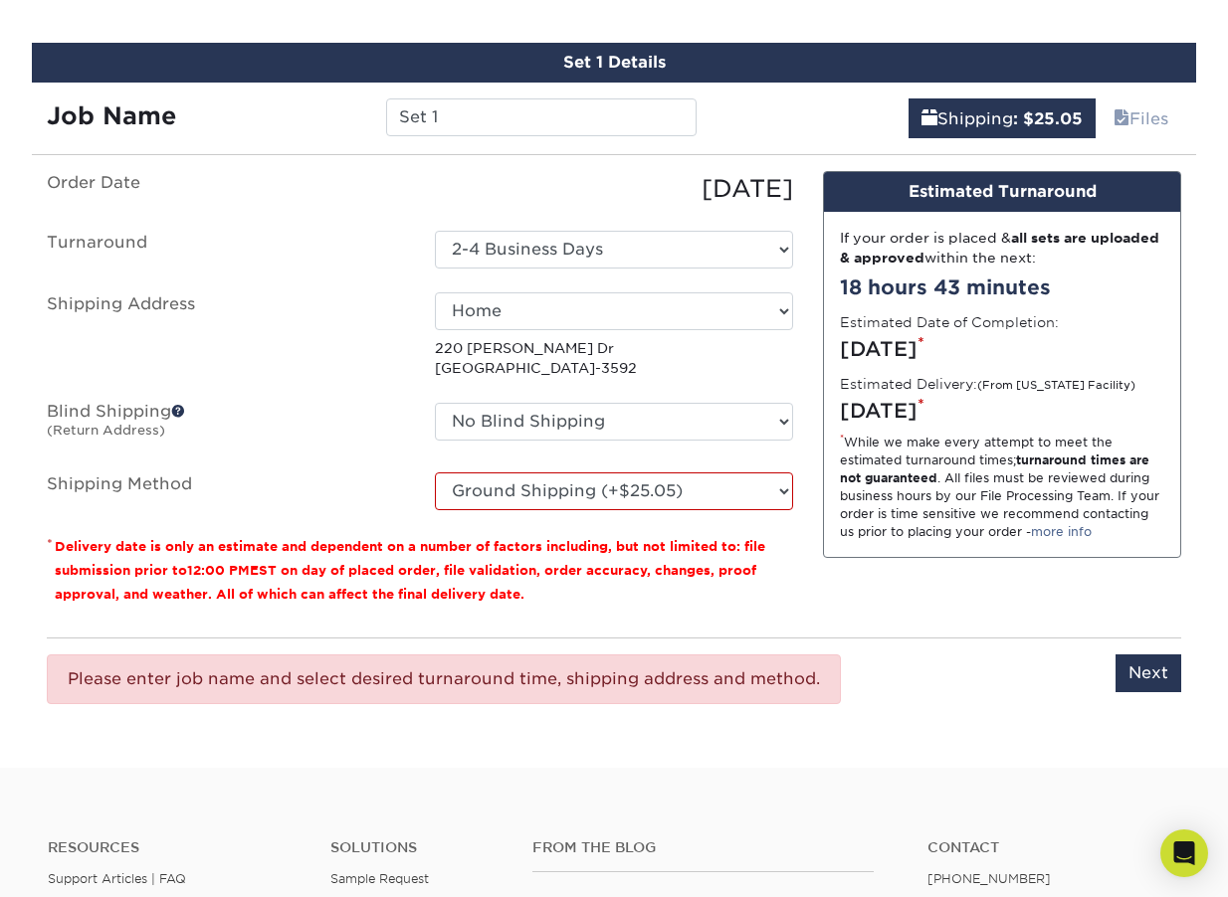
click at [990, 615] on div "Design Estimated Turnaround If your order is placed & all sets are uploaded & a…" at bounding box center [1002, 396] width 388 height 451
click at [1139, 672] on input "Next" at bounding box center [1148, 674] width 66 height 38
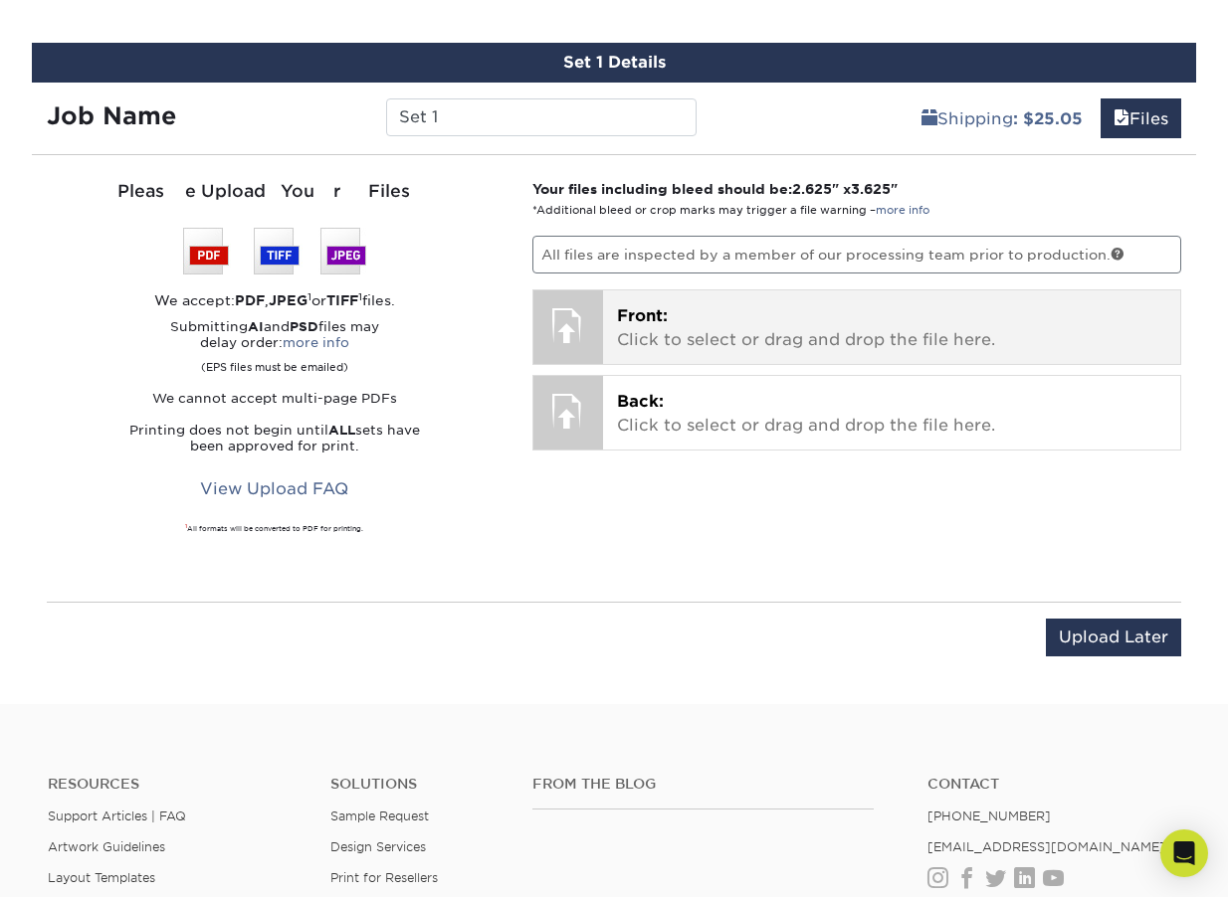
click at [722, 346] on p "Front: Click to select or drag and drop the file here." at bounding box center [892, 328] width 550 height 48
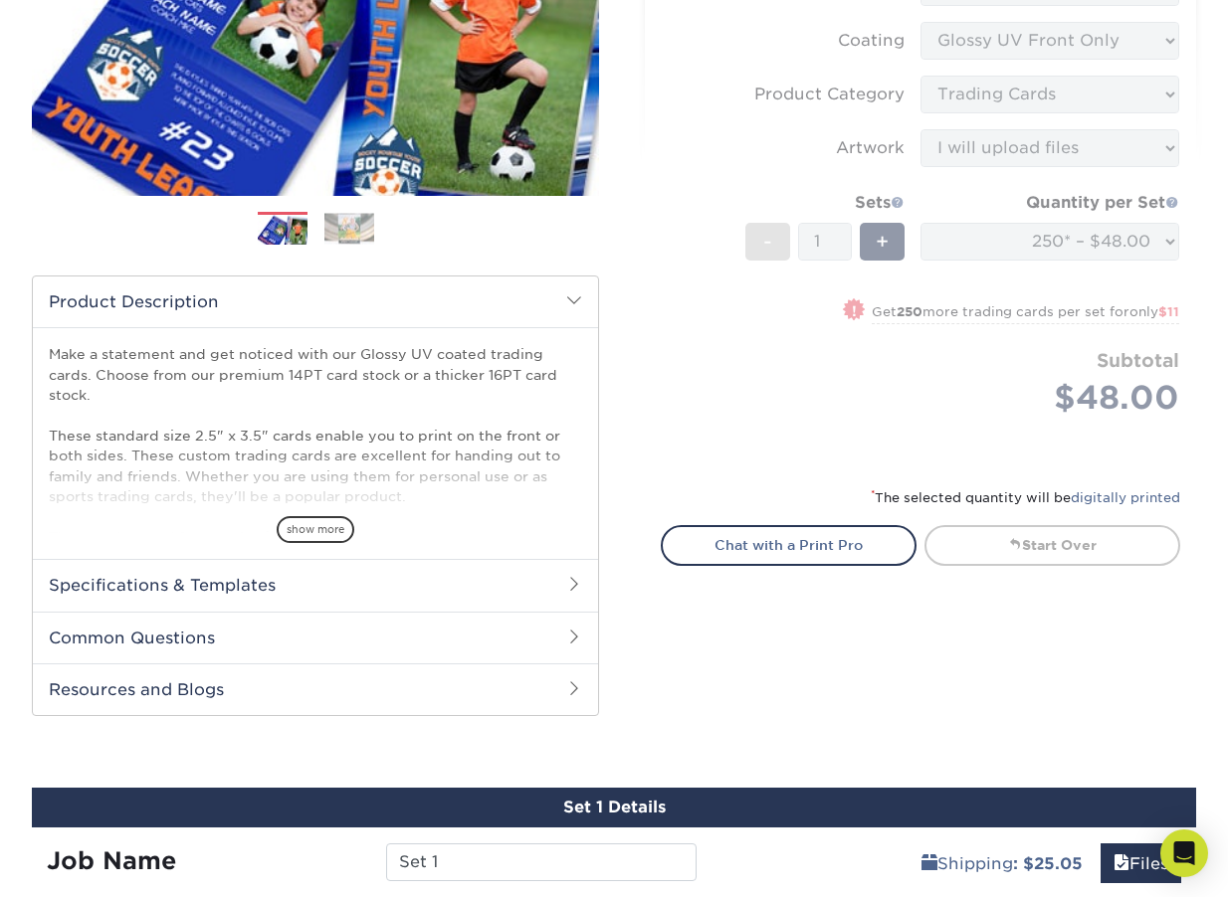
scroll to position [0, 0]
